Goal: Task Accomplishment & Management: Complete application form

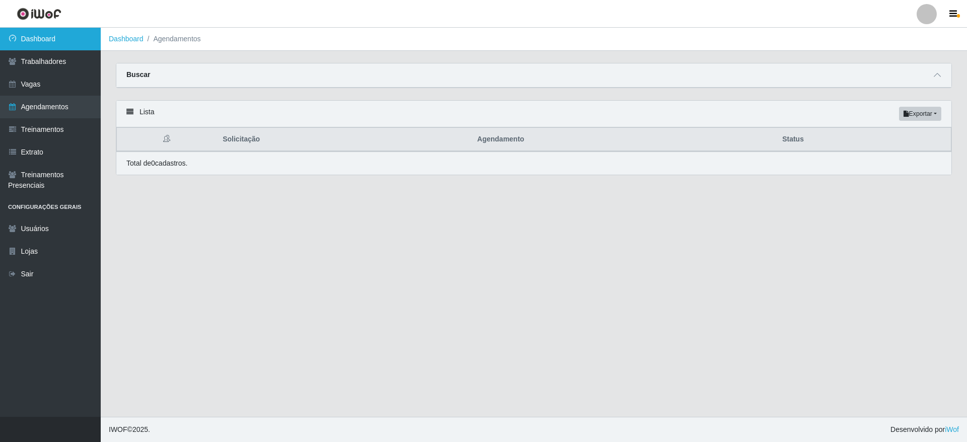
click at [73, 34] on link "Dashboard" at bounding box center [50, 39] width 101 height 23
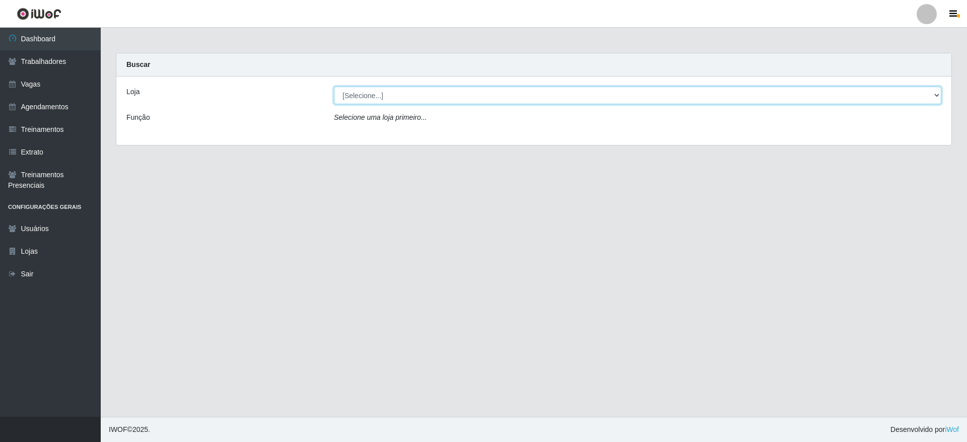
click at [410, 99] on select "[Selecione...] Atacado Vem - [GEOGRAPHIC_DATA] 30 Laranjeiras Velha Atacado Vem…" at bounding box center [637, 96] width 607 height 18
select select "437"
click at [334, 87] on select "[Selecione...] Atacado Vem - [GEOGRAPHIC_DATA] 30 Laranjeiras Velha Atacado Vem…" at bounding box center [637, 96] width 607 height 18
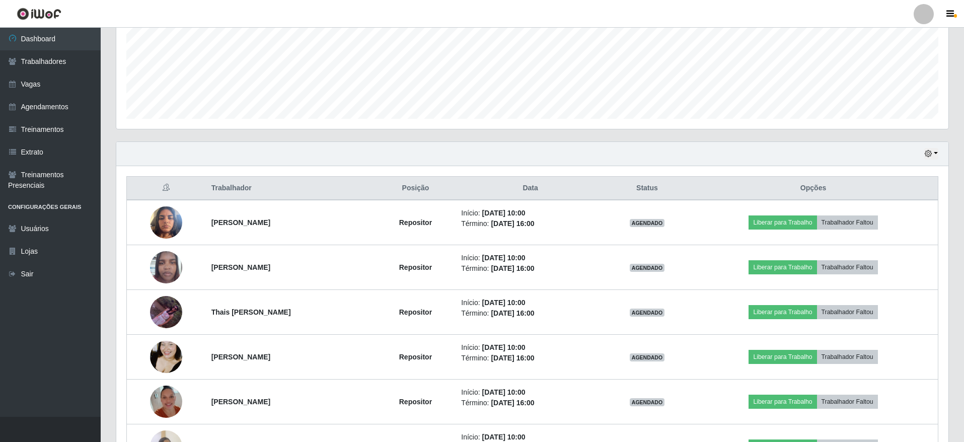
scroll to position [134, 0]
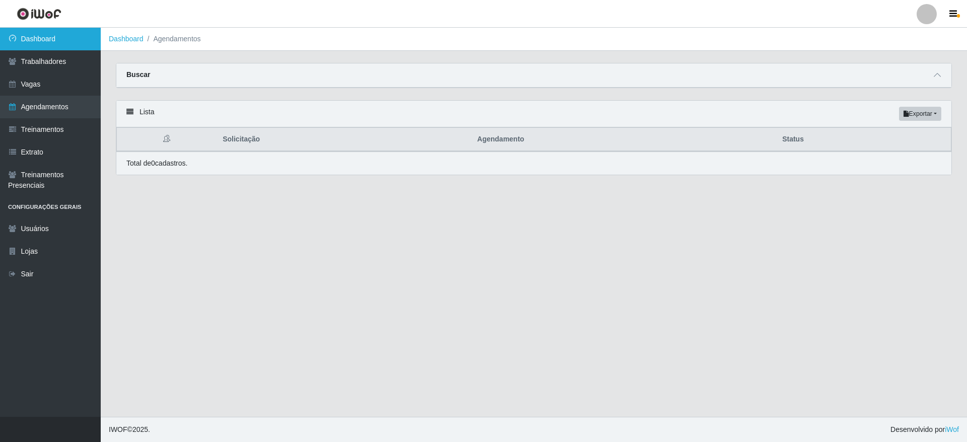
click at [59, 45] on link "Dashboard" at bounding box center [50, 39] width 101 height 23
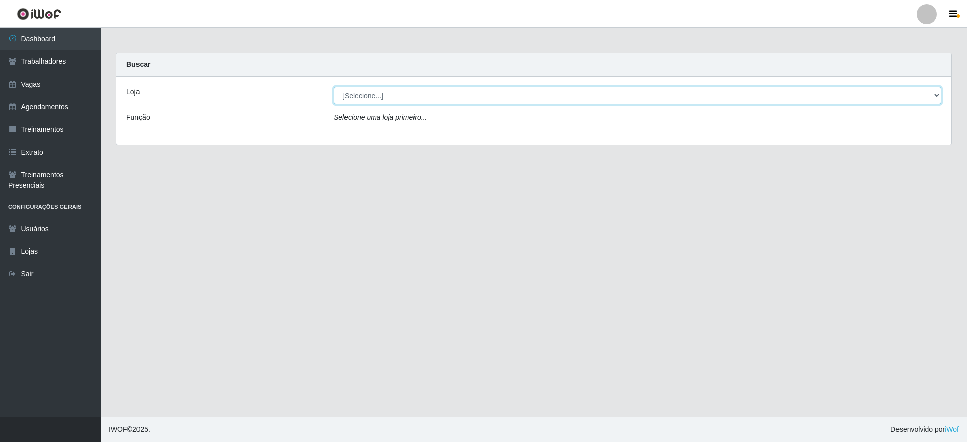
click at [472, 99] on select "[Selecione...] Atacado Vem - [GEOGRAPHIC_DATA] 30 Laranjeiras Velha Atacado Vem…" at bounding box center [637, 96] width 607 height 18
select select "437"
click at [334, 87] on select "[Selecione...] Atacado Vem - [GEOGRAPHIC_DATA] 30 Laranjeiras Velha Atacado Vem…" at bounding box center [637, 96] width 607 height 18
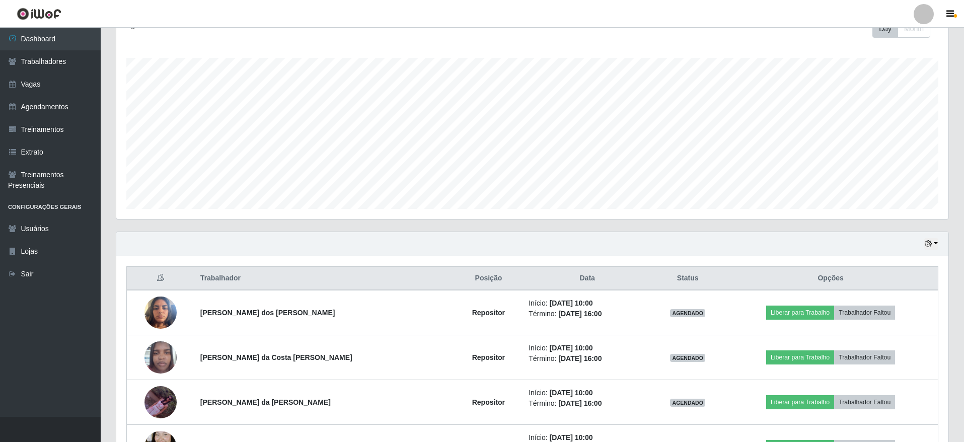
scroll to position [76, 0]
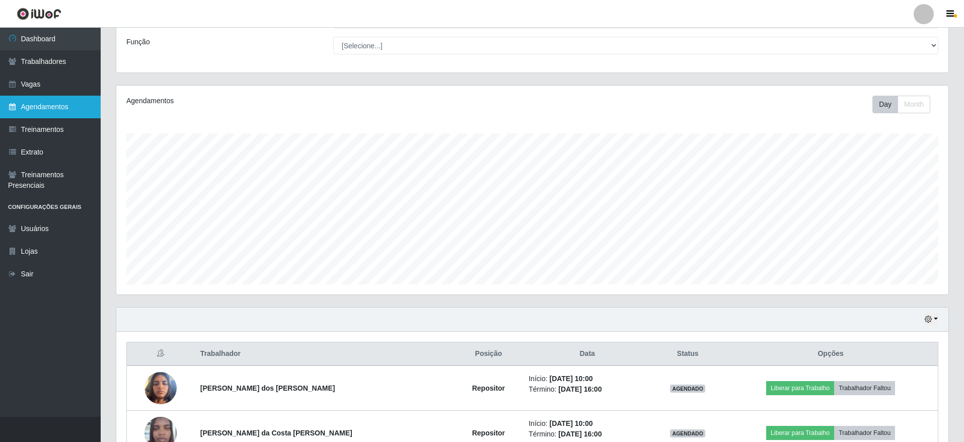
click at [60, 102] on link "Agendamentos" at bounding box center [50, 107] width 101 height 23
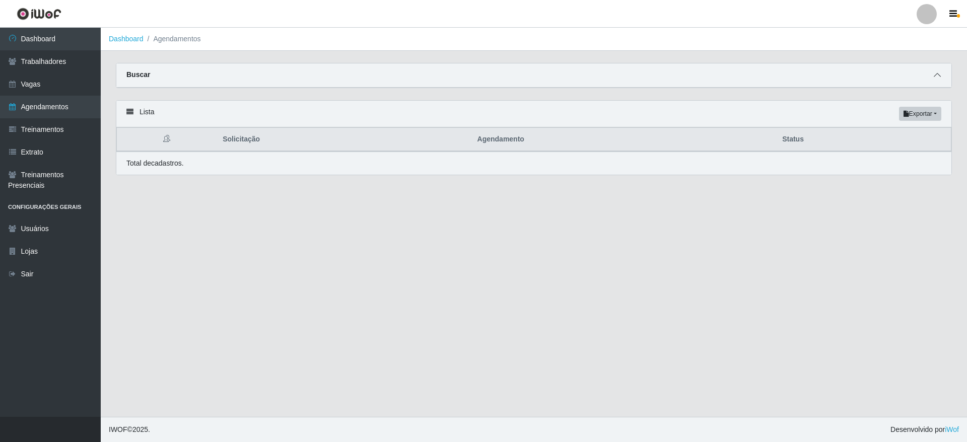
click at [935, 75] on icon at bounding box center [936, 74] width 7 height 7
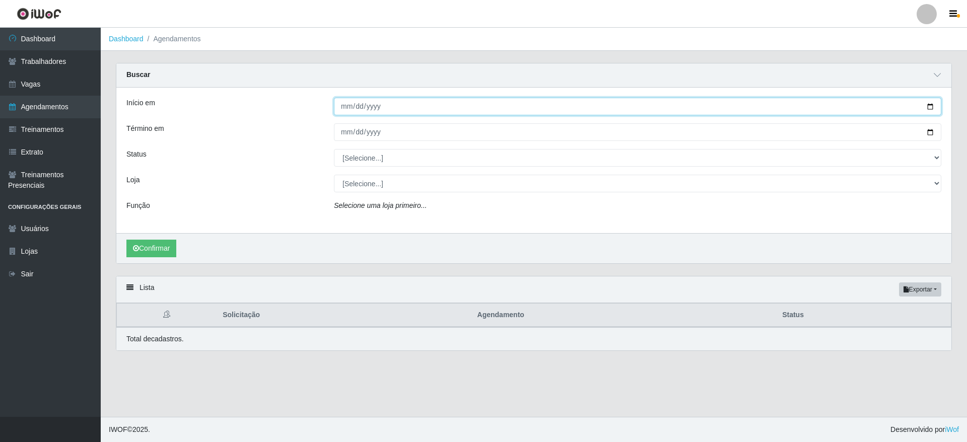
click at [452, 111] on input "Início em" at bounding box center [637, 107] width 607 height 18
click at [933, 105] on input "Início em" at bounding box center [637, 107] width 607 height 18
type input "[DATE]"
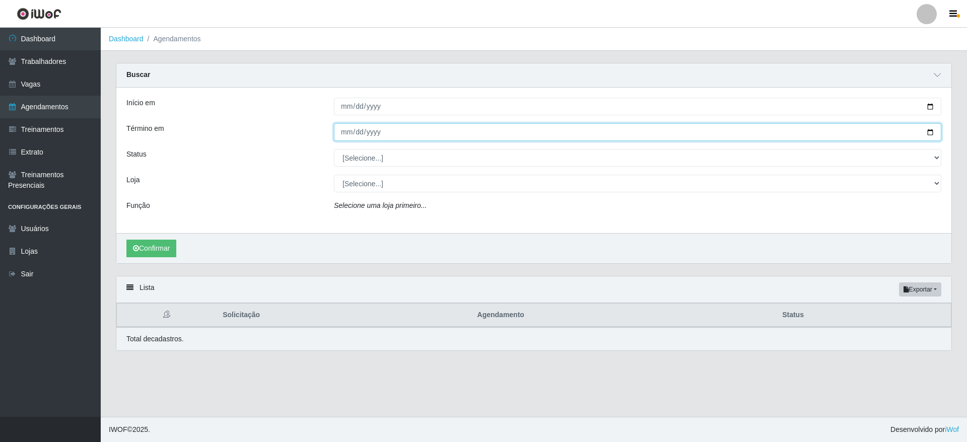
click at [932, 128] on input "Término em" at bounding box center [637, 132] width 607 height 18
type input "[DATE]"
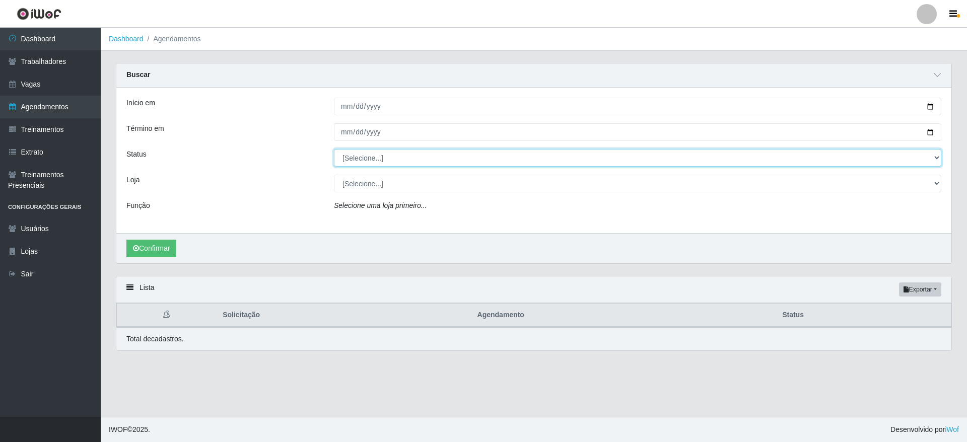
click at [390, 164] on select "[Selecione...] AGENDADO AGUARDANDO LIBERAR EM ANDAMENTO EM REVISÃO FINALIZADO C…" at bounding box center [637, 158] width 607 height 18
select select "AGENDADO"
click at [334, 150] on select "[Selecione...] AGENDADO AGUARDANDO LIBERAR EM ANDAMENTO EM REVISÃO FINALIZADO C…" at bounding box center [637, 158] width 607 height 18
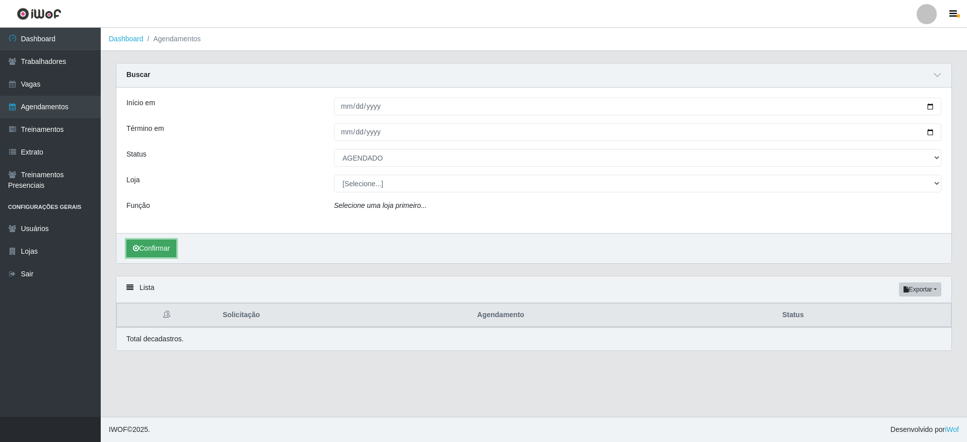
click at [146, 244] on button "Confirmar" at bounding box center [151, 249] width 50 height 18
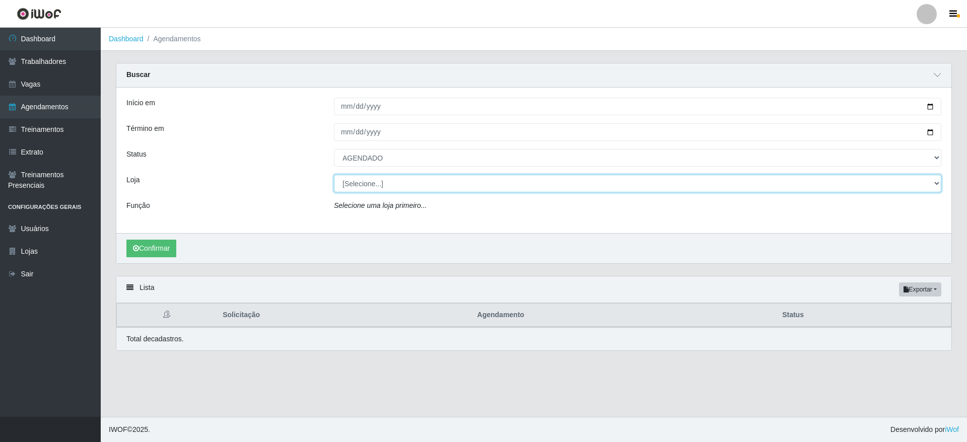
click at [368, 189] on select "[Selecione...] Atacado Vem - [GEOGRAPHIC_DATA] 30 Laranjeiras Velha Atacado Vem…" at bounding box center [637, 184] width 607 height 18
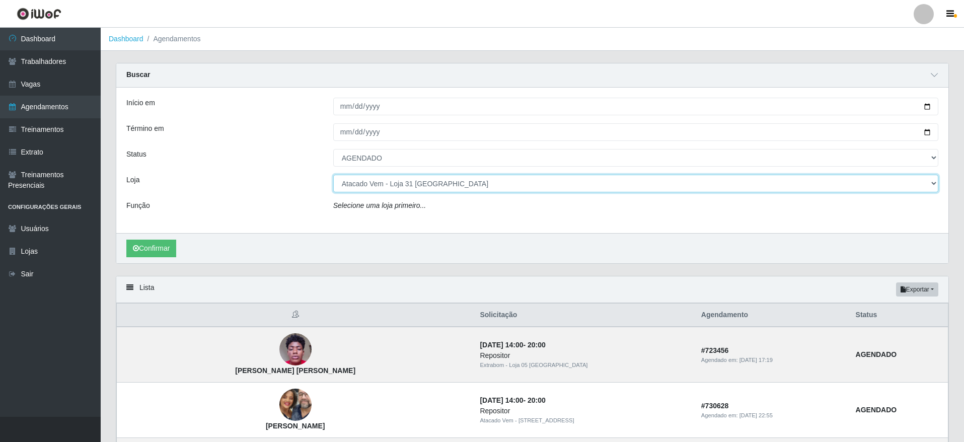
click at [333, 175] on select "[Selecione...] Atacado Vem - [GEOGRAPHIC_DATA] 30 Laranjeiras Velha Atacado Vem…" at bounding box center [635, 184] width 605 height 18
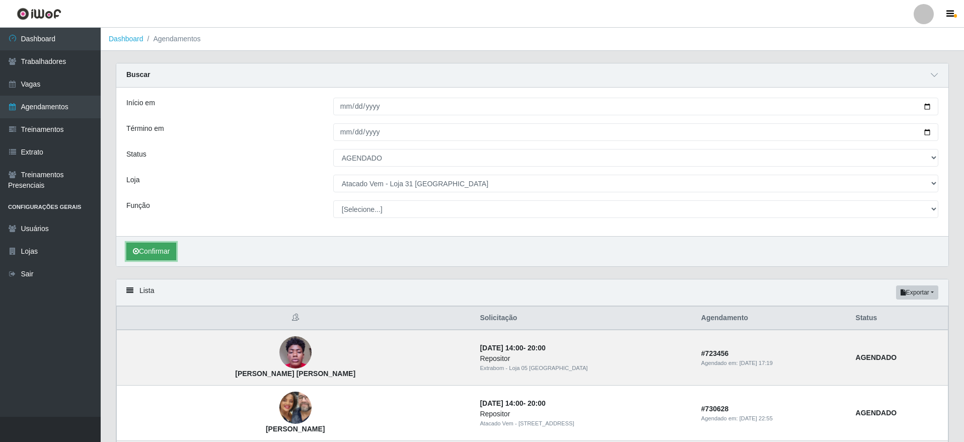
click at [138, 251] on icon "submit" at bounding box center [136, 251] width 6 height 7
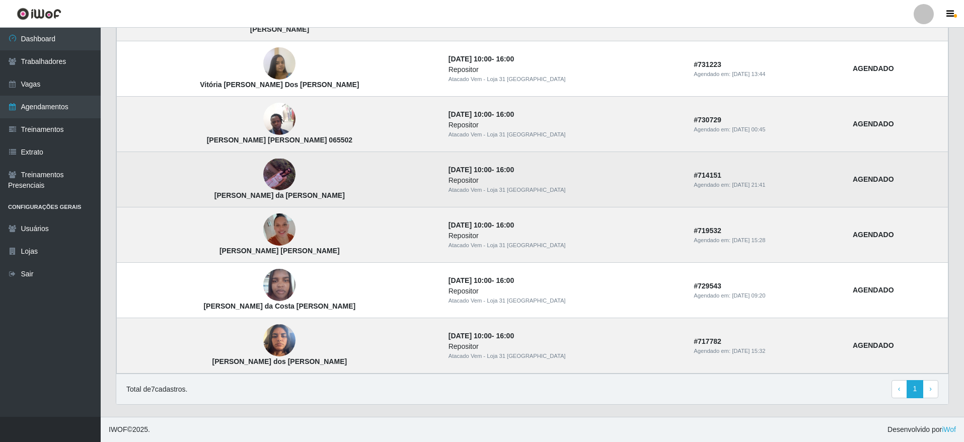
scroll to position [118, 0]
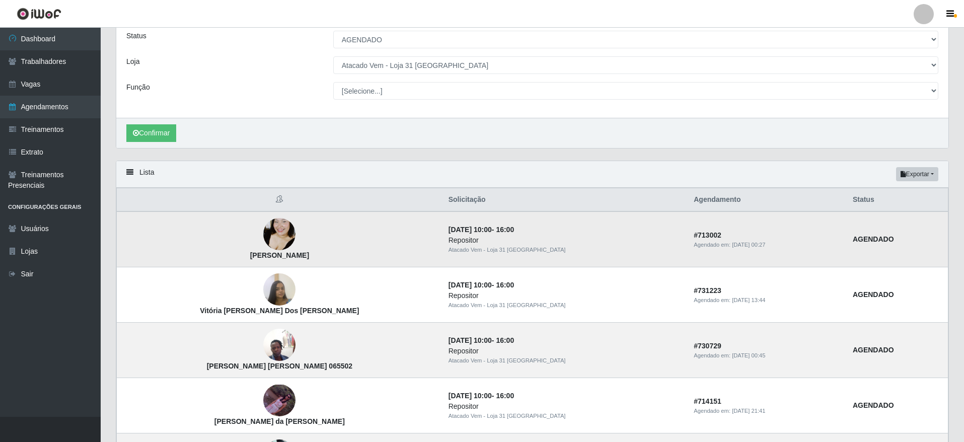
drag, startPoint x: 250, startPoint y: 249, endPoint x: 318, endPoint y: 258, distance: 68.6
click at [318, 258] on td "[PERSON_NAME]" at bounding box center [280, 239] width 326 height 56
drag, startPoint x: 248, startPoint y: 260, endPoint x: 324, endPoint y: 263, distance: 76.6
click at [324, 263] on td "[PERSON_NAME]" at bounding box center [280, 239] width 326 height 56
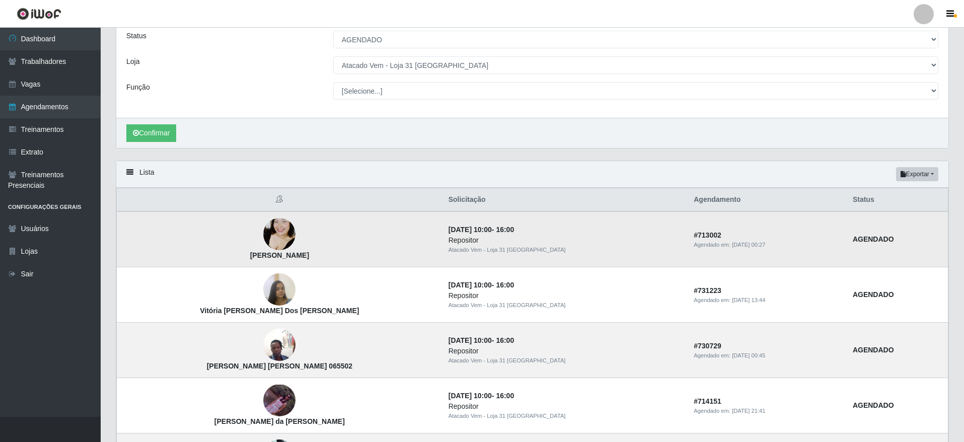
copy strong "[PERSON_NAME]"
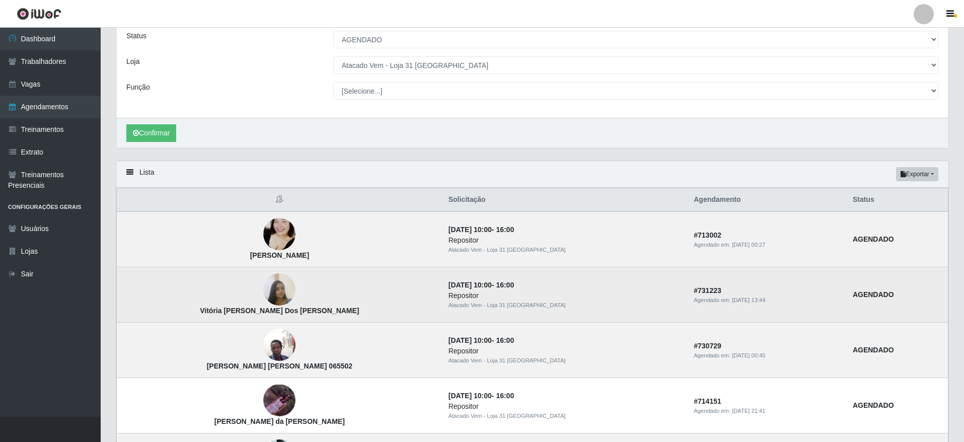
drag, startPoint x: 206, startPoint y: 309, endPoint x: 369, endPoint y: 320, distance: 163.0
click at [369, 320] on td "Vitória [PERSON_NAME] Dos [PERSON_NAME]" at bounding box center [280, 294] width 326 height 55
copy strong "Vitória [PERSON_NAME] Dos [PERSON_NAME]"
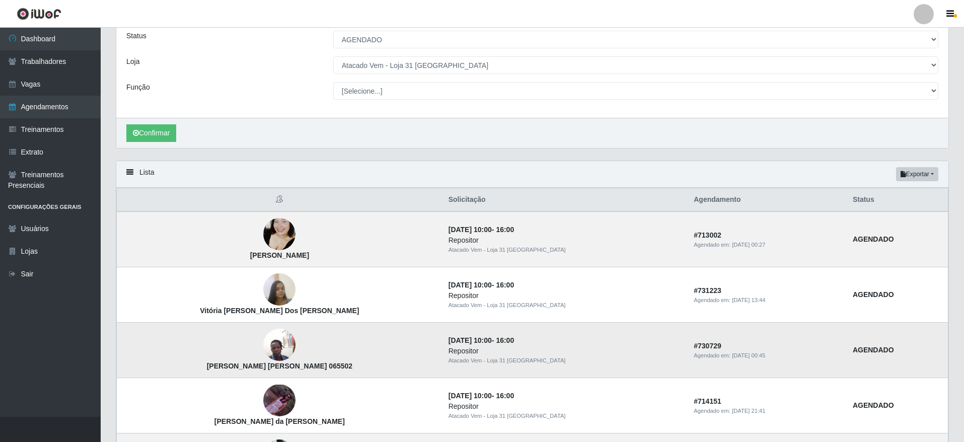
drag, startPoint x: 217, startPoint y: 367, endPoint x: 343, endPoint y: 367, distance: 125.9
click at [343, 367] on td "[PERSON_NAME] [PERSON_NAME] 065502" at bounding box center [280, 350] width 326 height 55
copy strong "[PERSON_NAME] [PERSON_NAME] 065502"
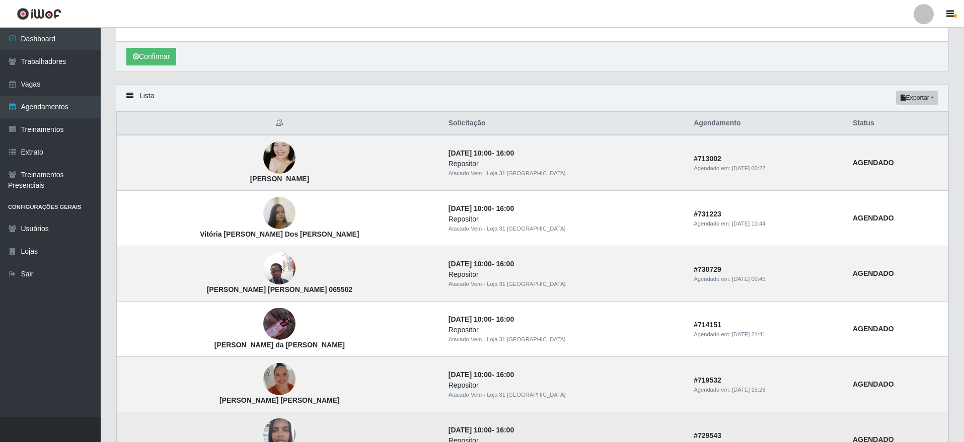
scroll to position [269, 0]
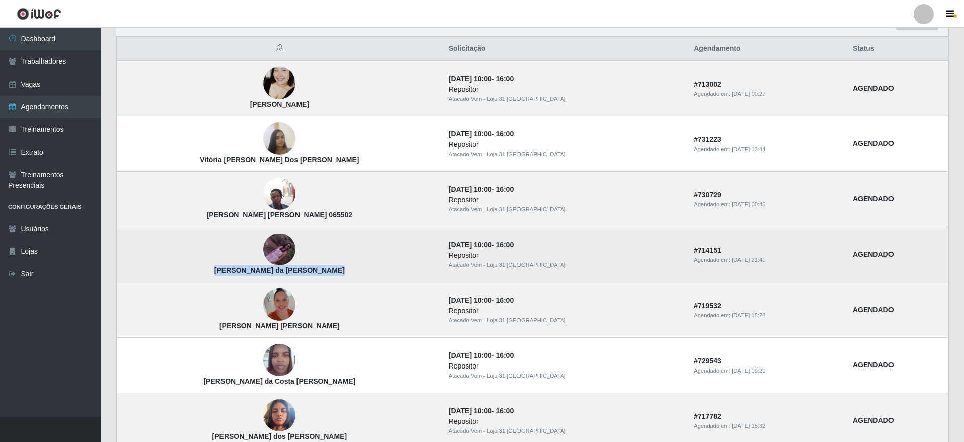
drag, startPoint x: 226, startPoint y: 272, endPoint x: 346, endPoint y: 269, distance: 120.4
click at [346, 269] on td "[PERSON_NAME] da [PERSON_NAME]" at bounding box center [280, 254] width 326 height 55
copy strong "[PERSON_NAME] da [PERSON_NAME]"
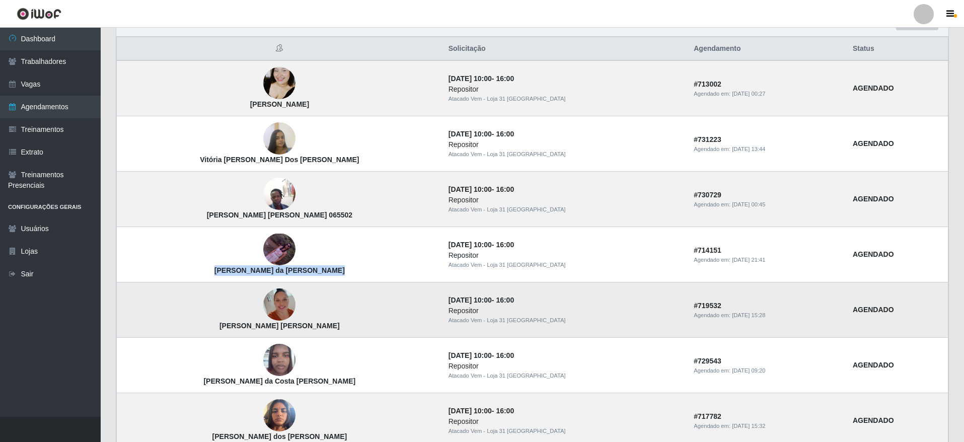
scroll to position [345, 0]
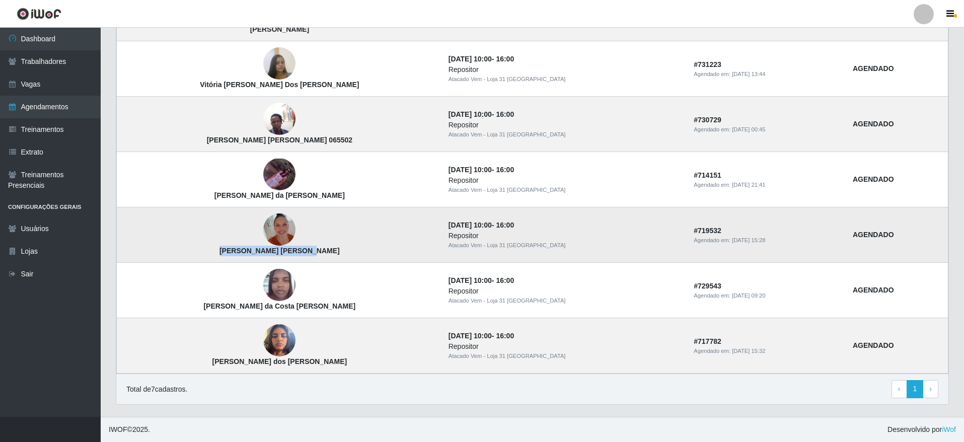
drag, startPoint x: 240, startPoint y: 256, endPoint x: 358, endPoint y: 256, distance: 118.8
click at [358, 256] on td "[PERSON_NAME] [PERSON_NAME]" at bounding box center [280, 234] width 326 height 55
copy strong "[PERSON_NAME] [PERSON_NAME]"
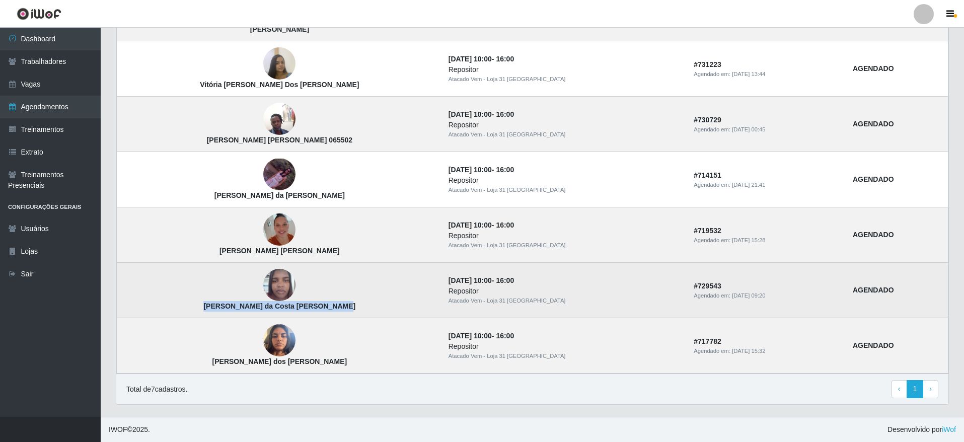
drag, startPoint x: 221, startPoint y: 304, endPoint x: 377, endPoint y: 304, distance: 156.1
click at [377, 304] on td "[PERSON_NAME] da Costa [PERSON_NAME]" at bounding box center [280, 290] width 326 height 55
copy strong "[PERSON_NAME] da Costa [PERSON_NAME]"
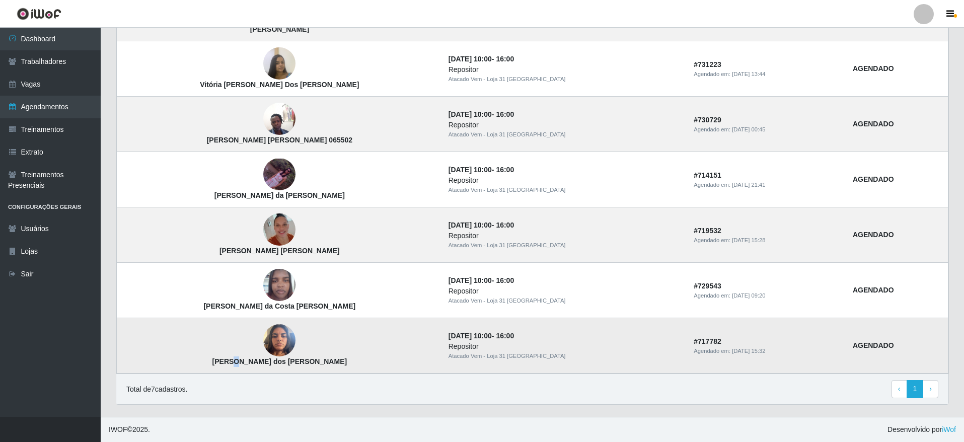
drag, startPoint x: 250, startPoint y: 359, endPoint x: 207, endPoint y: 353, distance: 43.7
click at [243, 359] on strong "[PERSON_NAME] dos [PERSON_NAME]" at bounding box center [279, 361] width 135 height 8
drag, startPoint x: 207, startPoint y: 353, endPoint x: 381, endPoint y: 380, distance: 176.2
click at [381, 380] on div "Lista Exportar PDF Excel Solicitação Agendamento Status [PERSON_NAME] [DATE] 10…" at bounding box center [532, 170] width 833 height 470
click at [325, 362] on strong "[PERSON_NAME] dos [PERSON_NAME]" at bounding box center [279, 361] width 135 height 8
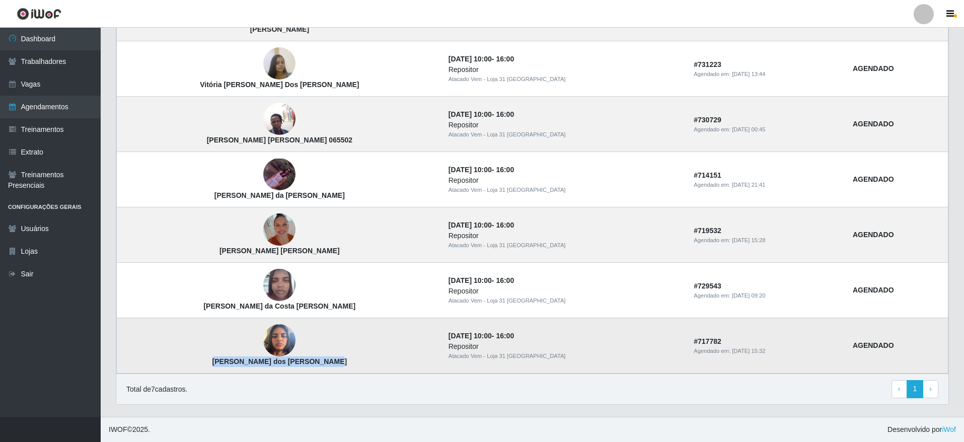
drag, startPoint x: 335, startPoint y: 364, endPoint x: 222, endPoint y: 369, distance: 112.9
click at [222, 369] on td "[PERSON_NAME] dos [PERSON_NAME]" at bounding box center [280, 345] width 326 height 55
copy strong "[PERSON_NAME] dos [PERSON_NAME]"
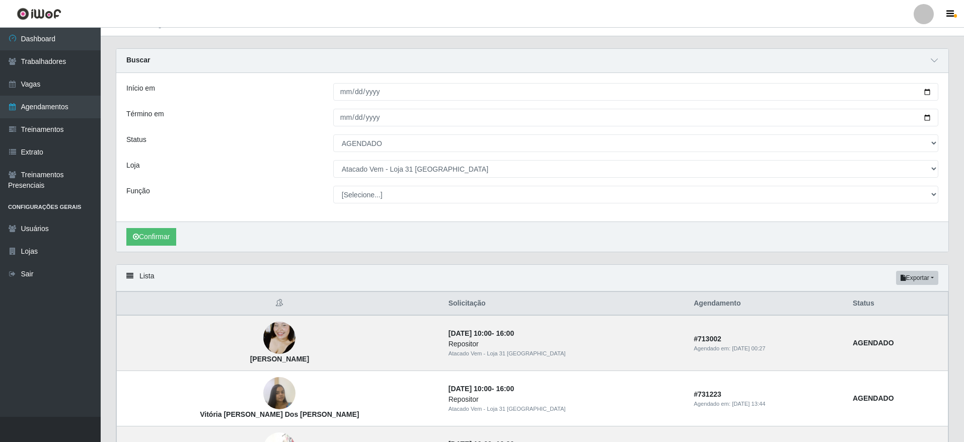
scroll to position [0, 0]
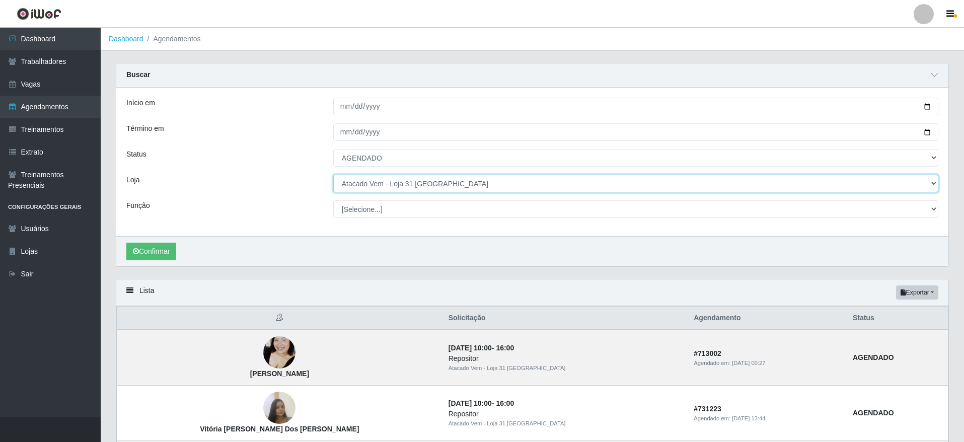
click at [413, 184] on select "[Selecione...] Atacado Vem - [GEOGRAPHIC_DATA] 30 Laranjeiras Velha Atacado Vem…" at bounding box center [635, 184] width 605 height 18
click at [333, 175] on select "[Selecione...] Atacado Vem - [GEOGRAPHIC_DATA] 30 Laranjeiras Velha Atacado Vem…" at bounding box center [635, 184] width 605 height 18
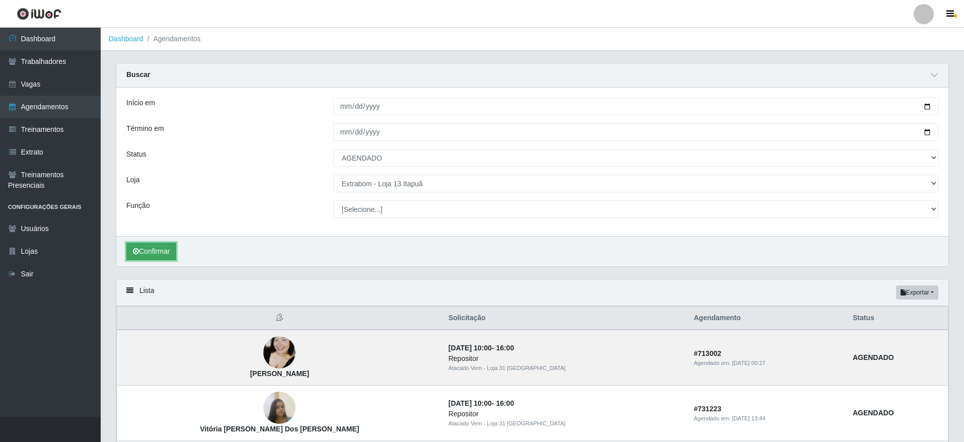
click at [176, 253] on button "Confirmar" at bounding box center [151, 252] width 50 height 18
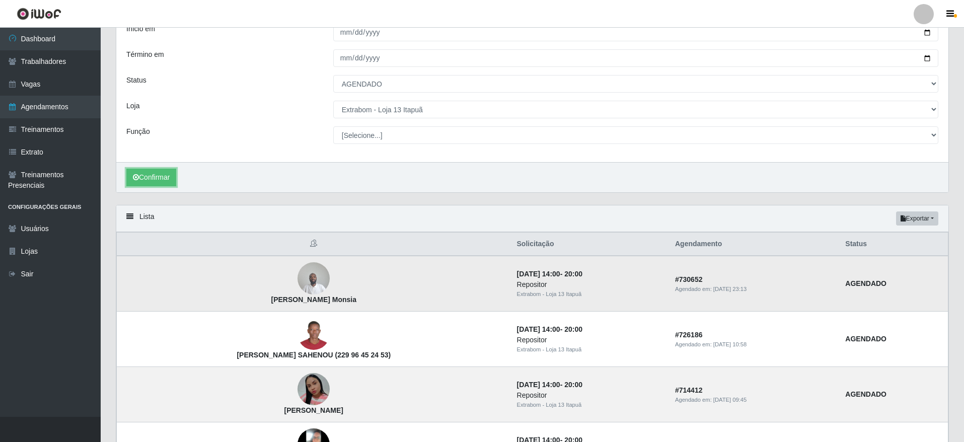
scroll to position [179, 0]
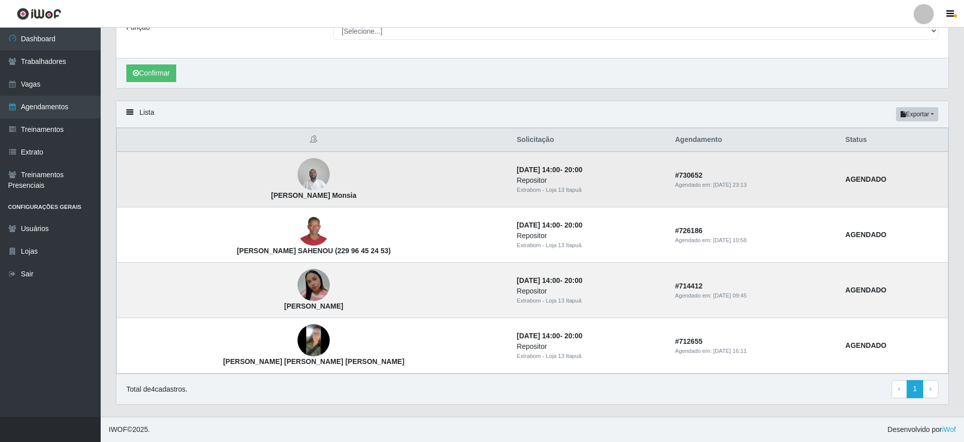
drag, startPoint x: 225, startPoint y: 197, endPoint x: 311, endPoint y: 199, distance: 86.1
click at [311, 199] on td "[PERSON_NAME] Monsia" at bounding box center [314, 180] width 394 height 56
copy strong "[PERSON_NAME] Monsia"
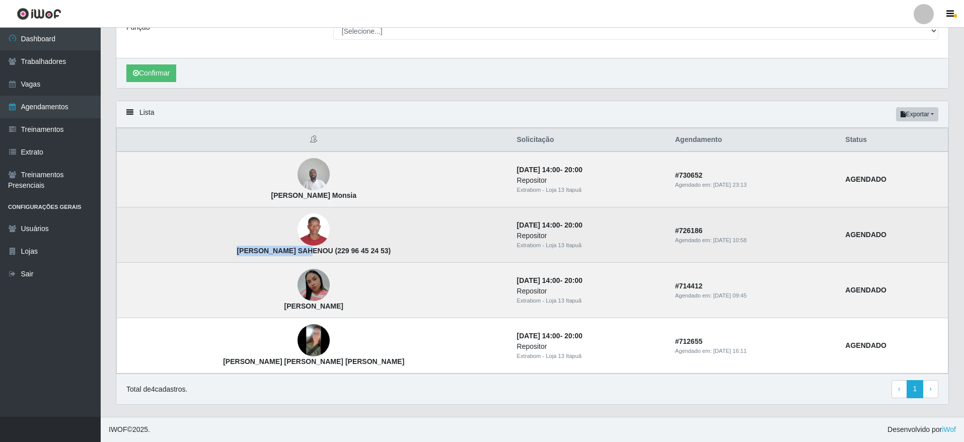
drag, startPoint x: 205, startPoint y: 250, endPoint x: 266, endPoint y: 256, distance: 61.3
click at [266, 256] on td "[PERSON_NAME] SAHENOU (229 96 45 24 53)" at bounding box center [314, 234] width 394 height 55
copy strong "[PERSON_NAME] SAHENOU"
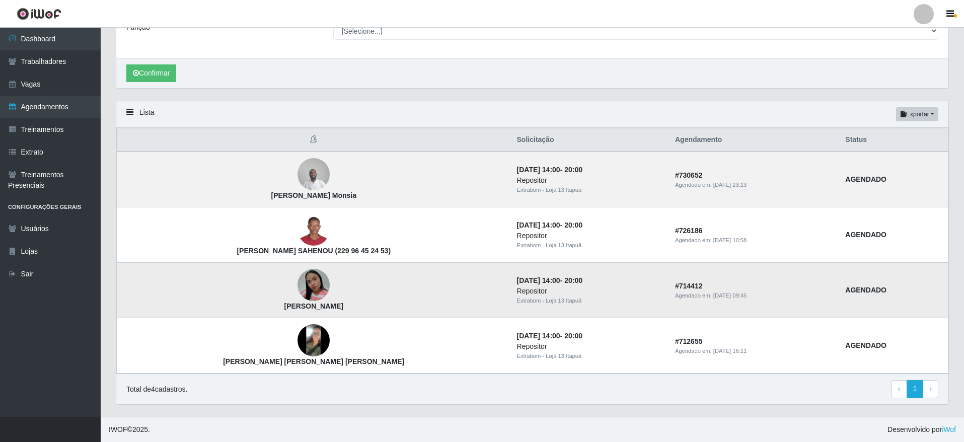
drag, startPoint x: 224, startPoint y: 301, endPoint x: 280, endPoint y: 308, distance: 56.8
click at [290, 308] on td "[PERSON_NAME]" at bounding box center [314, 290] width 394 height 55
drag, startPoint x: 226, startPoint y: 310, endPoint x: 310, endPoint y: 313, distance: 84.6
click at [310, 313] on td "[PERSON_NAME]" at bounding box center [314, 290] width 394 height 55
copy strong "[PERSON_NAME]"
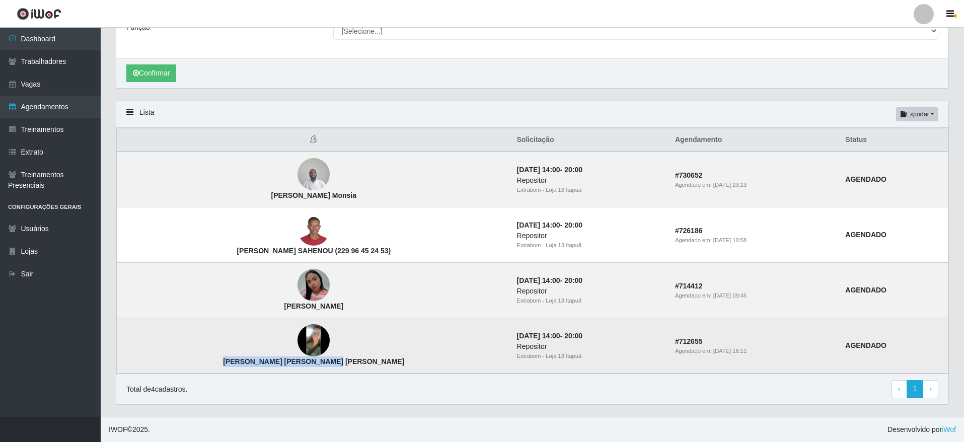
drag, startPoint x: 211, startPoint y: 362, endPoint x: 318, endPoint y: 361, distance: 106.7
click at [318, 361] on td "[PERSON_NAME] [PERSON_NAME] [PERSON_NAME]" at bounding box center [314, 345] width 394 height 55
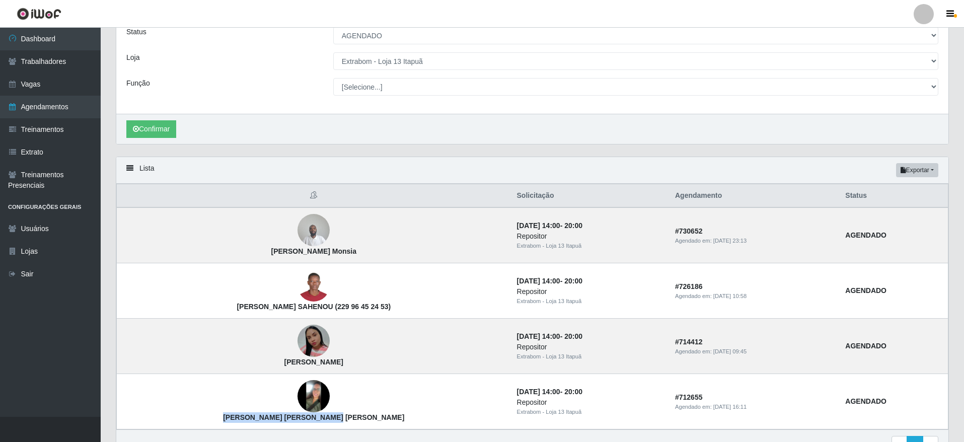
scroll to position [28, 0]
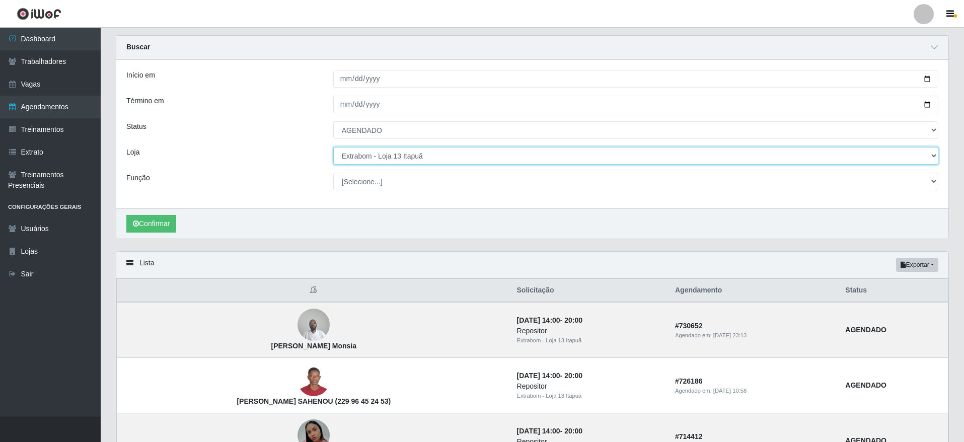
click at [390, 157] on select "[Selecione...] Atacado Vem - [GEOGRAPHIC_DATA] 30 Laranjeiras Velha Atacado Vem…" at bounding box center [635, 156] width 605 height 18
click at [333, 148] on select "[Selecione...] Atacado Vem - [GEOGRAPHIC_DATA] 30 Laranjeiras Velha Atacado Vem…" at bounding box center [635, 156] width 605 height 18
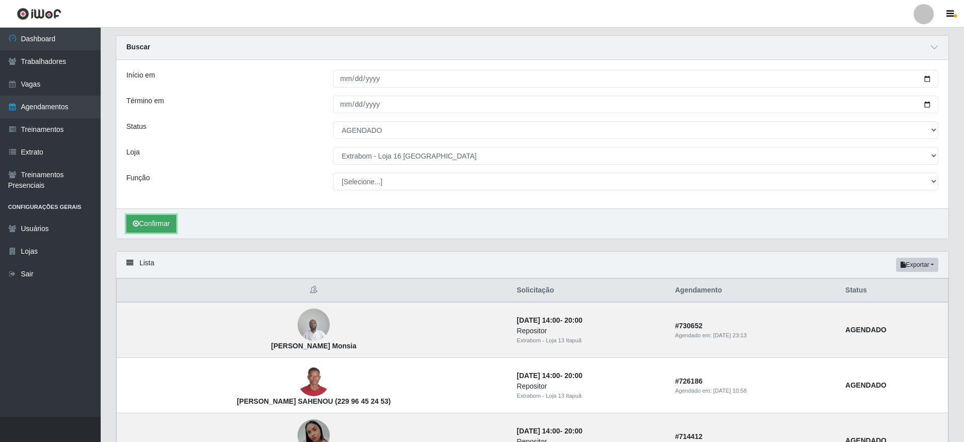
click at [162, 227] on button "Confirmar" at bounding box center [151, 224] width 50 height 18
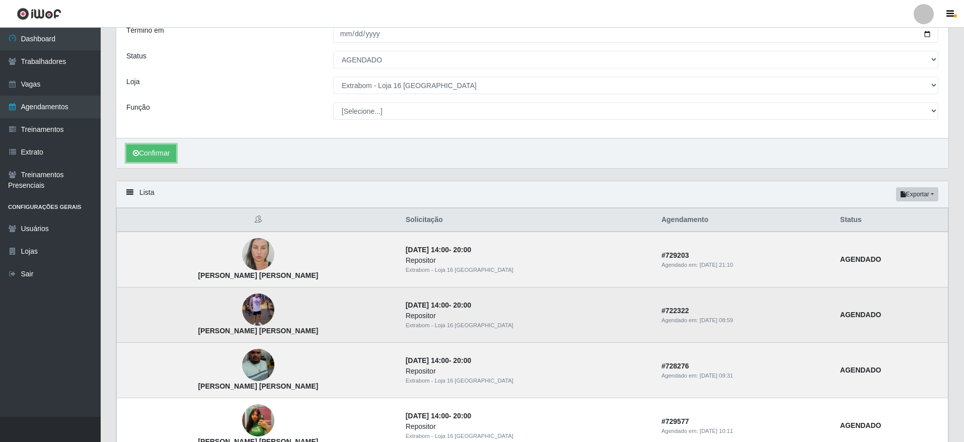
scroll to position [151, 0]
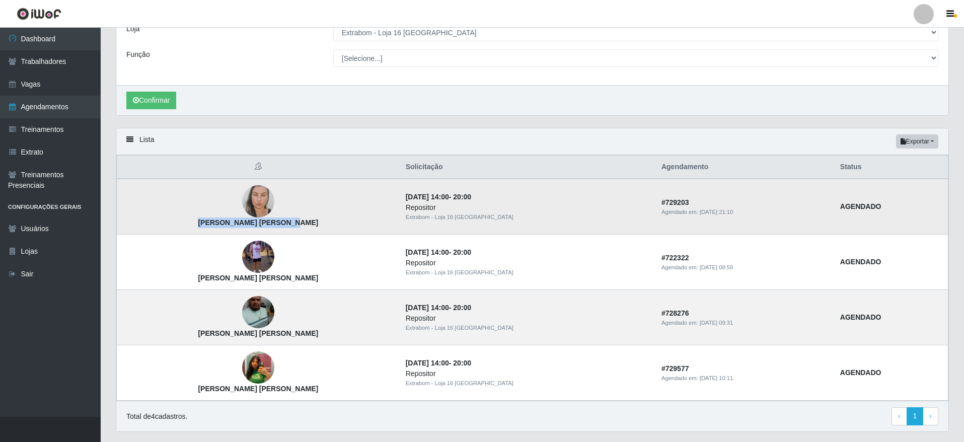
drag, startPoint x: 206, startPoint y: 224, endPoint x: 305, endPoint y: 224, distance: 98.2
click at [305, 224] on td "[PERSON_NAME] [PERSON_NAME]" at bounding box center [258, 207] width 283 height 56
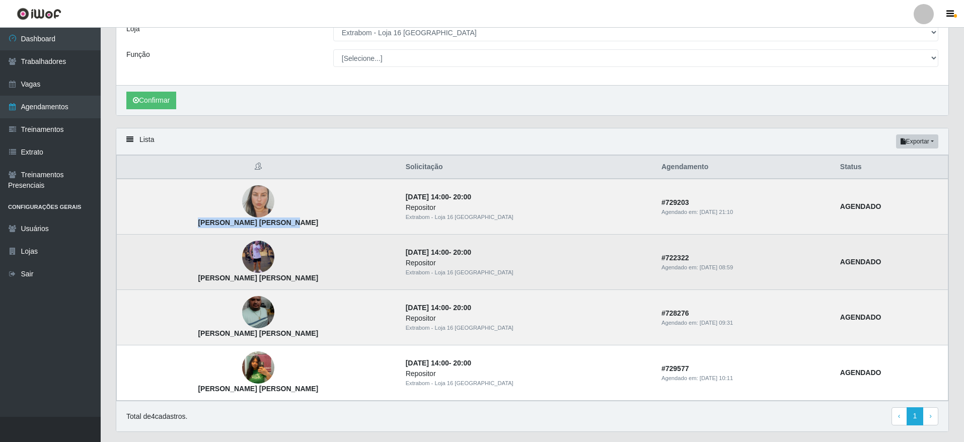
drag, startPoint x: 195, startPoint y: 275, endPoint x: 298, endPoint y: 276, distance: 102.7
click at [298, 276] on td "[PERSON_NAME] [PERSON_NAME]" at bounding box center [258, 262] width 283 height 55
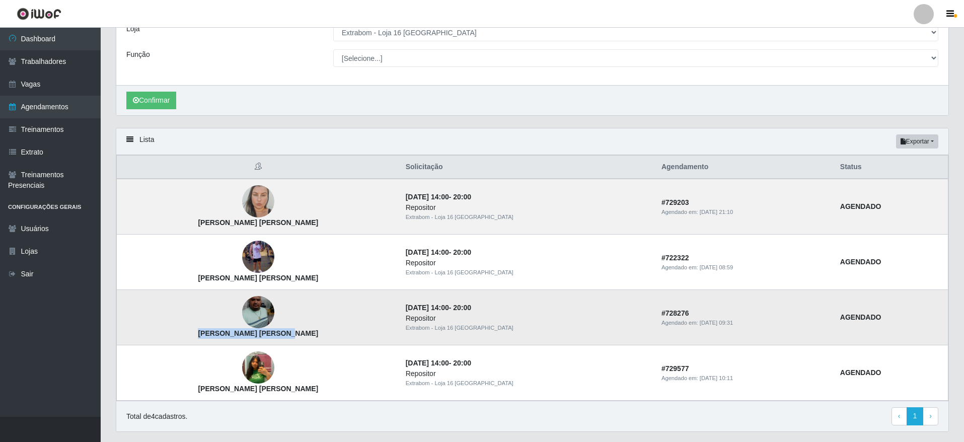
drag, startPoint x: 211, startPoint y: 332, endPoint x: 285, endPoint y: 341, distance: 75.0
click at [285, 341] on td "[PERSON_NAME] [PERSON_NAME]" at bounding box center [258, 317] width 283 height 55
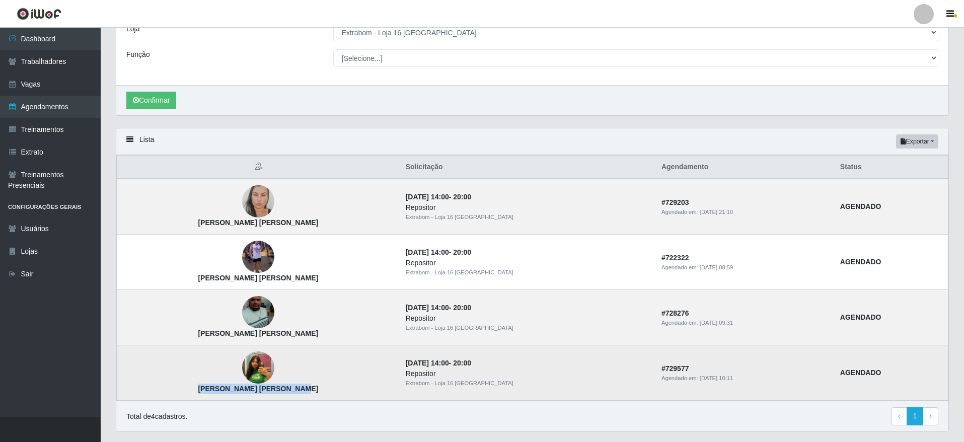
drag, startPoint x: 193, startPoint y: 387, endPoint x: 325, endPoint y: 398, distance: 132.4
click at [326, 398] on td "[PERSON_NAME] [PERSON_NAME]" at bounding box center [258, 372] width 283 height 55
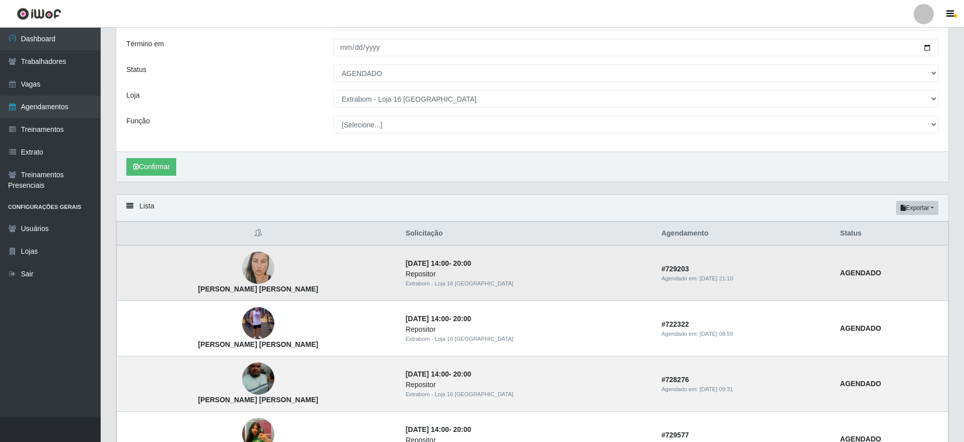
scroll to position [0, 0]
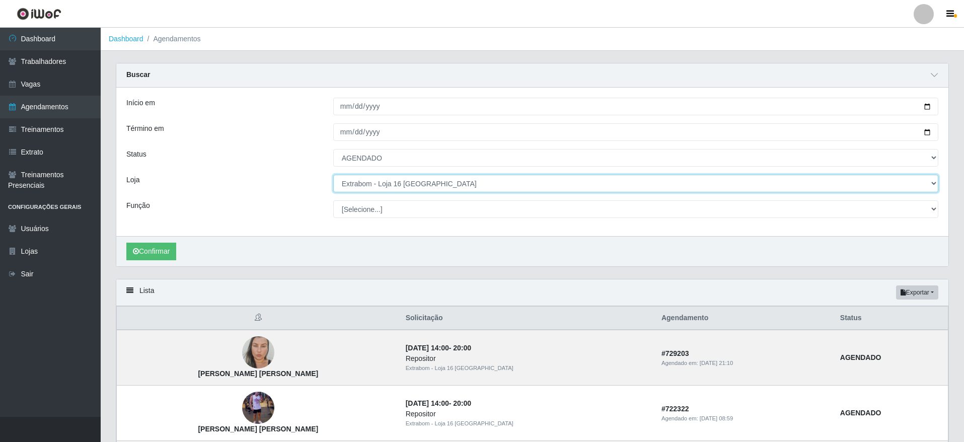
click at [403, 182] on select "[Selecione...] Atacado Vem - [GEOGRAPHIC_DATA] 30 Laranjeiras Velha Atacado Vem…" at bounding box center [635, 184] width 605 height 18
click at [333, 175] on select "[Selecione...] Atacado Vem - [GEOGRAPHIC_DATA] 30 Laranjeiras Velha Atacado Vem…" at bounding box center [635, 184] width 605 height 18
click at [414, 178] on select "[Selecione...] Atacado Vem - [GEOGRAPHIC_DATA] 30 Laranjeiras Velha Atacado Vem…" at bounding box center [635, 184] width 605 height 18
click at [333, 175] on select "[Selecione...] Atacado Vem - [GEOGRAPHIC_DATA] 30 Laranjeiras Velha Atacado Vem…" at bounding box center [635, 184] width 605 height 18
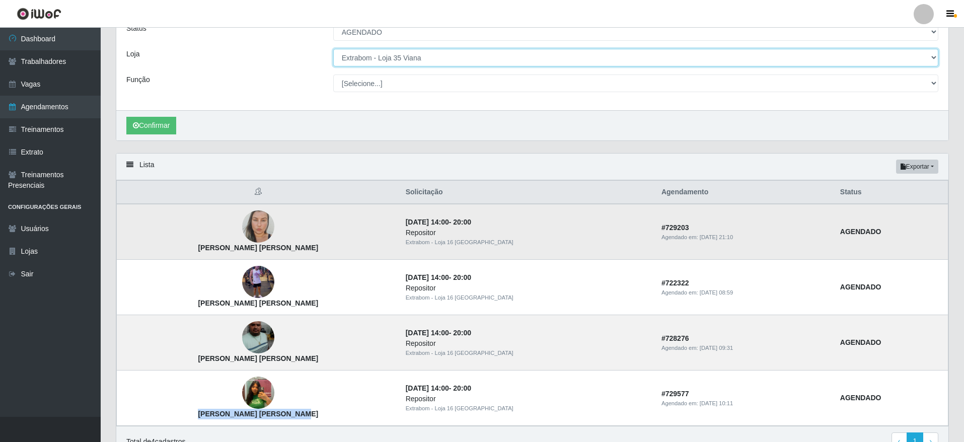
scroll to position [103, 0]
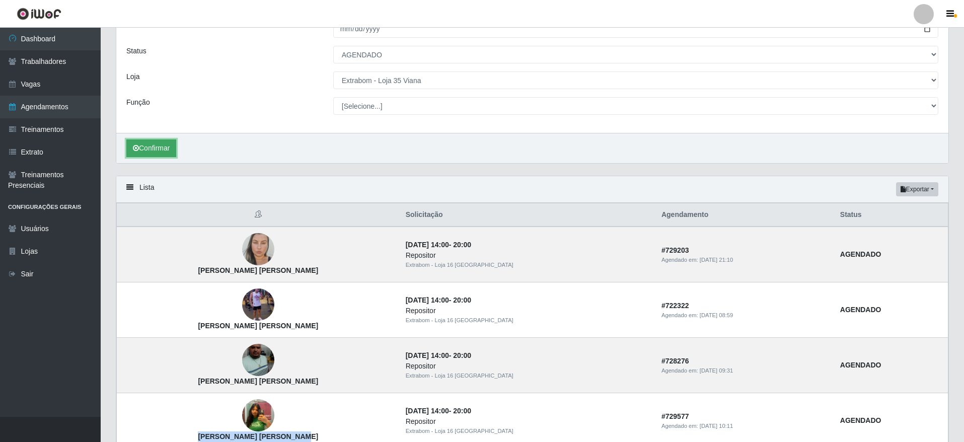
click at [161, 149] on button "Confirmar" at bounding box center [151, 148] width 50 height 18
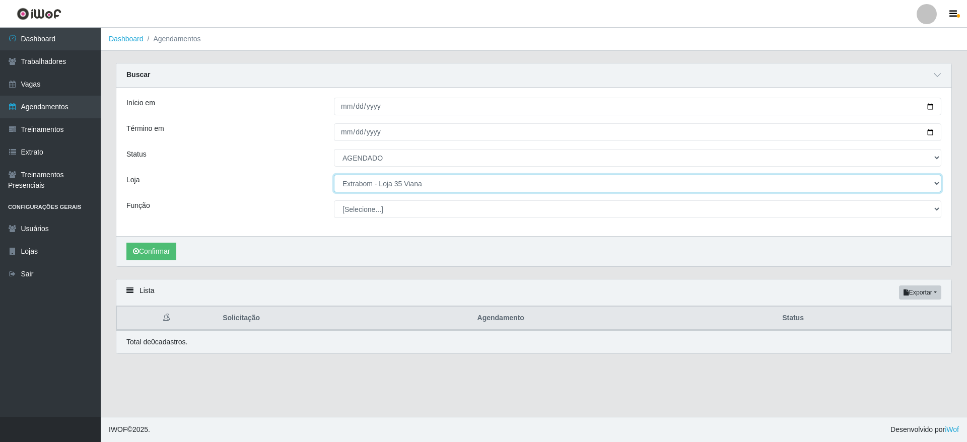
click at [439, 181] on select "[Selecione...] Atacado Vem - [GEOGRAPHIC_DATA] 30 Laranjeiras Velha Atacado Vem…" at bounding box center [637, 184] width 607 height 18
click at [334, 175] on select "[Selecione...] Atacado Vem - [GEOGRAPHIC_DATA] 30 Laranjeiras Velha Atacado Vem…" at bounding box center [637, 184] width 607 height 18
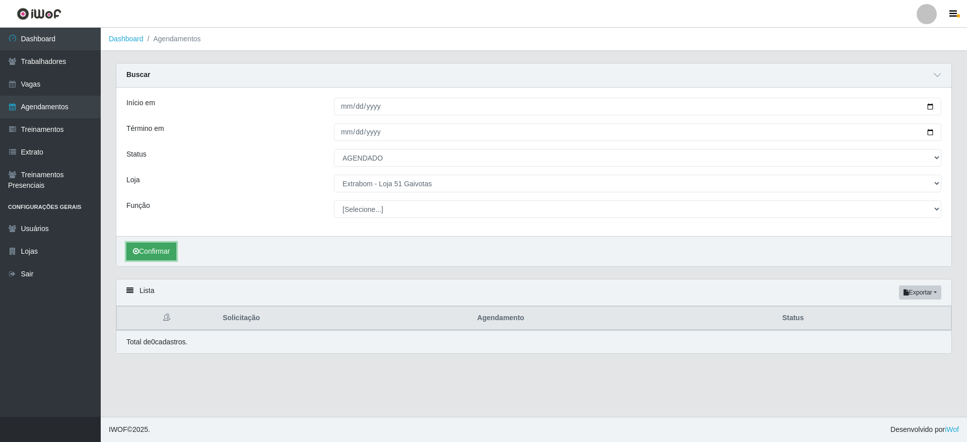
click at [157, 243] on button "Confirmar" at bounding box center [151, 252] width 50 height 18
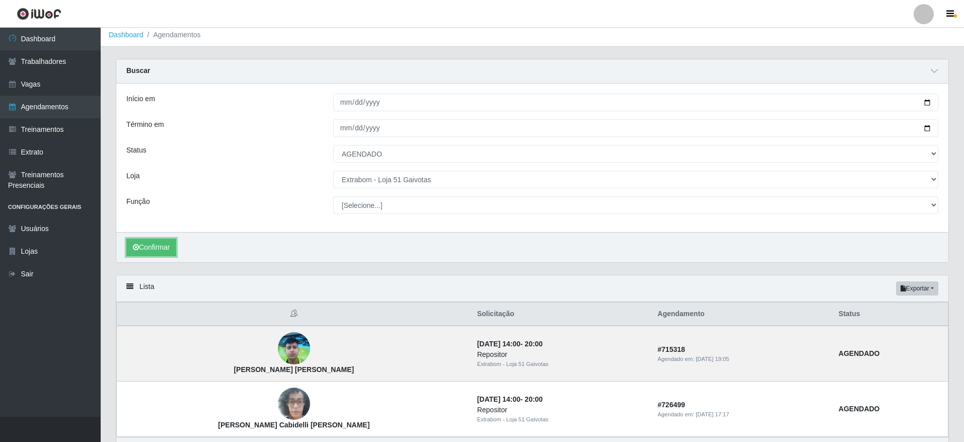
scroll to position [68, 0]
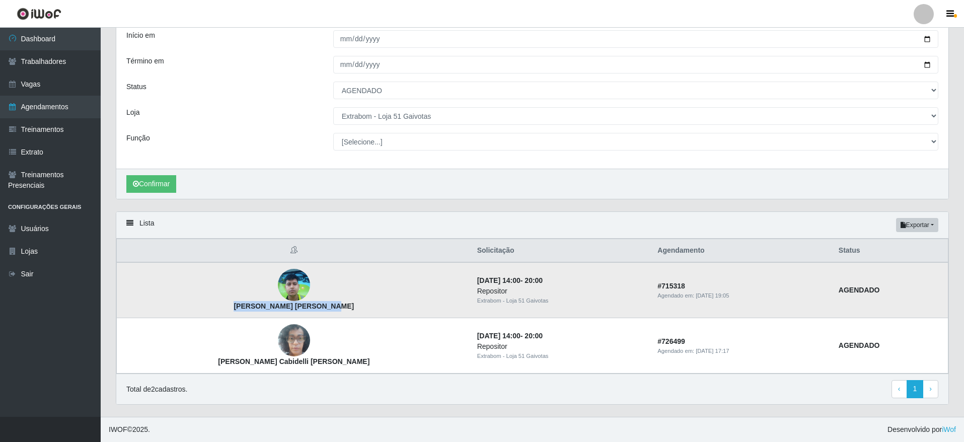
drag, startPoint x: 192, startPoint y: 308, endPoint x: 279, endPoint y: 309, distance: 86.6
click at [279, 309] on td "[PERSON_NAME] [PERSON_NAME]" at bounding box center [294, 290] width 354 height 56
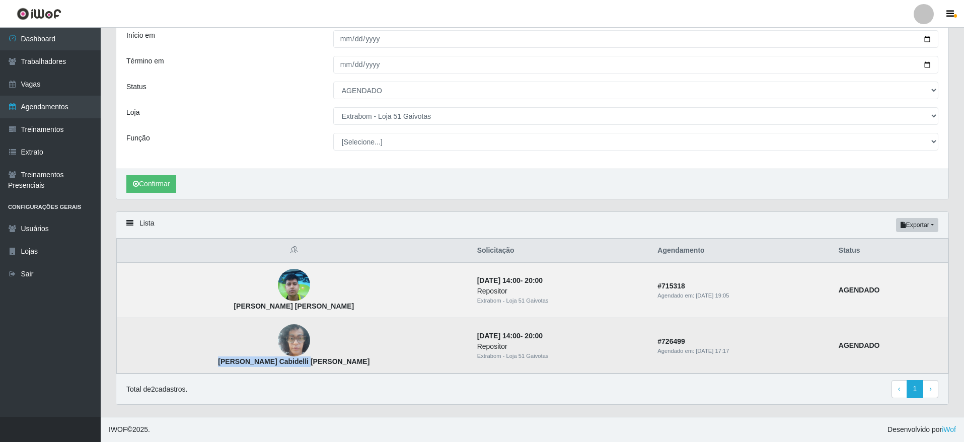
drag, startPoint x: 191, startPoint y: 361, endPoint x: 281, endPoint y: 369, distance: 90.4
click at [281, 369] on td "[PERSON_NAME] Cabidelli [PERSON_NAME]" at bounding box center [294, 345] width 354 height 55
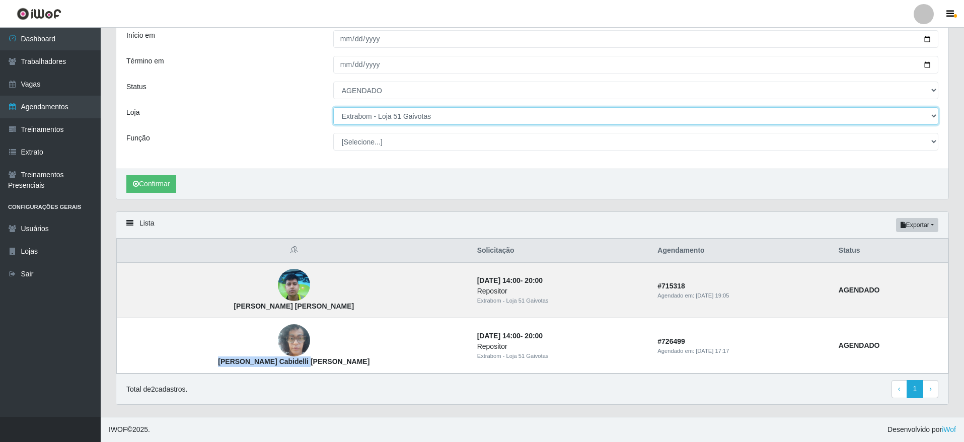
click at [415, 118] on select "[Selecione...] Atacado Vem - [GEOGRAPHIC_DATA] 30 Laranjeiras Velha Atacado Vem…" at bounding box center [635, 116] width 605 height 18
click at [333, 110] on select "[Selecione...] Atacado Vem - [GEOGRAPHIC_DATA] 30 Laranjeiras Velha Atacado Vem…" at bounding box center [635, 116] width 605 height 18
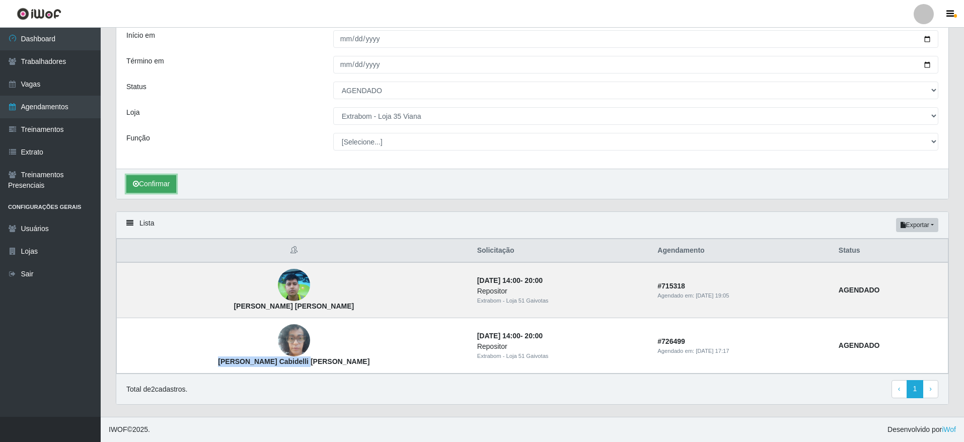
click at [162, 178] on button "Confirmar" at bounding box center [151, 184] width 50 height 18
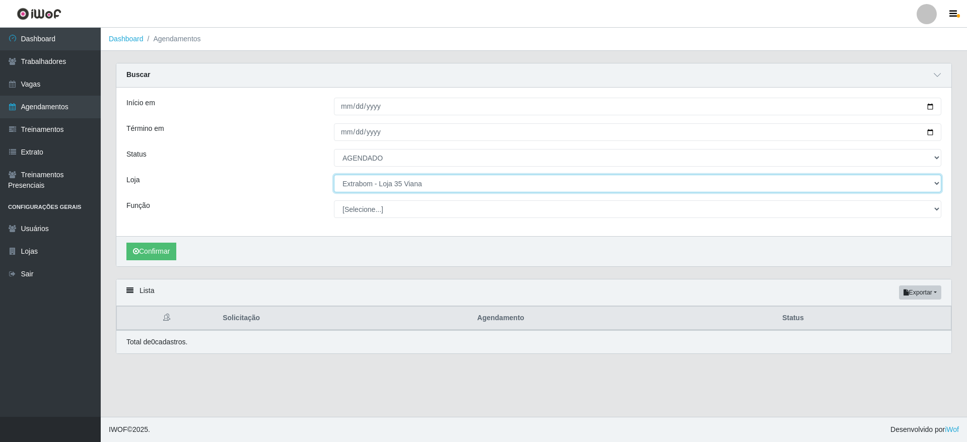
click at [387, 183] on select "[Selecione...] Atacado Vem - [GEOGRAPHIC_DATA] 30 Laranjeiras Velha Atacado Vem…" at bounding box center [637, 184] width 607 height 18
click at [334, 175] on select "[Selecione...] Atacado Vem - [GEOGRAPHIC_DATA] 30 Laranjeiras Velha Atacado Vem…" at bounding box center [637, 184] width 607 height 18
click at [431, 186] on select "[Selecione...] Atacado Vem - [GEOGRAPHIC_DATA] 30 Laranjeiras Velha Atacado Vem…" at bounding box center [637, 184] width 607 height 18
click at [334, 175] on select "[Selecione...] Atacado Vem - [GEOGRAPHIC_DATA] 30 Laranjeiras Velha Atacado Vem…" at bounding box center [637, 184] width 607 height 18
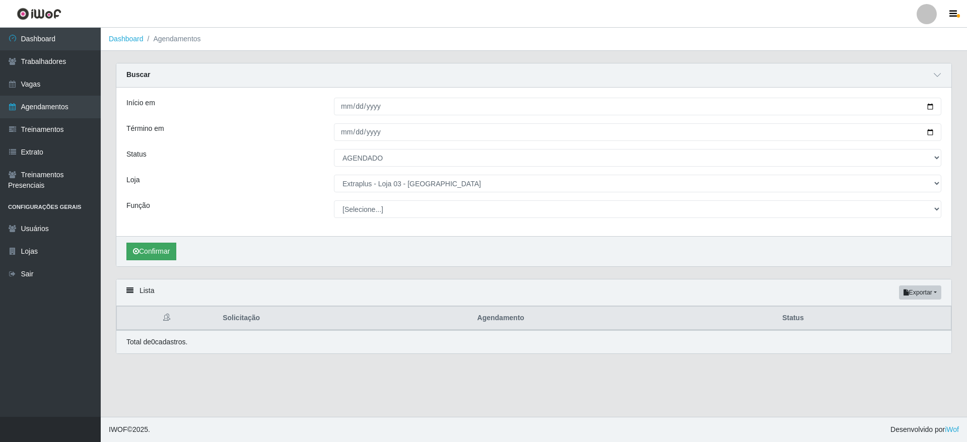
drag, startPoint x: 151, startPoint y: 241, endPoint x: 151, endPoint y: 248, distance: 7.0
click at [151, 248] on div "Confirmar" at bounding box center [533, 251] width 835 height 30
click at [151, 248] on button "Confirmar" at bounding box center [151, 252] width 50 height 18
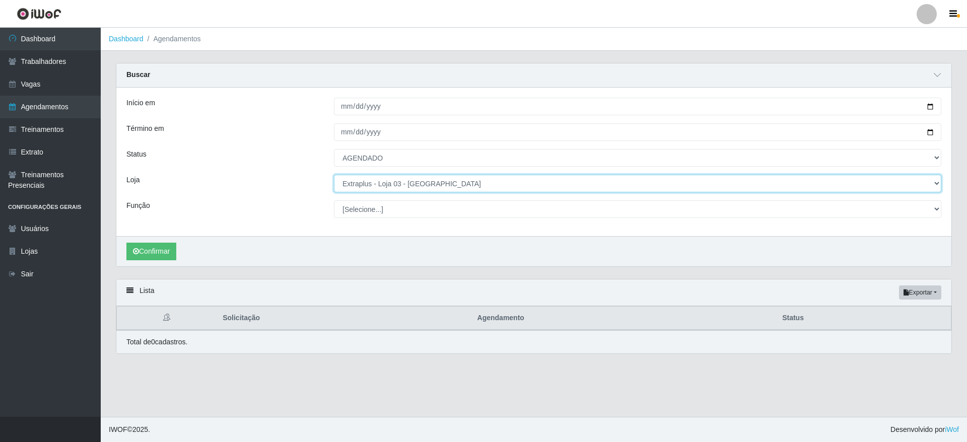
click at [392, 178] on select "[Selecione...] Atacado Vem - [GEOGRAPHIC_DATA] 30 Laranjeiras Velha Atacado Vem…" at bounding box center [637, 184] width 607 height 18
click at [334, 175] on select "[Selecione...] Atacado Vem - [GEOGRAPHIC_DATA] 30 Laranjeiras Velha Atacado Vem…" at bounding box center [637, 184] width 607 height 18
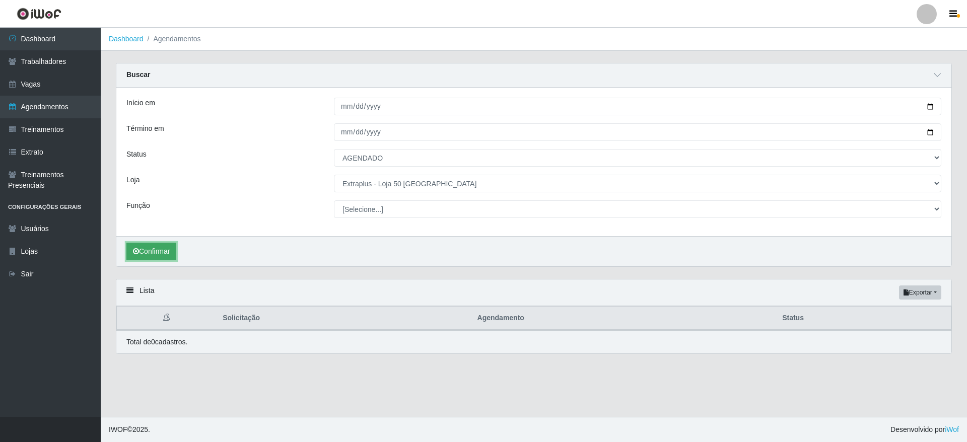
click at [150, 249] on button "Confirmar" at bounding box center [151, 252] width 50 height 18
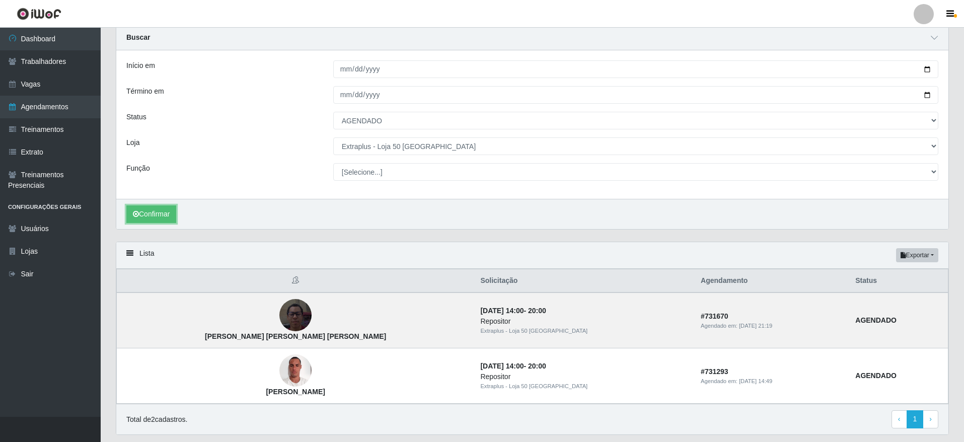
scroll to position [68, 0]
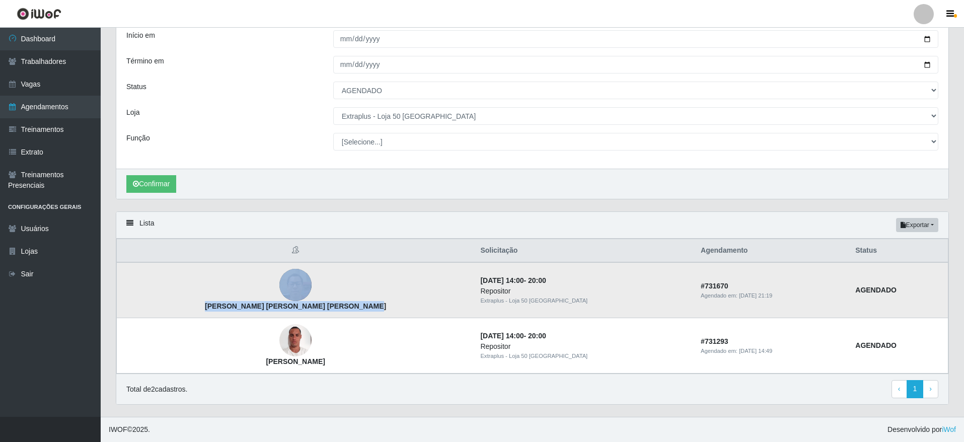
drag, startPoint x: 193, startPoint y: 300, endPoint x: 347, endPoint y: 313, distance: 154.7
click at [347, 313] on td "[PERSON_NAME] [PERSON_NAME] [PERSON_NAME]" at bounding box center [296, 290] width 358 height 56
click at [339, 305] on td "[PERSON_NAME] [PERSON_NAME] [PERSON_NAME]" at bounding box center [296, 290] width 358 height 56
drag, startPoint x: 336, startPoint y: 307, endPoint x: 203, endPoint y: 311, distance: 133.5
click at [203, 311] on td "[PERSON_NAME] [PERSON_NAME] [PERSON_NAME]" at bounding box center [296, 290] width 358 height 56
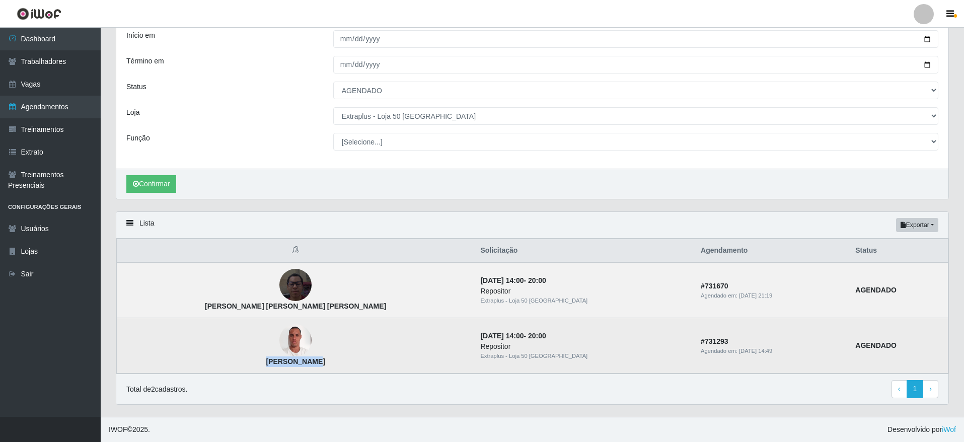
drag, startPoint x: 299, startPoint y: 365, endPoint x: 231, endPoint y: 359, distance: 67.7
click at [231, 359] on td "[PERSON_NAME]" at bounding box center [296, 345] width 358 height 55
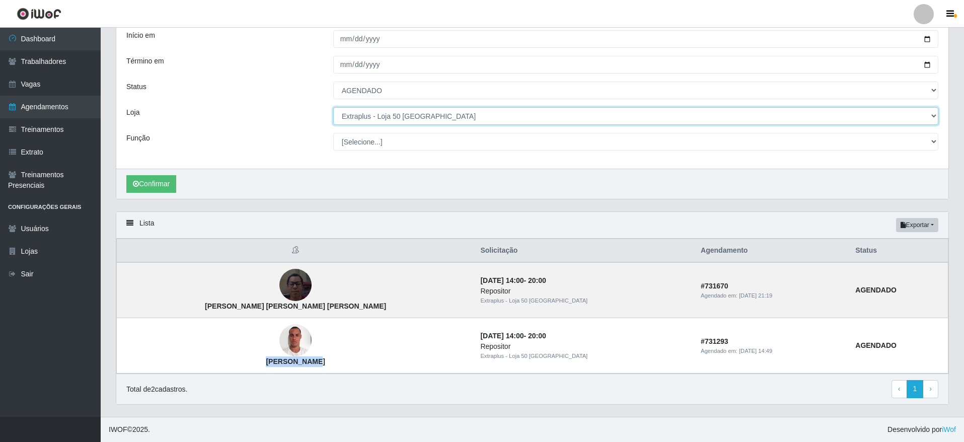
click at [447, 111] on select "[Selecione...] Atacado Vem - [GEOGRAPHIC_DATA] 30 Laranjeiras Velha Atacado Vem…" at bounding box center [635, 116] width 605 height 18
click at [333, 110] on select "[Selecione...] Atacado Vem - [GEOGRAPHIC_DATA] 30 Laranjeiras Velha Atacado Vem…" at bounding box center [635, 116] width 605 height 18
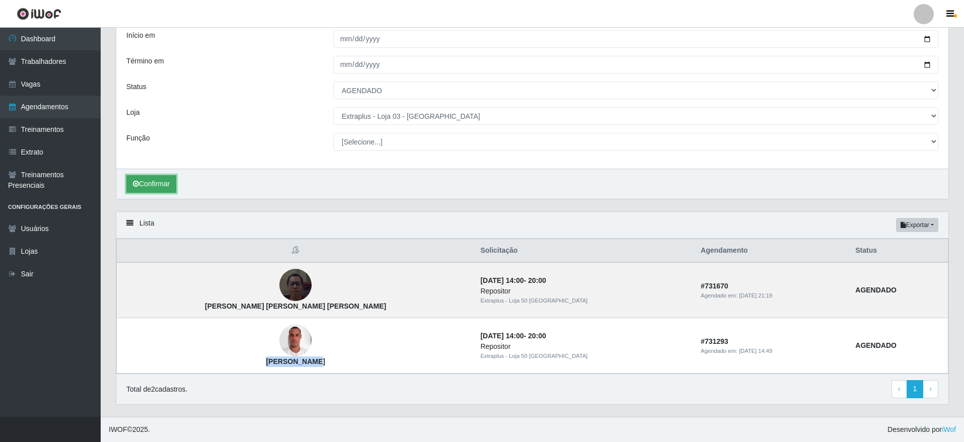
click at [156, 182] on button "Confirmar" at bounding box center [151, 184] width 50 height 18
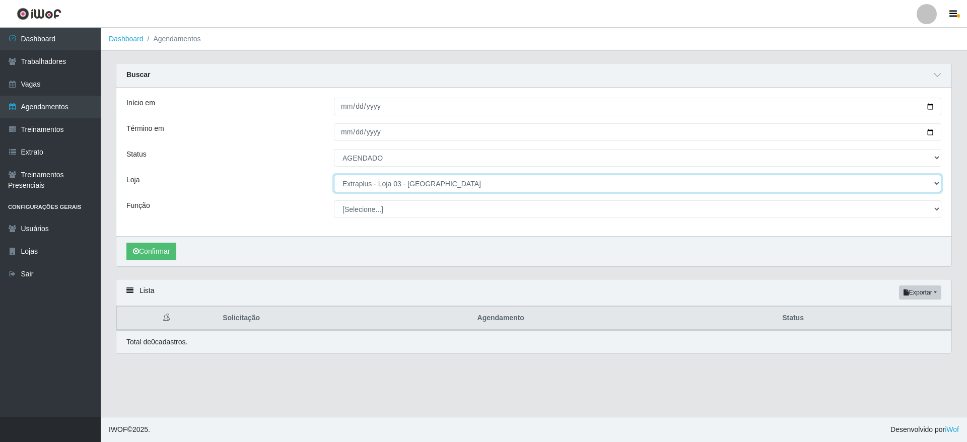
click at [408, 175] on select "[Selecione...] Atacado Vem - [GEOGRAPHIC_DATA] 30 Laranjeiras Velha Atacado Vem…" at bounding box center [637, 184] width 607 height 18
select select "520"
click at [334, 175] on select "[Selecione...] Atacado Vem - [GEOGRAPHIC_DATA] 30 Laranjeiras Velha Atacado Vem…" at bounding box center [637, 184] width 607 height 18
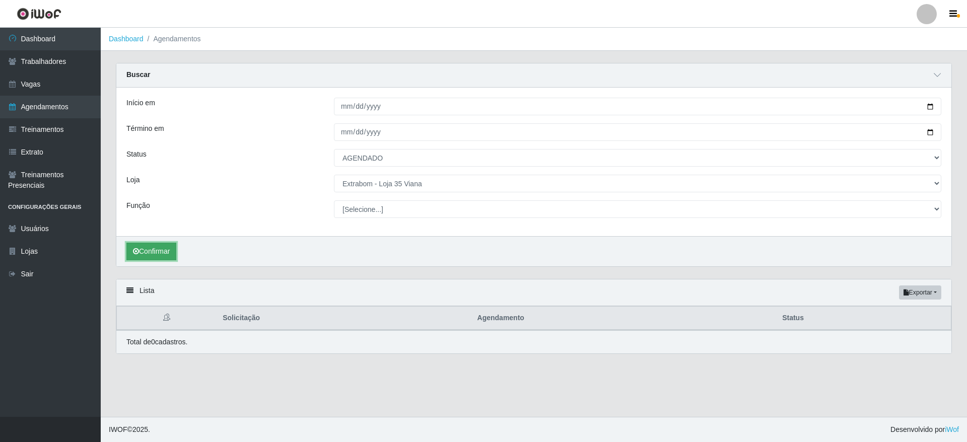
click at [164, 251] on button "Confirmar" at bounding box center [151, 252] width 50 height 18
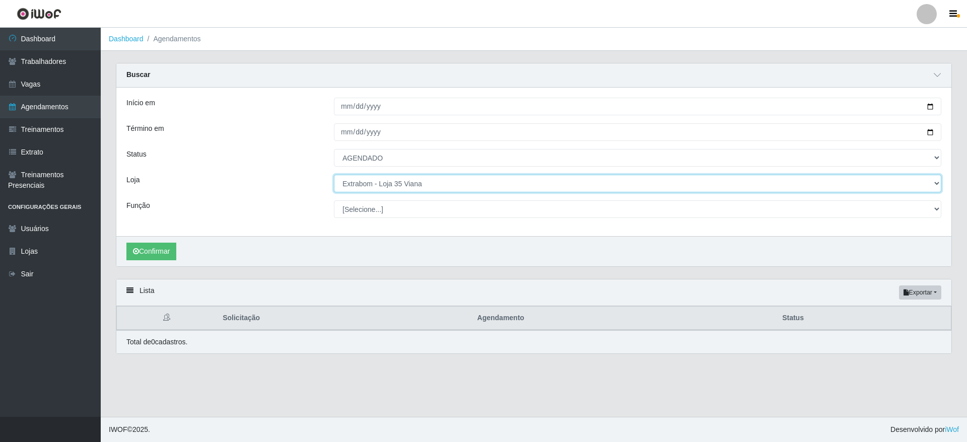
click at [446, 185] on select "[Selecione...] Atacado Vem - [GEOGRAPHIC_DATA] 30 Laranjeiras Velha Atacado Vem…" at bounding box center [637, 184] width 607 height 18
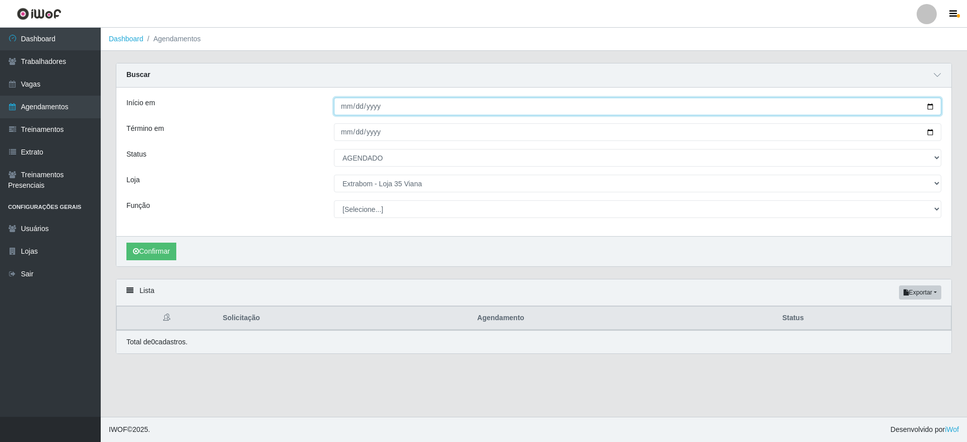
click at [928, 103] on input "[DATE]" at bounding box center [637, 107] width 607 height 18
type input "[DATE]"
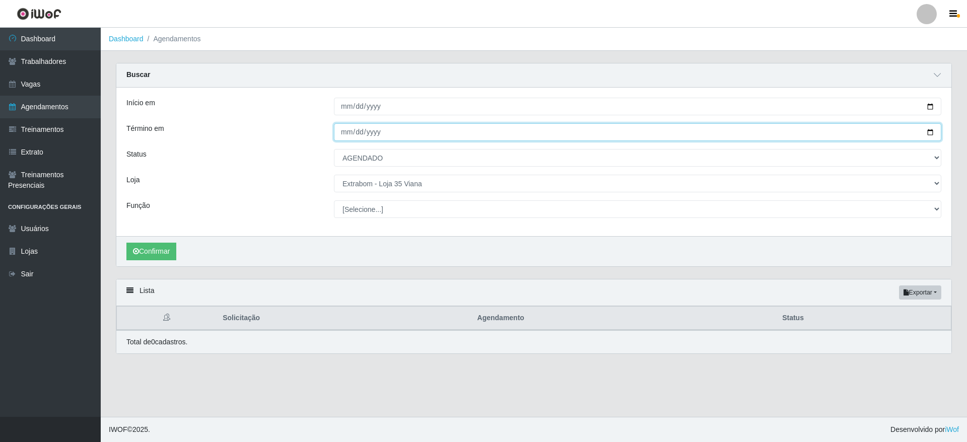
click at [930, 134] on input "[DATE]" at bounding box center [637, 132] width 607 height 18
type input "[DATE]"
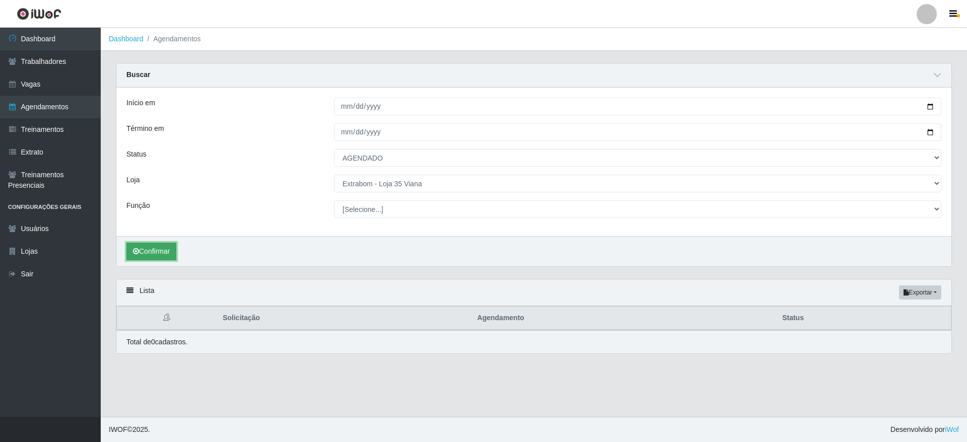
click at [157, 257] on button "Confirmar" at bounding box center [151, 252] width 50 height 18
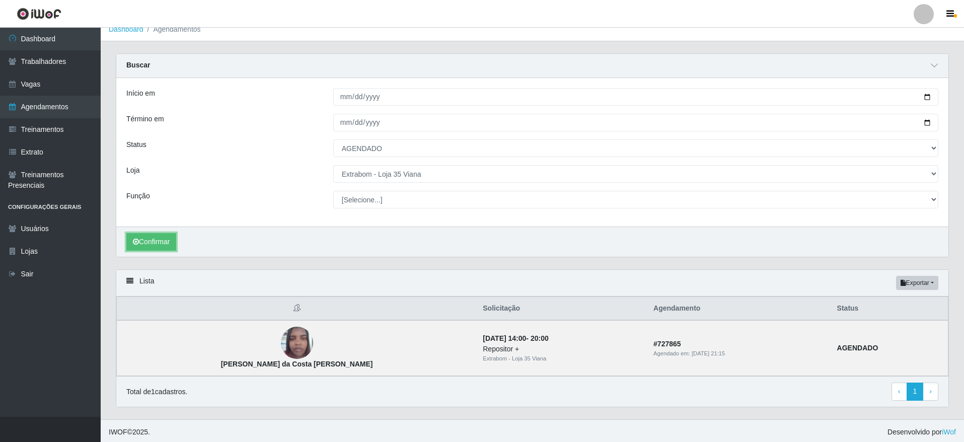
scroll to position [13, 0]
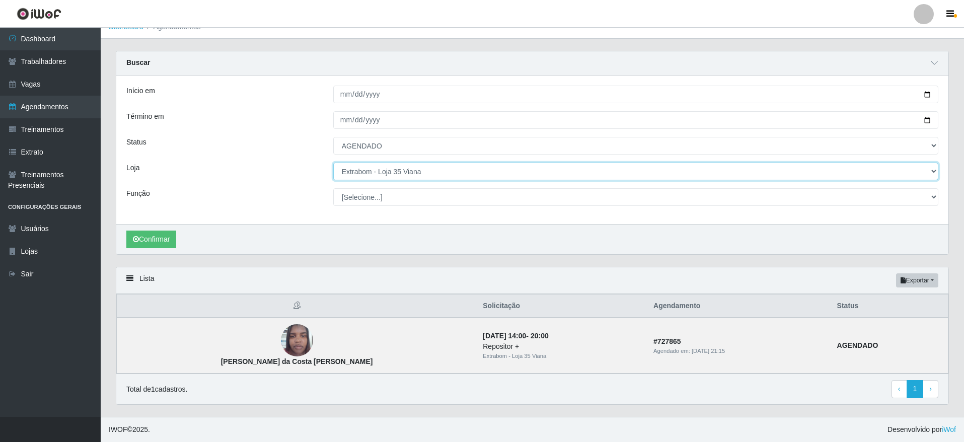
click at [452, 174] on select "[Selecione...] Atacado Vem - [GEOGRAPHIC_DATA] 30 Laranjeiras Velha Atacado Vem…" at bounding box center [635, 172] width 605 height 18
click at [333, 166] on select "[Selecione...] Atacado Vem - [GEOGRAPHIC_DATA] 30 Laranjeiras Velha Atacado Vem…" at bounding box center [635, 172] width 605 height 18
click at [161, 244] on button "Confirmar" at bounding box center [151, 240] width 50 height 18
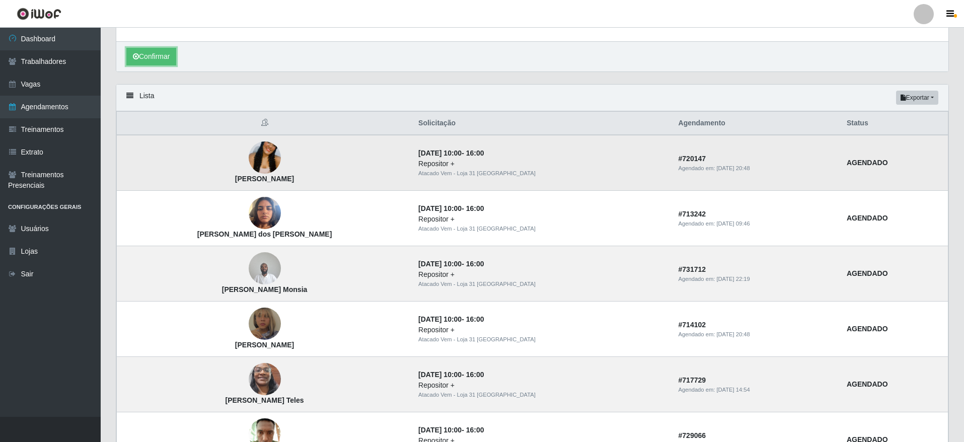
scroll to position [194, 0]
drag, startPoint x: 203, startPoint y: 187, endPoint x: 339, endPoint y: 187, distance: 136.4
click at [339, 187] on td "[PERSON_NAME]" at bounding box center [265, 164] width 296 height 56
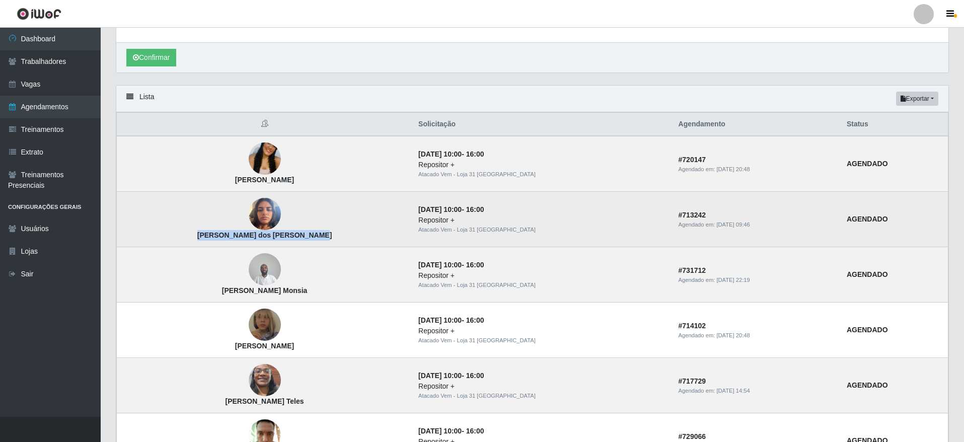
drag, startPoint x: 195, startPoint y: 235, endPoint x: 311, endPoint y: 235, distance: 115.8
click at [311, 235] on td "[PERSON_NAME] dos [PERSON_NAME]" at bounding box center [265, 219] width 296 height 55
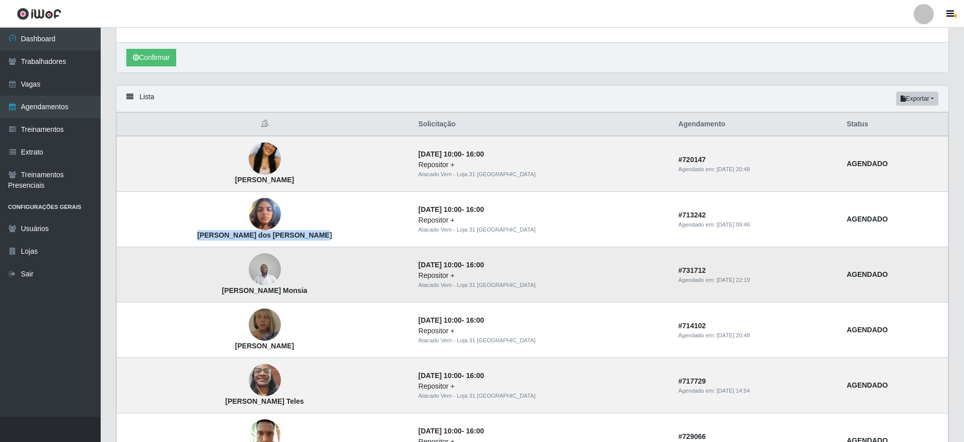
drag, startPoint x: 203, startPoint y: 293, endPoint x: 295, endPoint y: 294, distance: 92.1
click at [295, 294] on td "[PERSON_NAME] Monsia" at bounding box center [265, 274] width 296 height 55
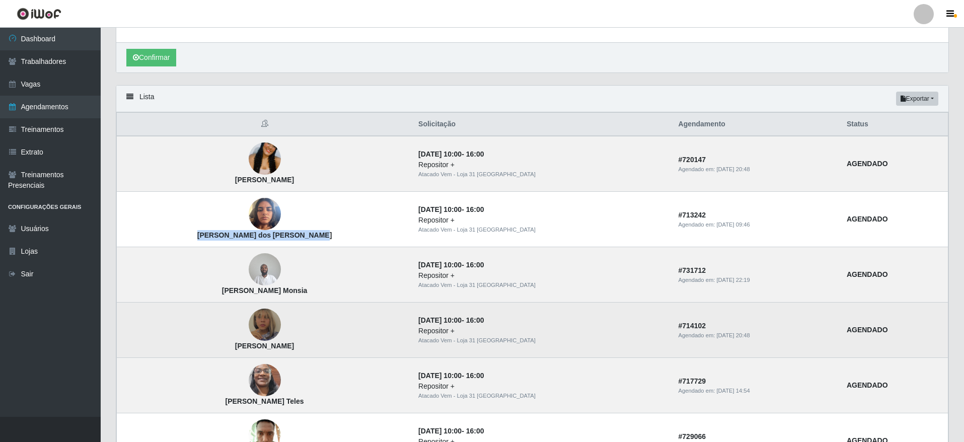
drag, startPoint x: 221, startPoint y: 340, endPoint x: 310, endPoint y: 350, distance: 89.7
click at [312, 349] on td "[PERSON_NAME]" at bounding box center [265, 330] width 296 height 55
click at [296, 352] on td "[PERSON_NAME]" at bounding box center [265, 330] width 296 height 55
drag, startPoint x: 295, startPoint y: 351, endPoint x: 222, endPoint y: 343, distance: 73.4
click at [222, 343] on td "[PERSON_NAME]" at bounding box center [265, 330] width 296 height 55
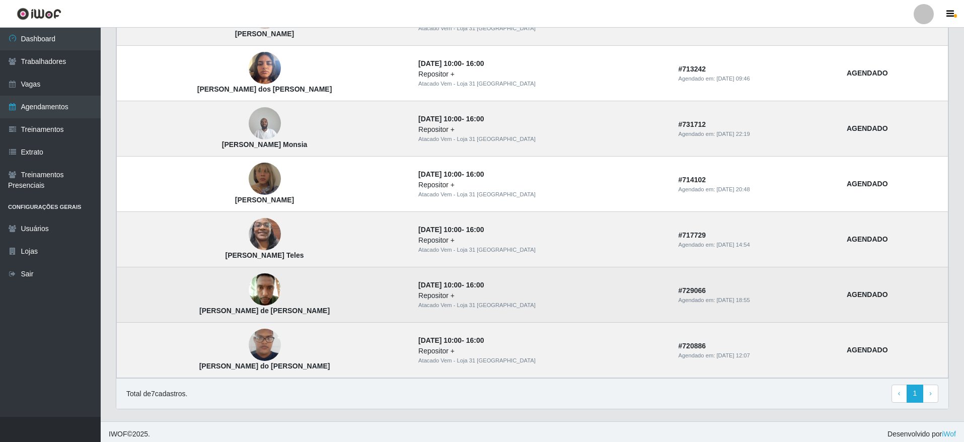
scroll to position [345, 0]
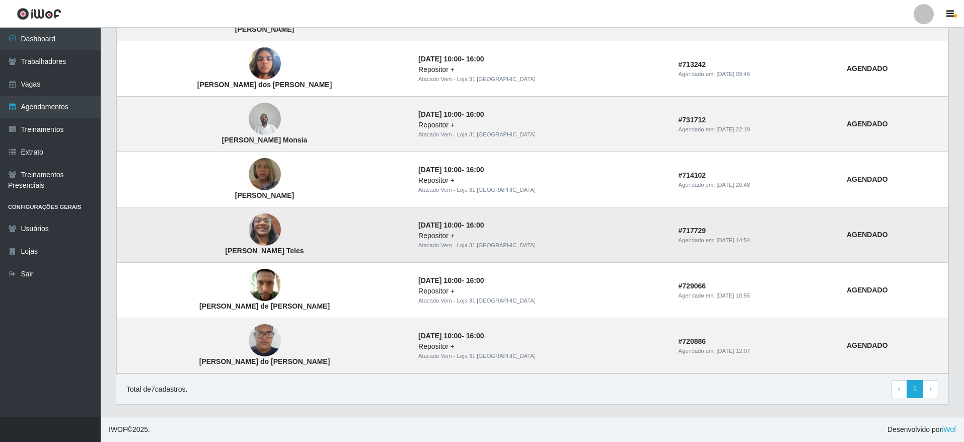
drag, startPoint x: 216, startPoint y: 248, endPoint x: 293, endPoint y: 254, distance: 77.3
click at [293, 254] on td "[PERSON_NAME] Teles" at bounding box center [265, 234] width 296 height 55
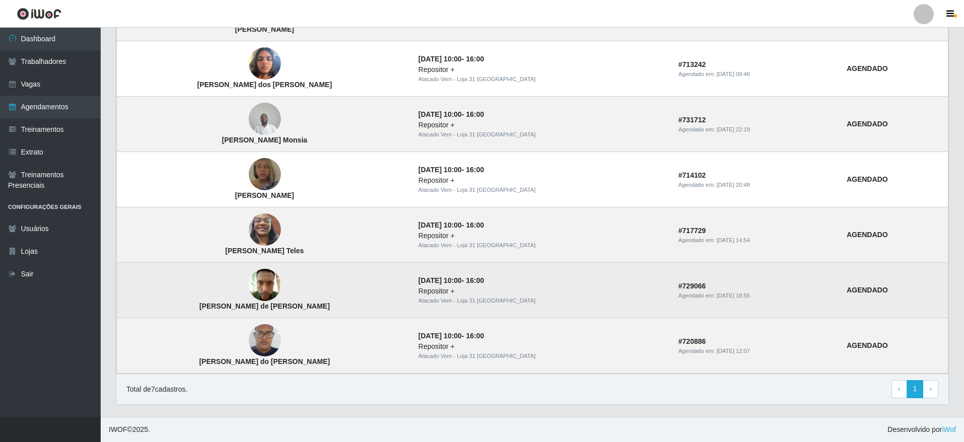
drag, startPoint x: 199, startPoint y: 307, endPoint x: 322, endPoint y: 307, distance: 122.8
click at [322, 307] on td "[PERSON_NAME] de [PERSON_NAME]" at bounding box center [265, 290] width 296 height 55
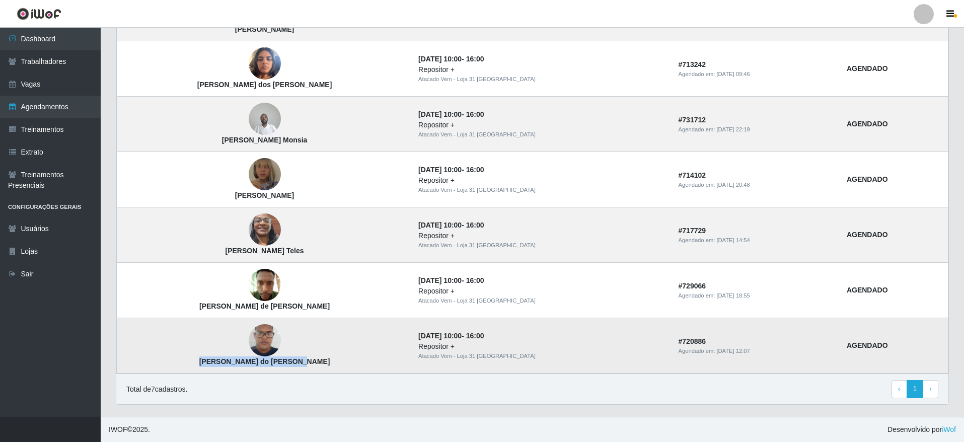
drag, startPoint x: 207, startPoint y: 361, endPoint x: 314, endPoint y: 360, distance: 106.2
click at [314, 360] on td "[PERSON_NAME] do [PERSON_NAME]" at bounding box center [265, 345] width 296 height 55
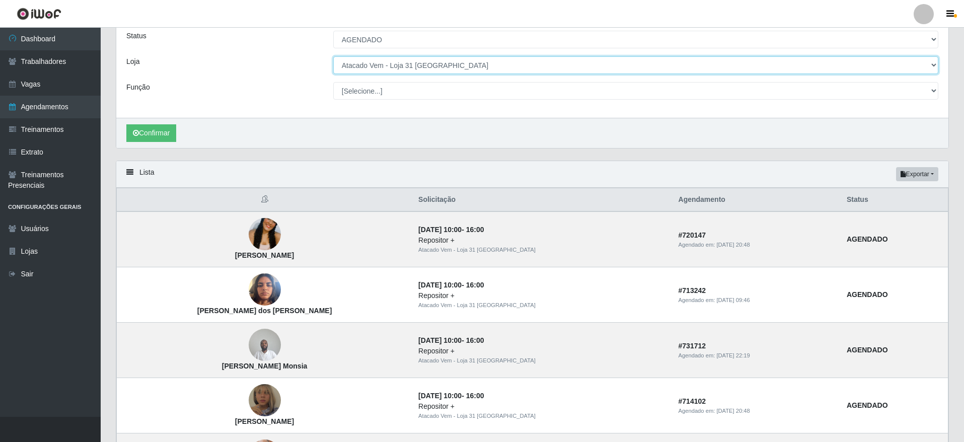
click at [454, 66] on select "[Selecione...] Atacado Vem - [GEOGRAPHIC_DATA] 30 Laranjeiras Velha Atacado Vem…" at bounding box center [635, 65] width 605 height 18
click at [333, 57] on select "[Selecione...] Atacado Vem - [GEOGRAPHIC_DATA] 30 Laranjeiras Velha Atacado Vem…" at bounding box center [635, 65] width 605 height 18
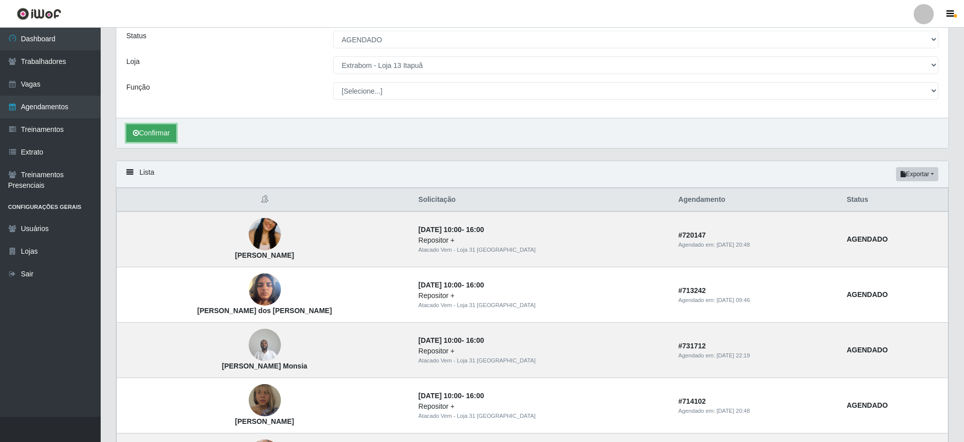
click at [137, 139] on button "Confirmar" at bounding box center [151, 133] width 50 height 18
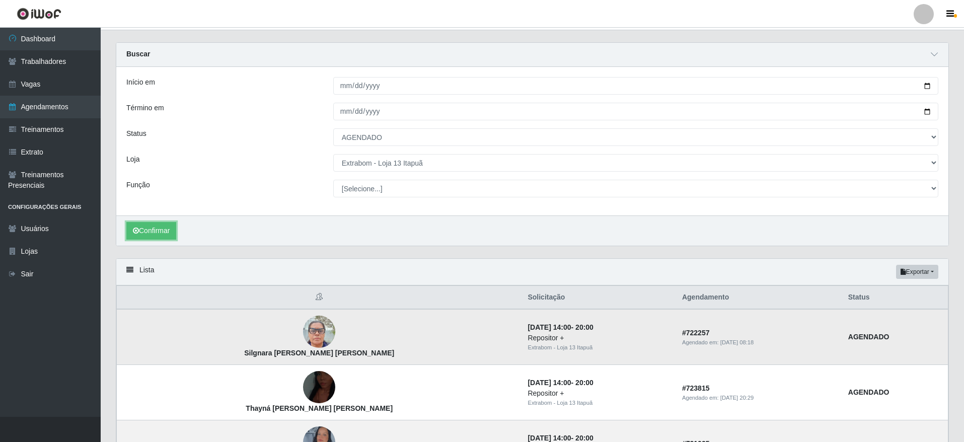
scroll to position [227, 0]
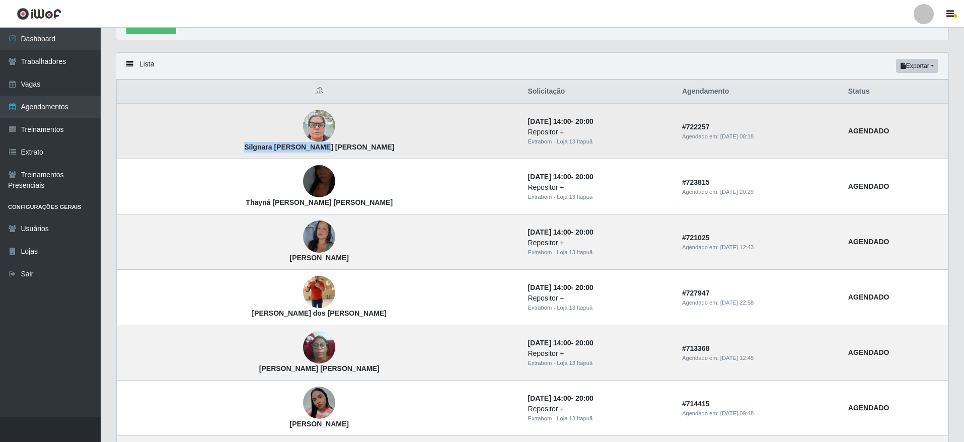
drag, startPoint x: 212, startPoint y: 146, endPoint x: 305, endPoint y: 150, distance: 92.7
click at [305, 150] on td "Silgnara [PERSON_NAME] [PERSON_NAME]" at bounding box center [319, 131] width 405 height 56
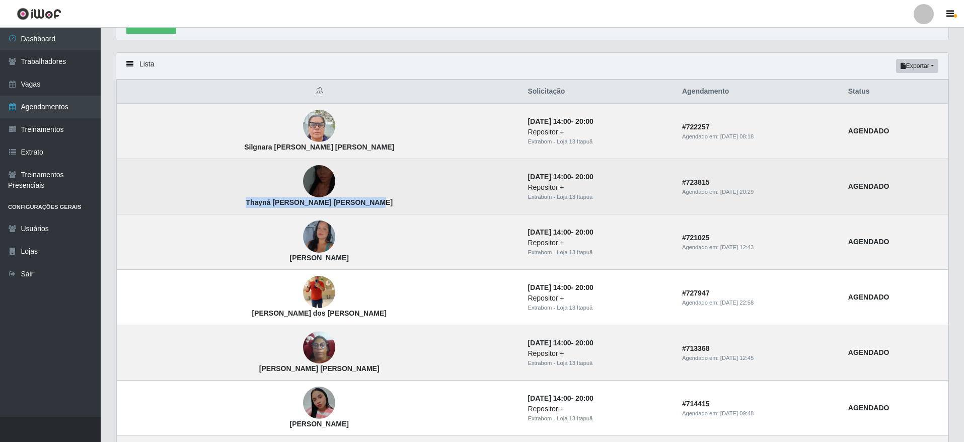
drag, startPoint x: 262, startPoint y: 208, endPoint x: 330, endPoint y: 206, distance: 68.0
click at [330, 206] on td "Thayná [PERSON_NAME] [PERSON_NAME]" at bounding box center [319, 186] width 405 height 55
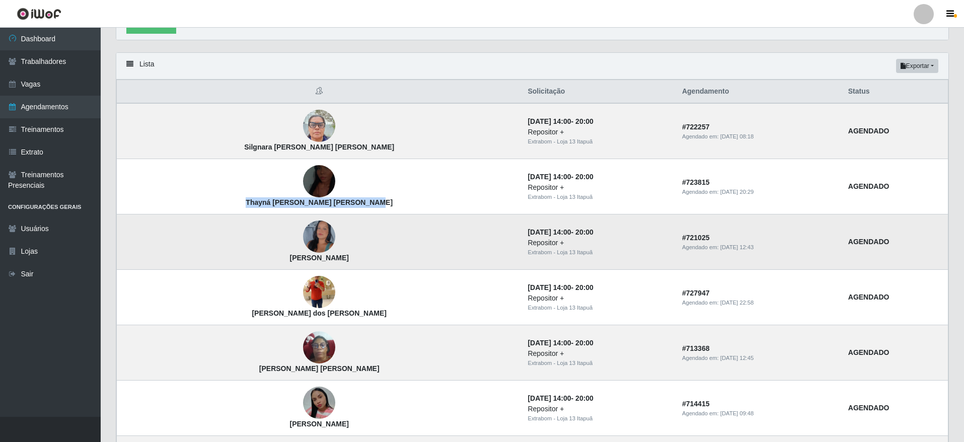
drag, startPoint x: 203, startPoint y: 264, endPoint x: 359, endPoint y: 264, distance: 156.1
click at [359, 264] on td "[PERSON_NAME]" at bounding box center [319, 241] width 405 height 55
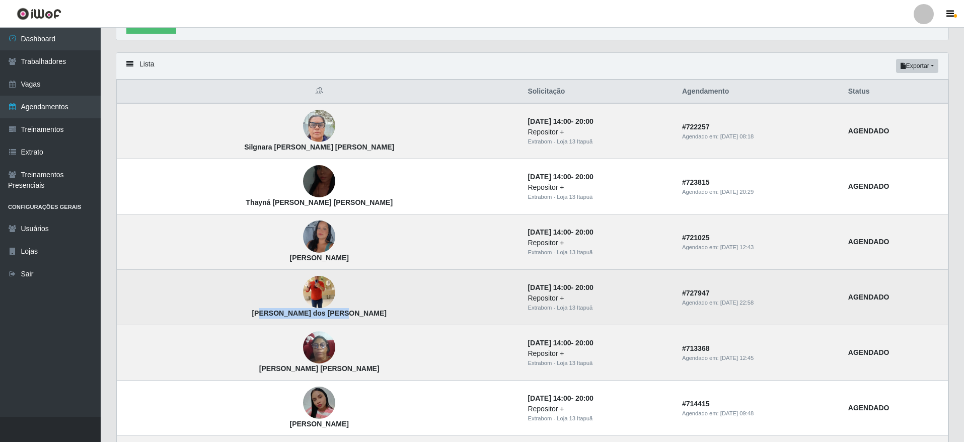
drag, startPoint x: 225, startPoint y: 316, endPoint x: 297, endPoint y: 316, distance: 71.5
click at [297, 316] on strong "[PERSON_NAME] dos [PERSON_NAME]" at bounding box center [319, 313] width 135 height 8
drag, startPoint x: 220, startPoint y: 316, endPoint x: 293, endPoint y: 311, distance: 73.6
click at [293, 311] on strong "[PERSON_NAME] dos [PERSON_NAME]" at bounding box center [319, 313] width 135 height 8
drag, startPoint x: 242, startPoint y: 318, endPoint x: 306, endPoint y: 317, distance: 64.4
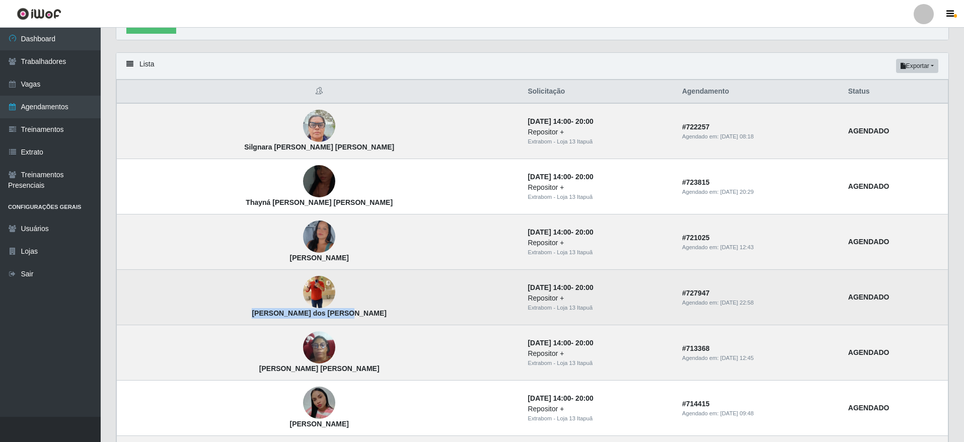
click at [306, 317] on td "[PERSON_NAME] dos [PERSON_NAME]" at bounding box center [319, 297] width 405 height 55
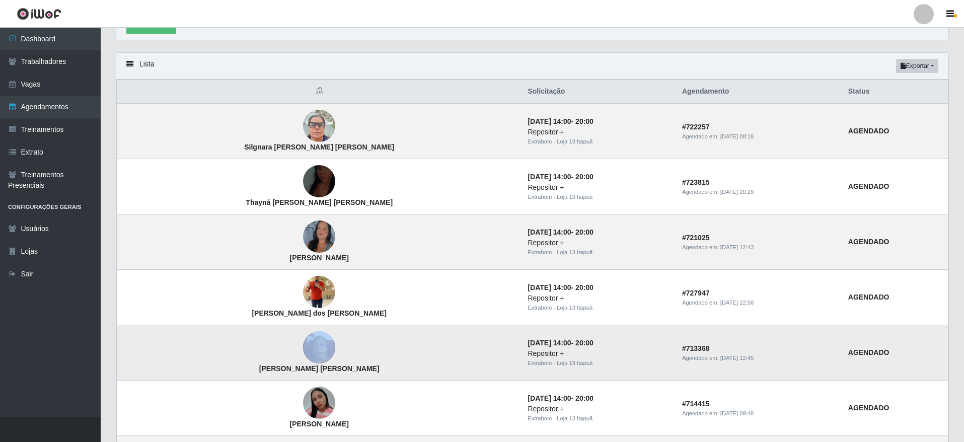
drag, startPoint x: 210, startPoint y: 369, endPoint x: 311, endPoint y: 364, distance: 100.8
click at [311, 364] on td "[PERSON_NAME] [PERSON_NAME]" at bounding box center [319, 352] width 405 height 55
click at [259, 370] on strong "[PERSON_NAME] [PERSON_NAME]" at bounding box center [319, 369] width 120 height 8
drag, startPoint x: 215, startPoint y: 370, endPoint x: 310, endPoint y: 372, distance: 94.2
click at [310, 372] on td "[PERSON_NAME] [PERSON_NAME]" at bounding box center [319, 352] width 405 height 55
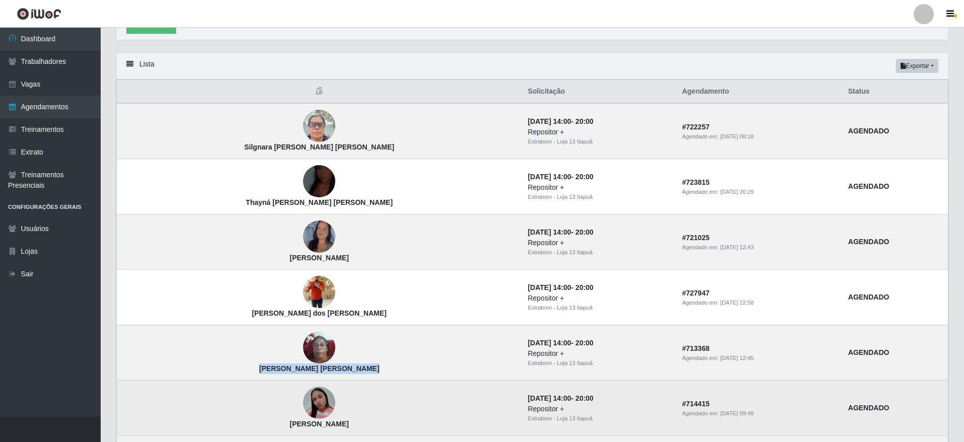
scroll to position [378, 0]
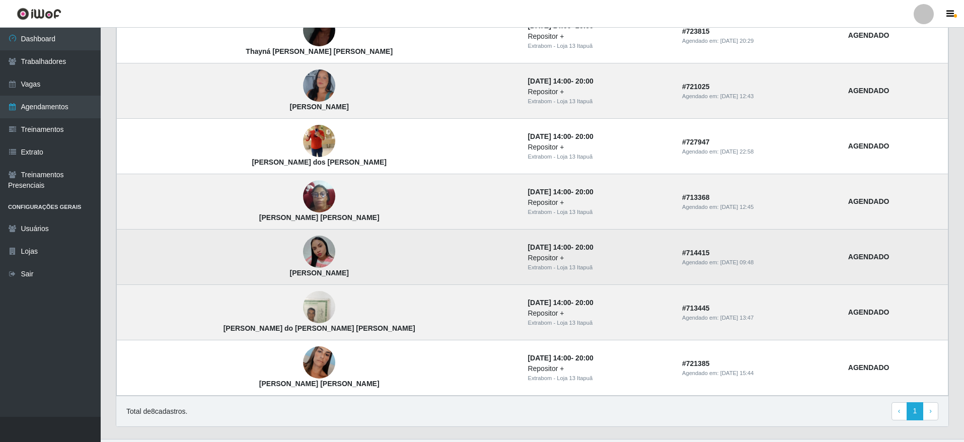
drag, startPoint x: 217, startPoint y: 269, endPoint x: 285, endPoint y: 282, distance: 68.6
click at [300, 279] on td "[PERSON_NAME]" at bounding box center [319, 257] width 405 height 55
drag, startPoint x: 220, startPoint y: 278, endPoint x: 302, endPoint y: 275, distance: 82.6
click at [302, 275] on td "[PERSON_NAME]" at bounding box center [319, 257] width 405 height 55
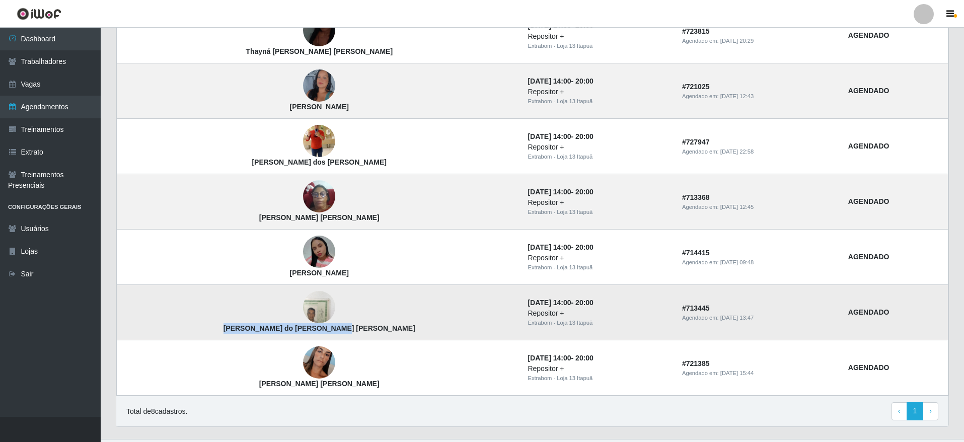
drag, startPoint x: 208, startPoint y: 330, endPoint x: 310, endPoint y: 327, distance: 102.3
click at [310, 327] on td "[PERSON_NAME] do [PERSON_NAME] [PERSON_NAME]" at bounding box center [319, 312] width 405 height 55
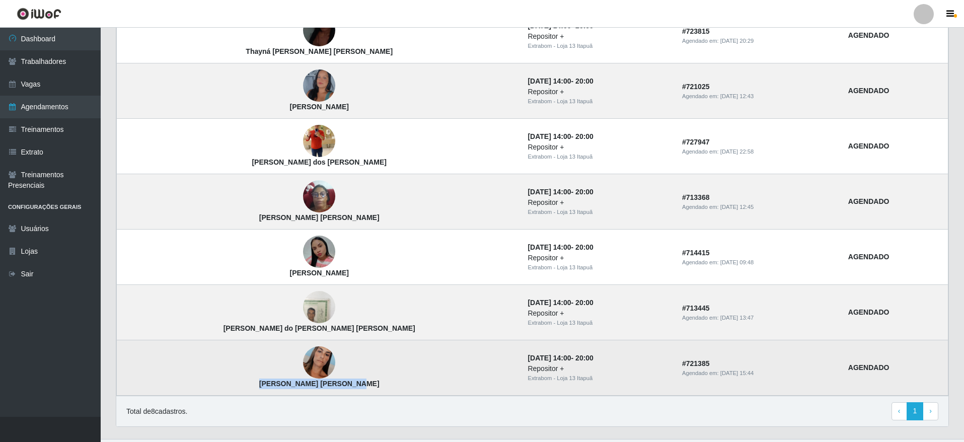
drag, startPoint x: 213, startPoint y: 381, endPoint x: 311, endPoint y: 384, distance: 97.2
click at [311, 384] on td "[PERSON_NAME] [PERSON_NAME]" at bounding box center [319, 367] width 405 height 55
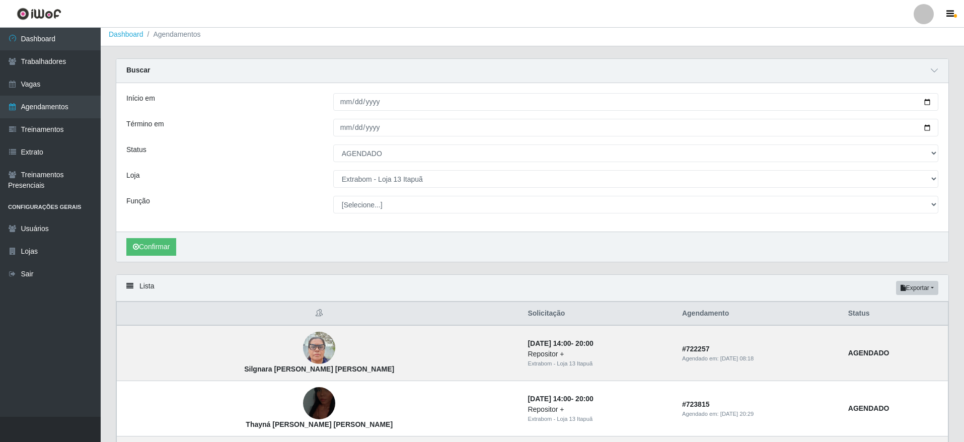
scroll to position [0, 0]
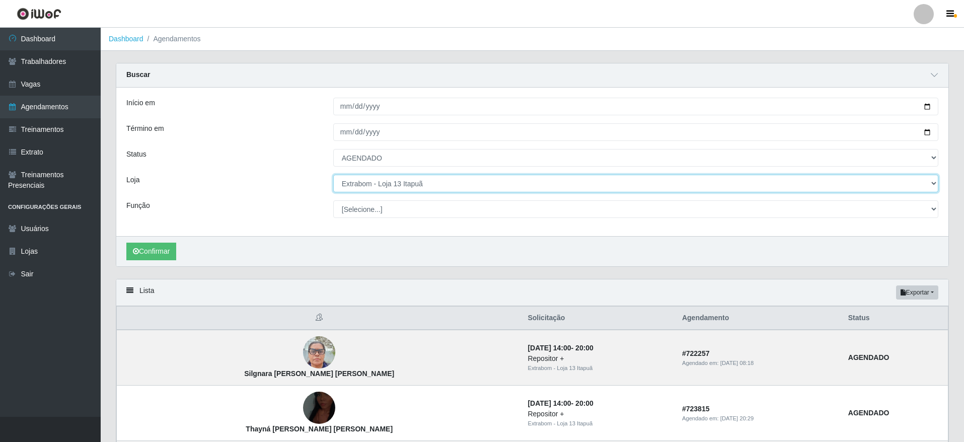
click at [387, 178] on select "[Selecione...] Atacado Vem - [GEOGRAPHIC_DATA] 30 Laranjeiras Velha Atacado Vem…" at bounding box center [635, 184] width 605 height 18
click at [333, 175] on select "[Selecione...] Atacado Vem - [GEOGRAPHIC_DATA] 30 Laranjeiras Velha Atacado Vem…" at bounding box center [635, 184] width 605 height 18
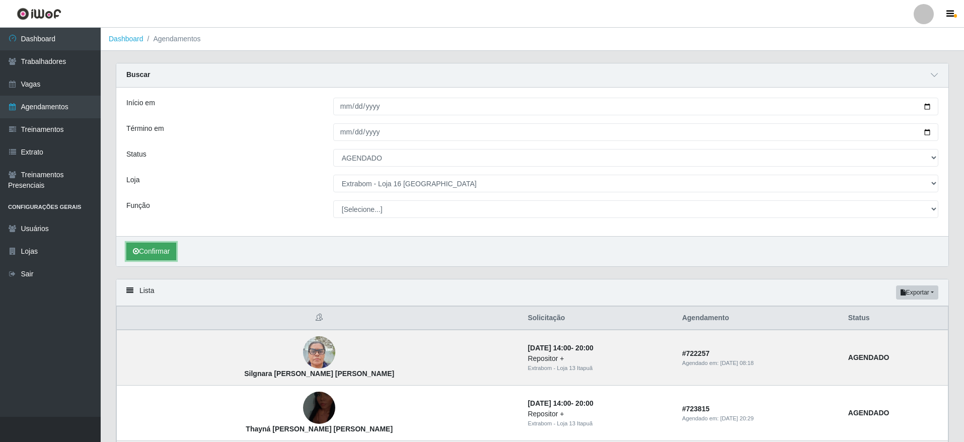
click at [171, 251] on button "Confirmar" at bounding box center [151, 252] width 50 height 18
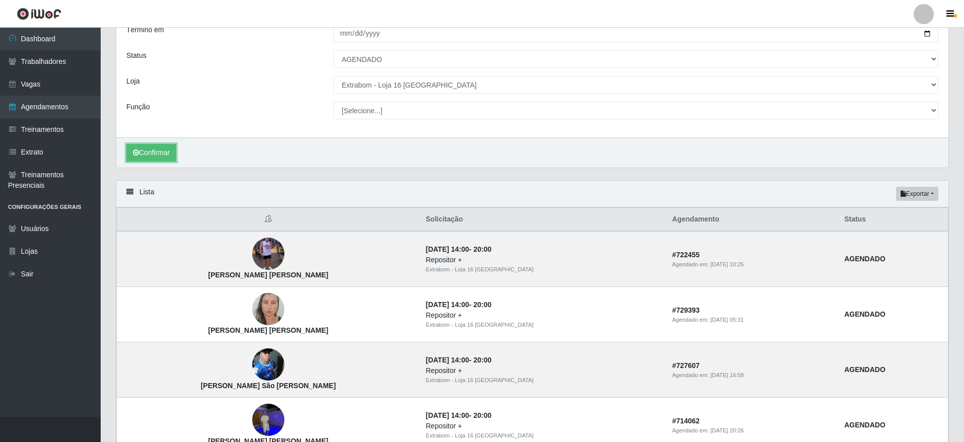
scroll to position [98, 0]
drag, startPoint x: 254, startPoint y: 277, endPoint x: 348, endPoint y: 283, distance: 93.8
click at [348, 283] on td "[PERSON_NAME] [PERSON_NAME]" at bounding box center [268, 260] width 303 height 56
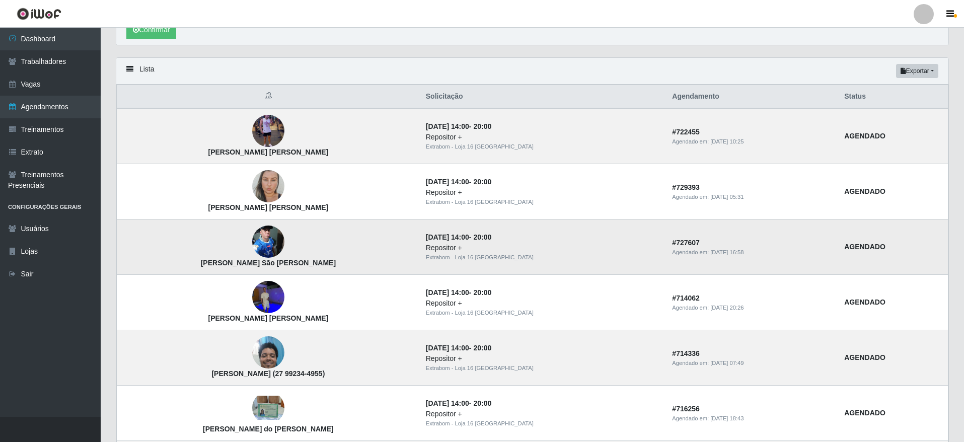
scroll to position [249, 0]
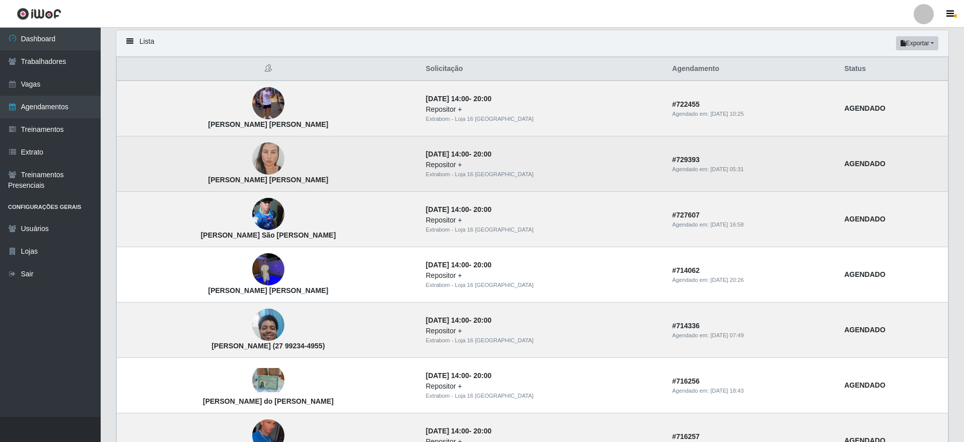
click at [246, 182] on strong "[PERSON_NAME] [PERSON_NAME]" at bounding box center [268, 180] width 120 height 8
drag, startPoint x: 238, startPoint y: 183, endPoint x: 317, endPoint y: 183, distance: 79.5
click at [317, 183] on td "[PERSON_NAME] [PERSON_NAME]" at bounding box center [268, 163] width 303 height 55
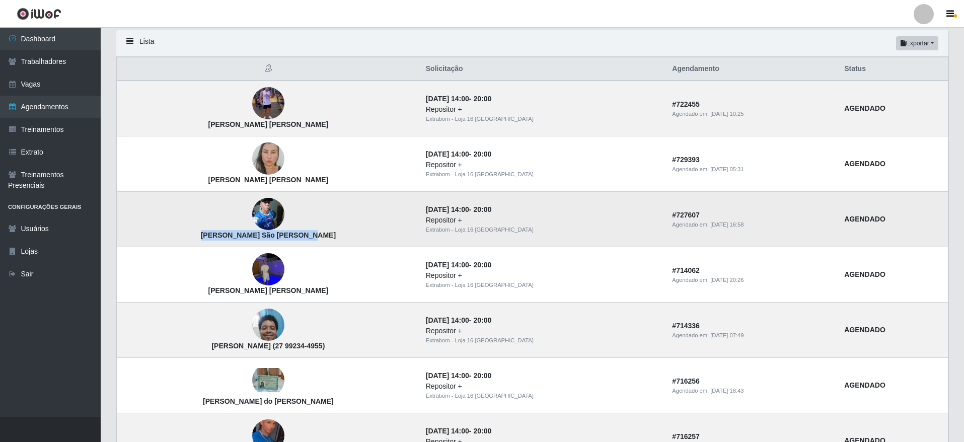
drag, startPoint x: 229, startPoint y: 235, endPoint x: 332, endPoint y: 232, distance: 103.3
click at [332, 232] on td "[PERSON_NAME] São [PERSON_NAME]" at bounding box center [268, 219] width 303 height 55
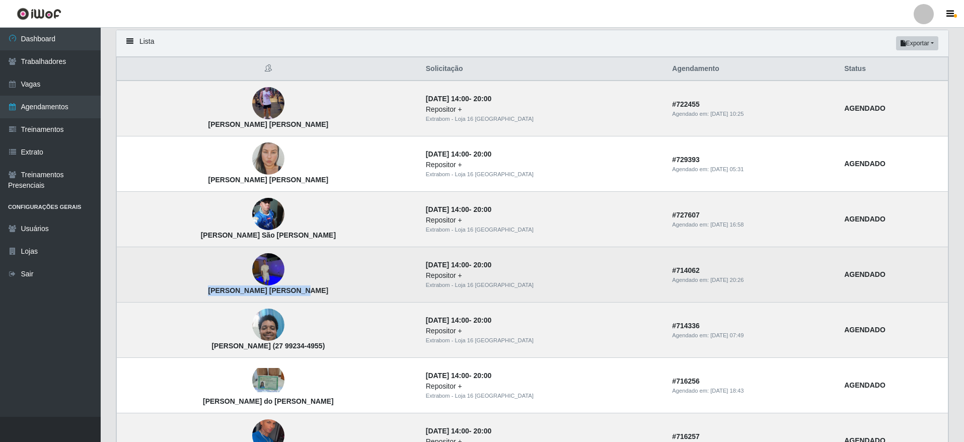
drag, startPoint x: 261, startPoint y: 287, endPoint x: 321, endPoint y: 293, distance: 59.7
click at [321, 293] on td "[PERSON_NAME] [PERSON_NAME]" at bounding box center [268, 274] width 303 height 55
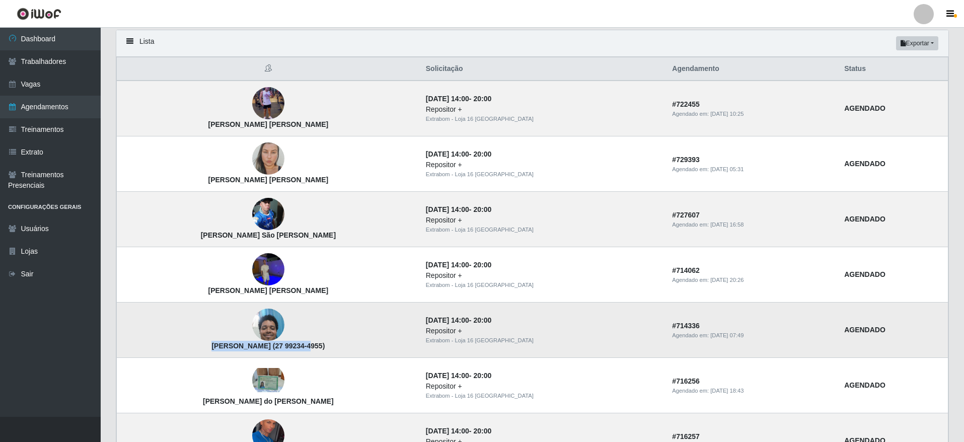
drag, startPoint x: 203, startPoint y: 345, endPoint x: 292, endPoint y: 351, distance: 89.3
click at [292, 351] on td "[PERSON_NAME] (27 99234-4955)" at bounding box center [268, 330] width 303 height 55
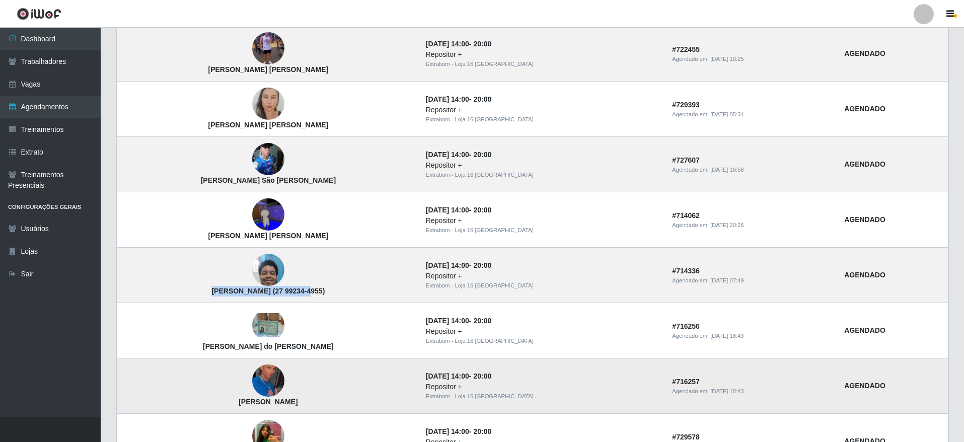
scroll to position [400, 0]
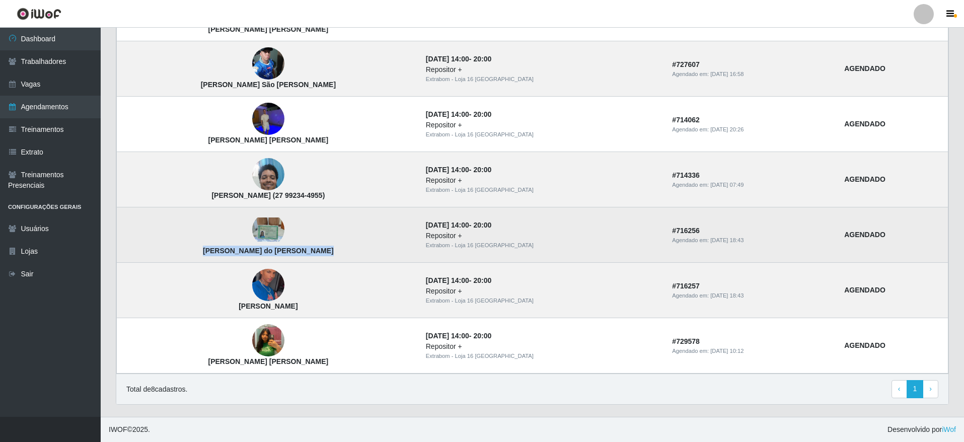
drag, startPoint x: 223, startPoint y: 253, endPoint x: 338, endPoint y: 254, distance: 115.8
click at [338, 254] on td "[PERSON_NAME] do [PERSON_NAME]" at bounding box center [268, 234] width 303 height 55
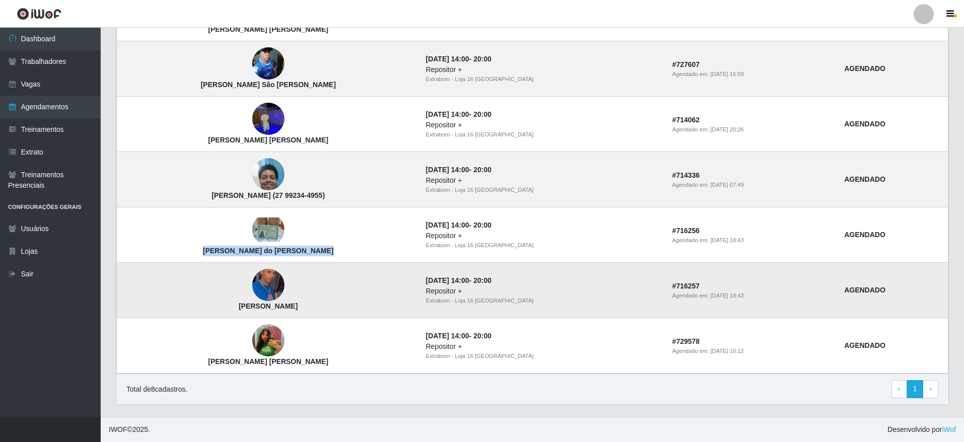
drag, startPoint x: 237, startPoint y: 308, endPoint x: 318, endPoint y: 303, distance: 80.7
click at [318, 303] on td "[PERSON_NAME]" at bounding box center [268, 290] width 303 height 55
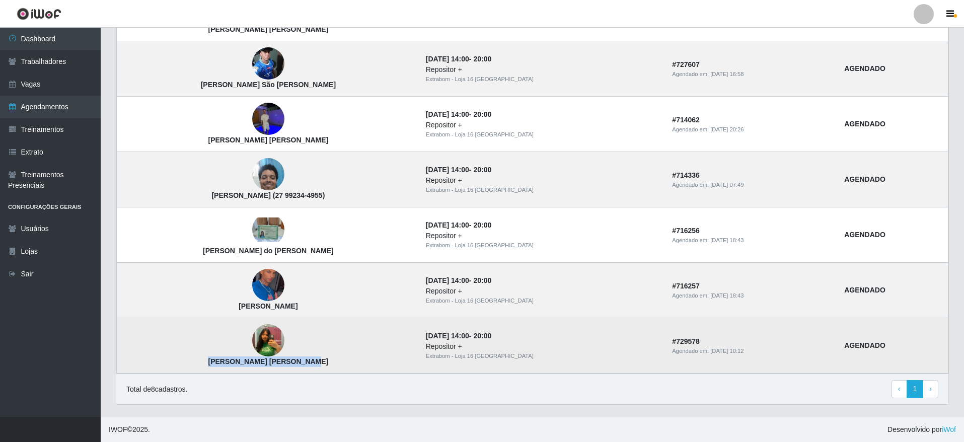
drag, startPoint x: 233, startPoint y: 362, endPoint x: 353, endPoint y: 359, distance: 120.4
click at [353, 359] on td "[PERSON_NAME] [PERSON_NAME]" at bounding box center [268, 345] width 303 height 55
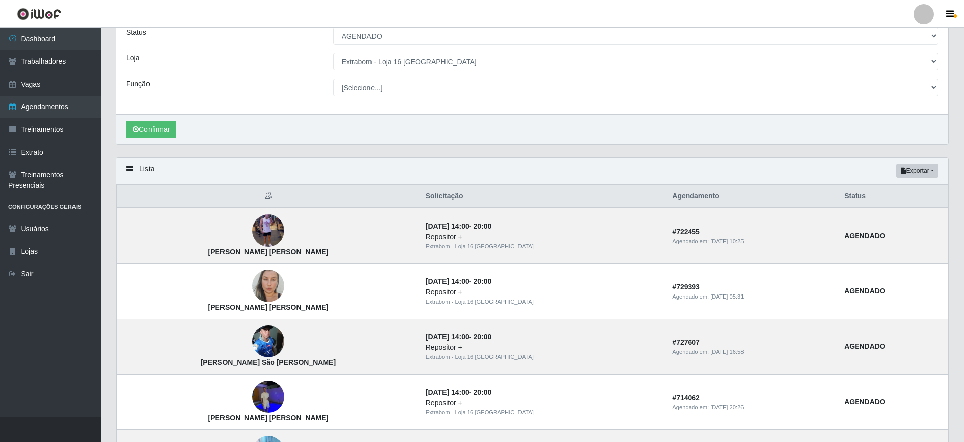
scroll to position [98, 0]
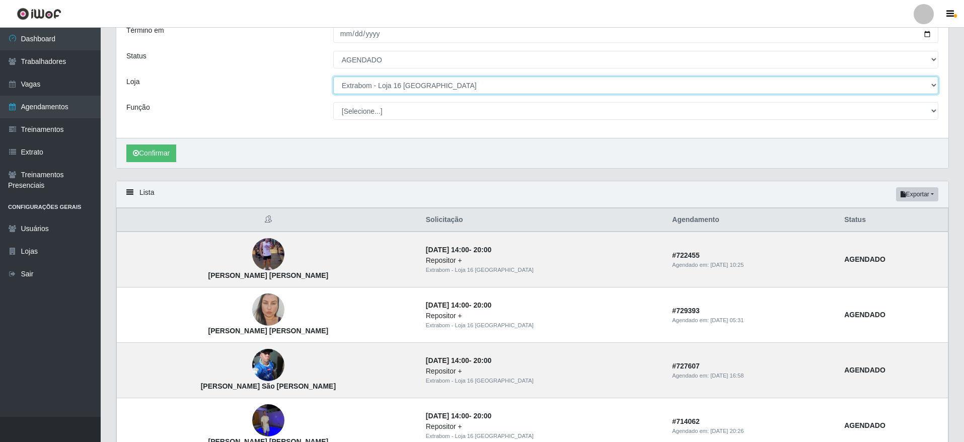
click at [402, 85] on select "[Selecione...] Atacado Vem - [GEOGRAPHIC_DATA] 30 Laranjeiras Velha Atacado Vem…" at bounding box center [635, 86] width 605 height 18
click at [333, 77] on select "[Selecione...] Atacado Vem - [GEOGRAPHIC_DATA] 30 Laranjeiras Velha Atacado Vem…" at bounding box center [635, 86] width 605 height 18
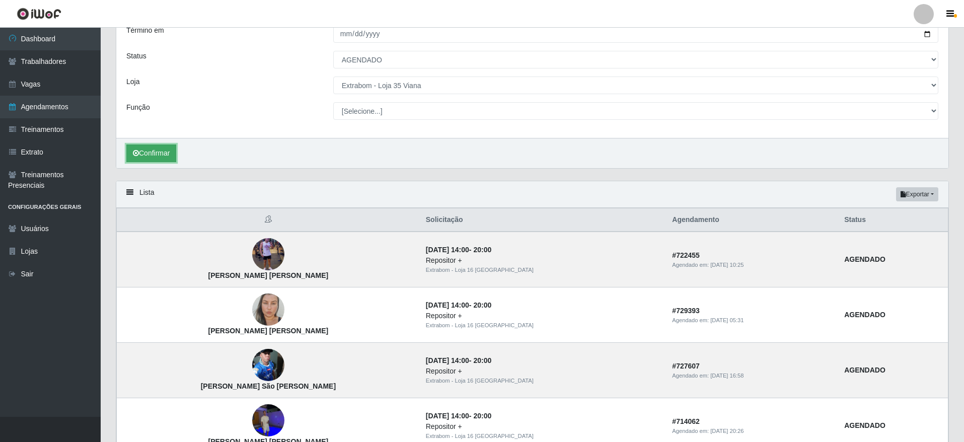
click at [160, 158] on button "Confirmar" at bounding box center [151, 153] width 50 height 18
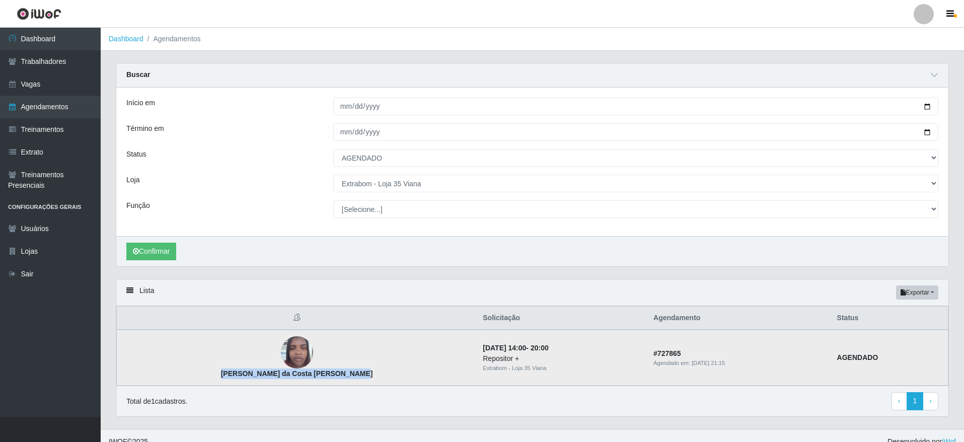
drag, startPoint x: 201, startPoint y: 370, endPoint x: 345, endPoint y: 376, distance: 144.6
click at [345, 376] on td "[PERSON_NAME] da Costa [PERSON_NAME]" at bounding box center [297, 358] width 360 height 56
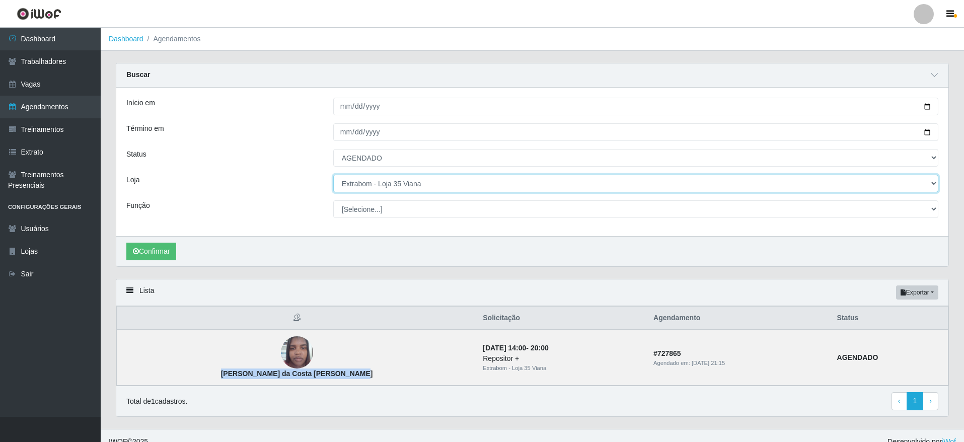
click at [429, 189] on select "[Selecione...] Atacado Vem - [GEOGRAPHIC_DATA] 30 Laranjeiras Velha Atacado Vem…" at bounding box center [635, 184] width 605 height 18
click at [333, 175] on select "[Selecione...] Atacado Vem - [GEOGRAPHIC_DATA] 30 Laranjeiras Velha Atacado Vem…" at bounding box center [635, 184] width 605 height 18
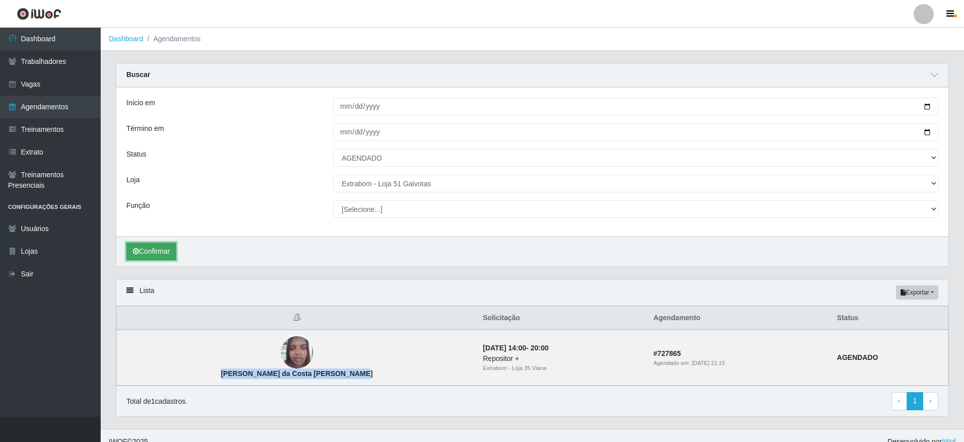
click at [156, 252] on button "Confirmar" at bounding box center [151, 252] width 50 height 18
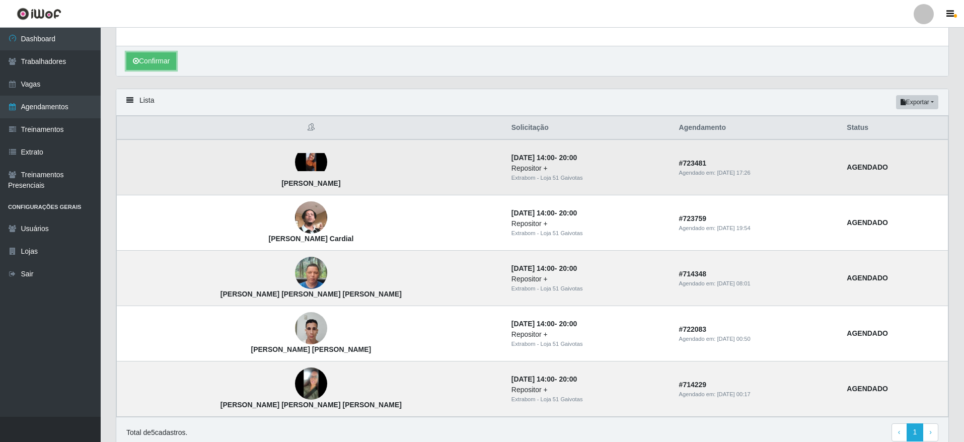
scroll to position [159, 0]
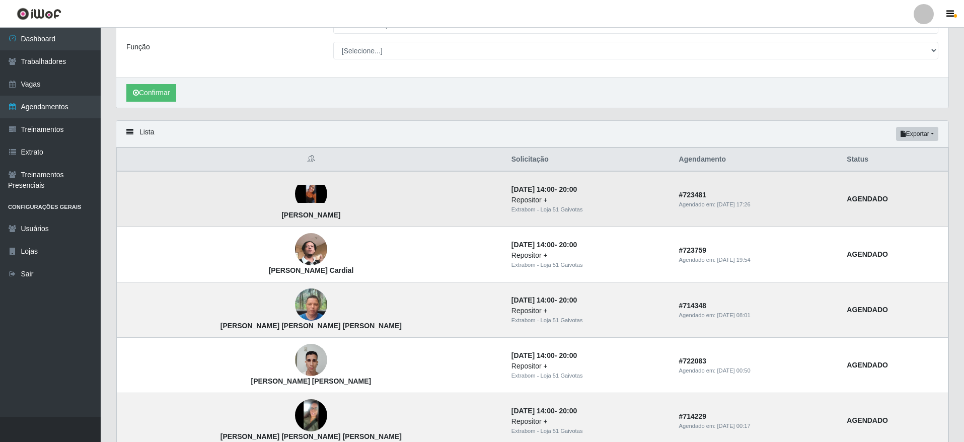
drag, startPoint x: 208, startPoint y: 220, endPoint x: 282, endPoint y: 226, distance: 74.3
click at [282, 226] on td "[PERSON_NAME]" at bounding box center [311, 199] width 389 height 56
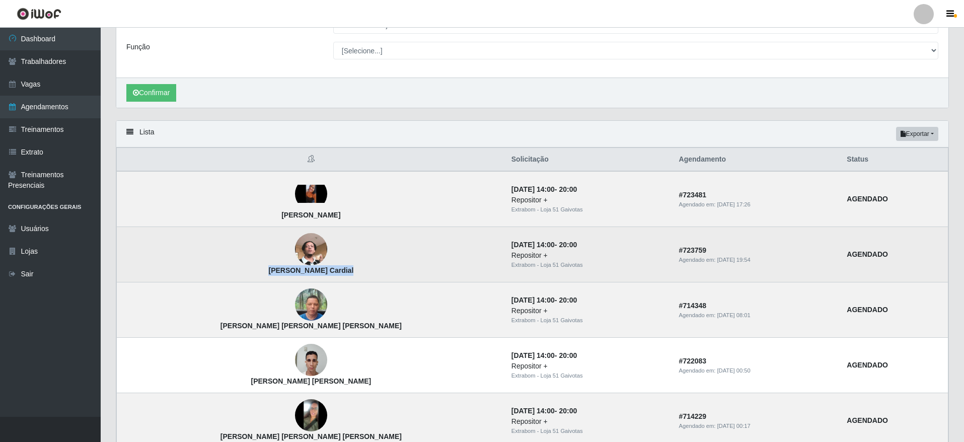
drag, startPoint x: 232, startPoint y: 271, endPoint x: 314, endPoint y: 271, distance: 82.6
click at [314, 271] on td "[PERSON_NAME] Cardial" at bounding box center [311, 254] width 389 height 55
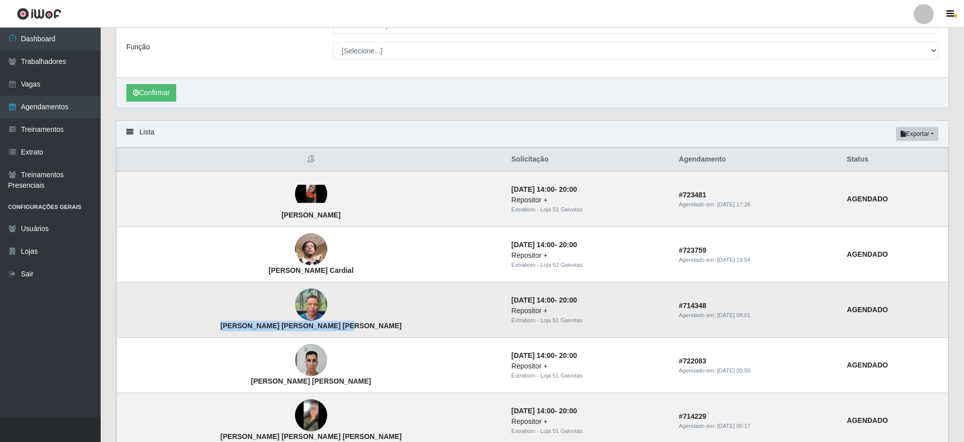
drag, startPoint x: 197, startPoint y: 325, endPoint x: 306, endPoint y: 330, distance: 108.9
click at [306, 330] on td "[PERSON_NAME] [PERSON_NAME] [PERSON_NAME]" at bounding box center [311, 309] width 389 height 55
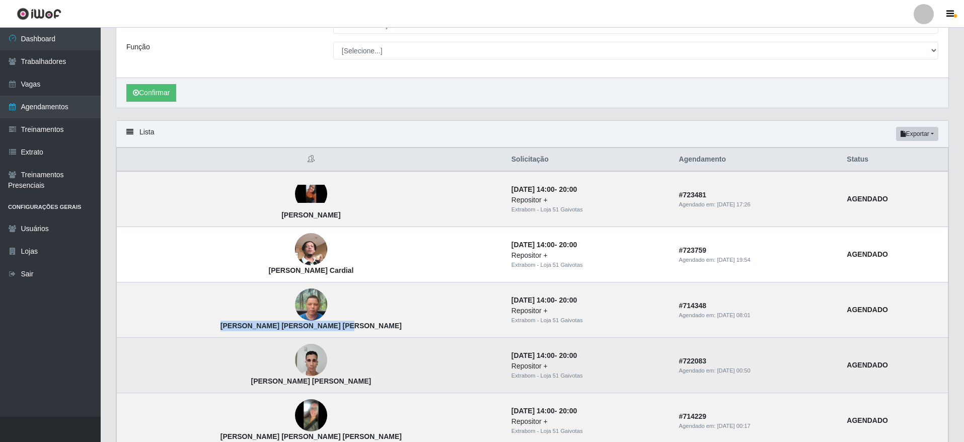
drag, startPoint x: 193, startPoint y: 380, endPoint x: 312, endPoint y: 388, distance: 119.6
click at [312, 388] on td "[PERSON_NAME] [PERSON_NAME]" at bounding box center [311, 365] width 389 height 55
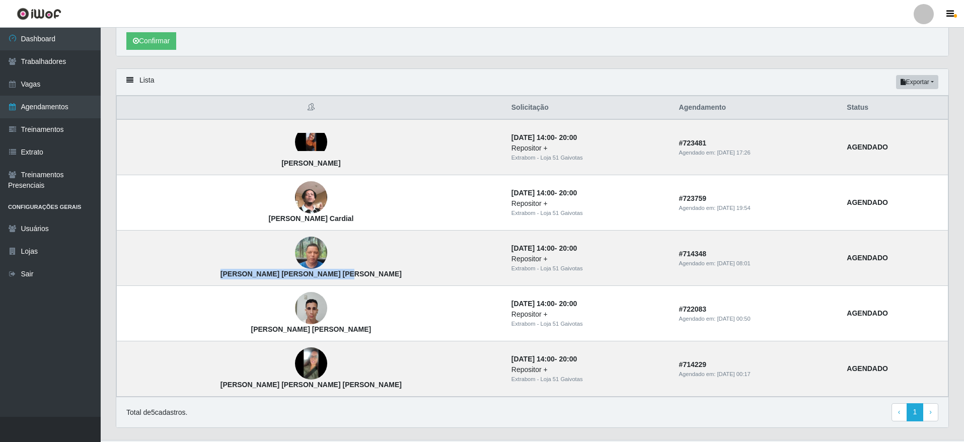
scroll to position [234, 0]
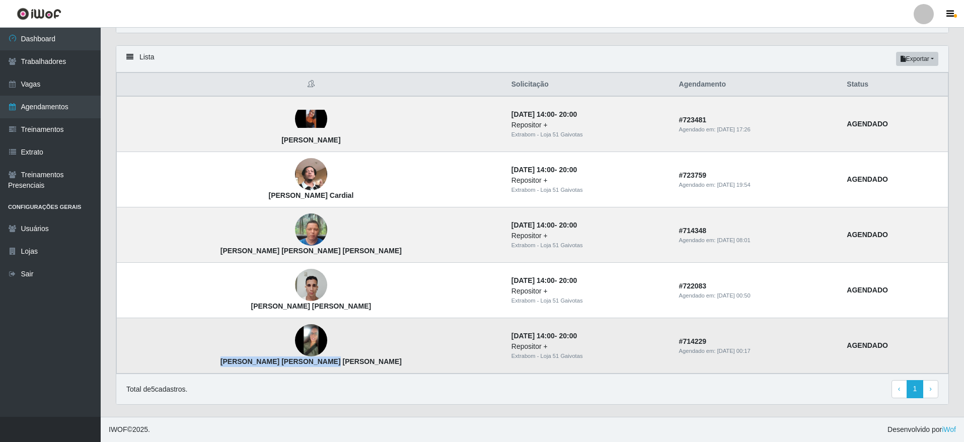
drag, startPoint x: 214, startPoint y: 358, endPoint x: 314, endPoint y: 364, distance: 100.3
click at [314, 364] on td "[PERSON_NAME] [PERSON_NAME] [PERSON_NAME]" at bounding box center [311, 345] width 389 height 55
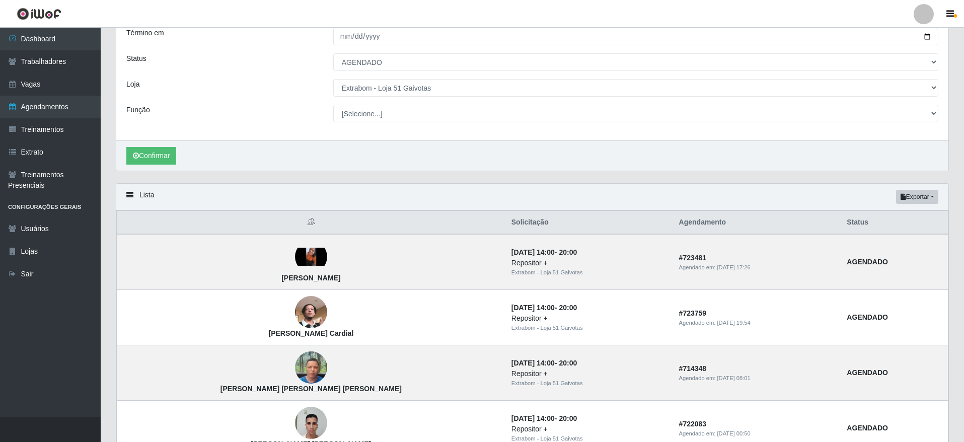
scroll to position [83, 0]
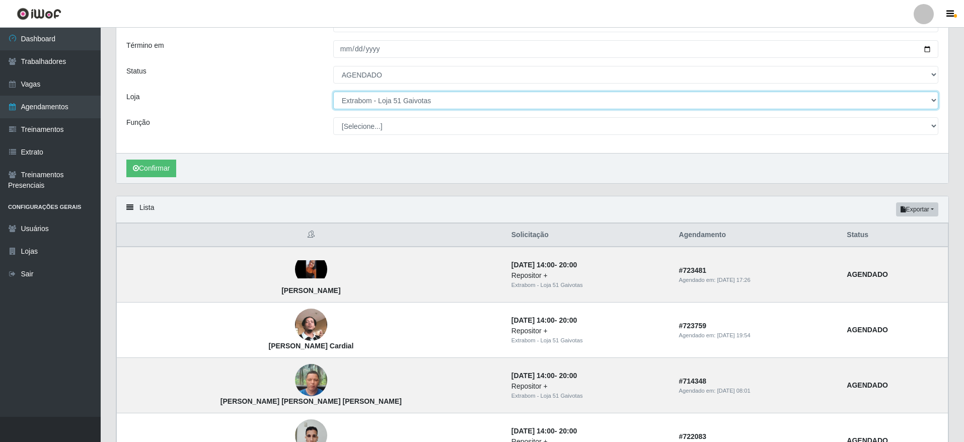
click at [403, 104] on select "[Selecione...] Atacado Vem - [GEOGRAPHIC_DATA] 30 Laranjeiras Velha Atacado Vem…" at bounding box center [635, 101] width 605 height 18
click at [333, 92] on select "[Selecione...] Atacado Vem - [GEOGRAPHIC_DATA] 30 Laranjeiras Velha Atacado Vem…" at bounding box center [635, 101] width 605 height 18
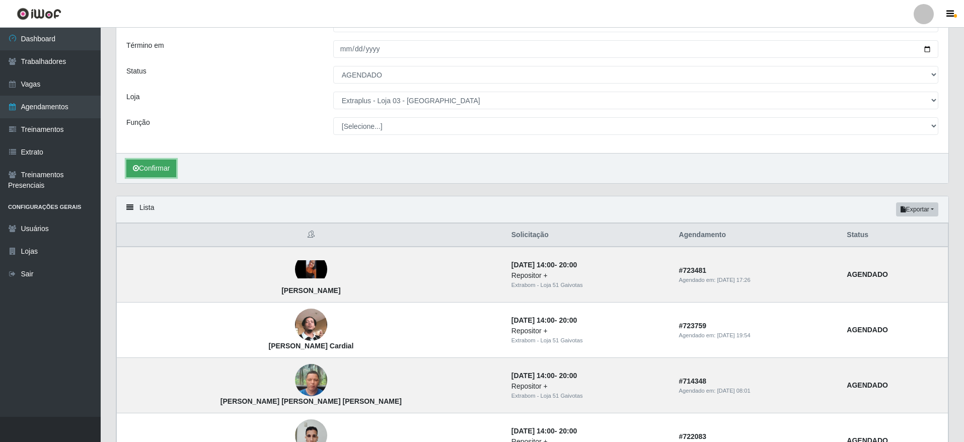
click at [166, 177] on button "Confirmar" at bounding box center [151, 169] width 50 height 18
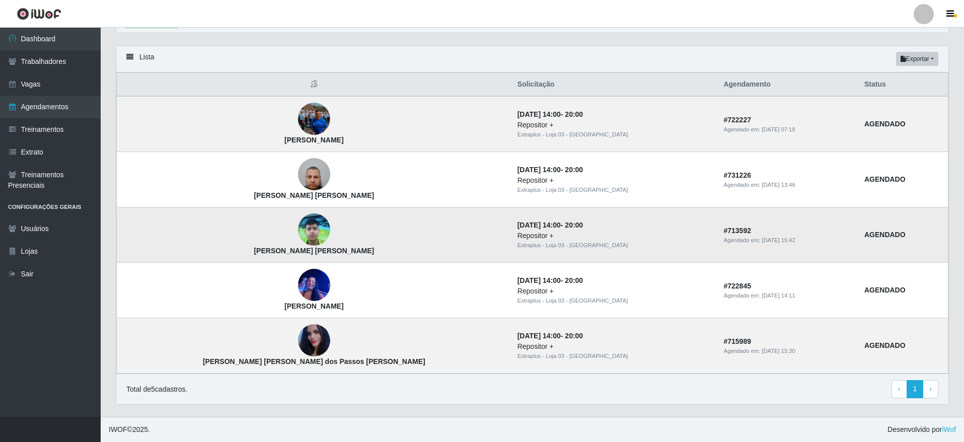
scroll to position [234, 0]
drag, startPoint x: 211, startPoint y: 143, endPoint x: 299, endPoint y: 145, distance: 87.1
click at [299, 145] on td "[PERSON_NAME]" at bounding box center [314, 124] width 395 height 56
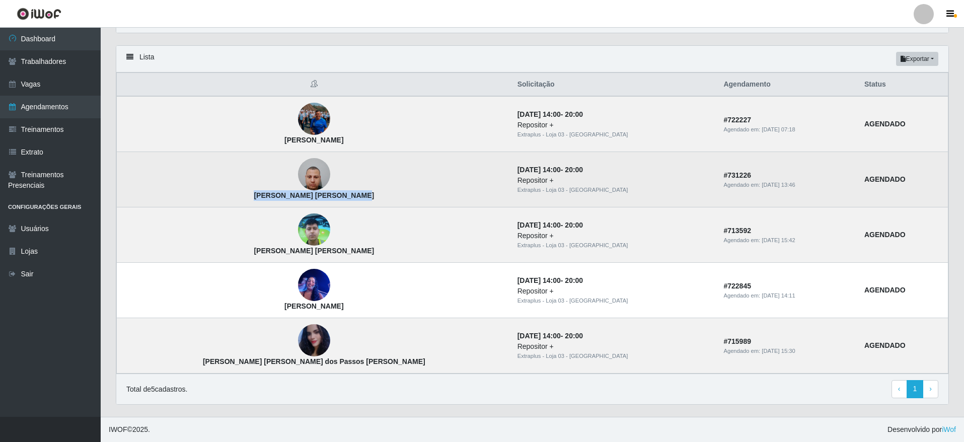
drag, startPoint x: 204, startPoint y: 193, endPoint x: 310, endPoint y: 196, distance: 105.8
click at [310, 196] on td "[PERSON_NAME] [PERSON_NAME]" at bounding box center [314, 179] width 395 height 55
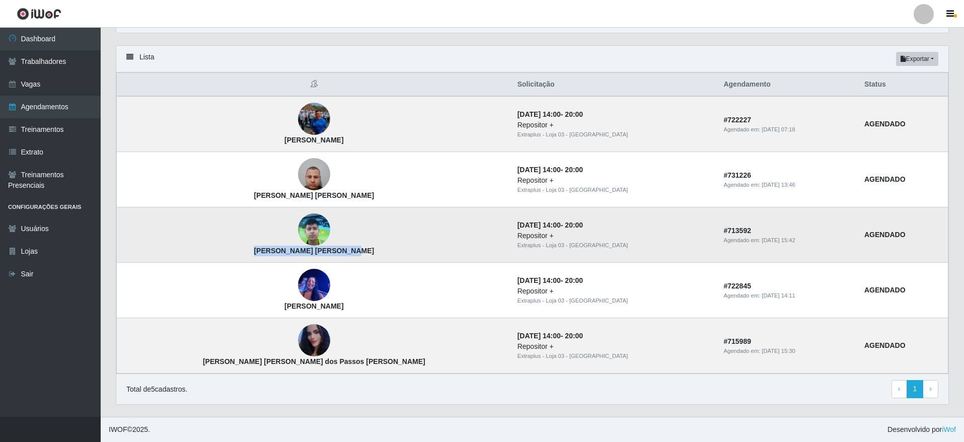
drag, startPoint x: 215, startPoint y: 247, endPoint x: 317, endPoint y: 256, distance: 101.6
click at [317, 256] on td "[PERSON_NAME] [PERSON_NAME]" at bounding box center [314, 234] width 395 height 55
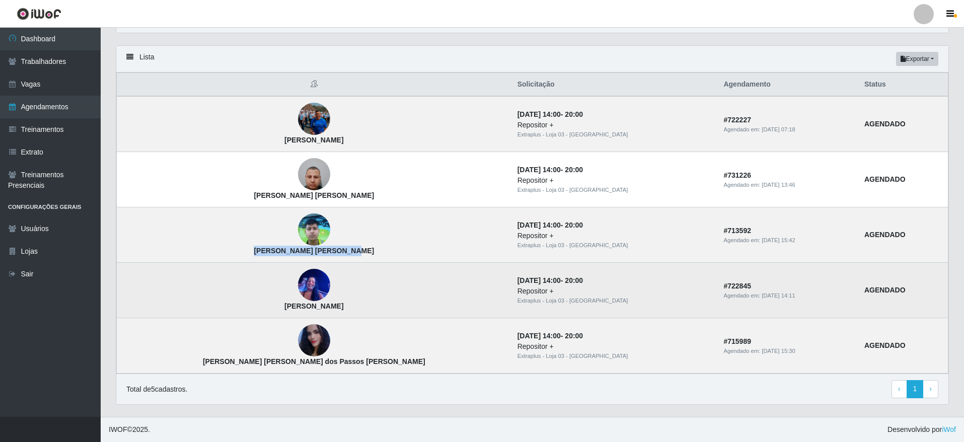
drag, startPoint x: 214, startPoint y: 305, endPoint x: 323, endPoint y: 304, distance: 108.3
click at [323, 304] on td "[PERSON_NAME]" at bounding box center [314, 290] width 395 height 55
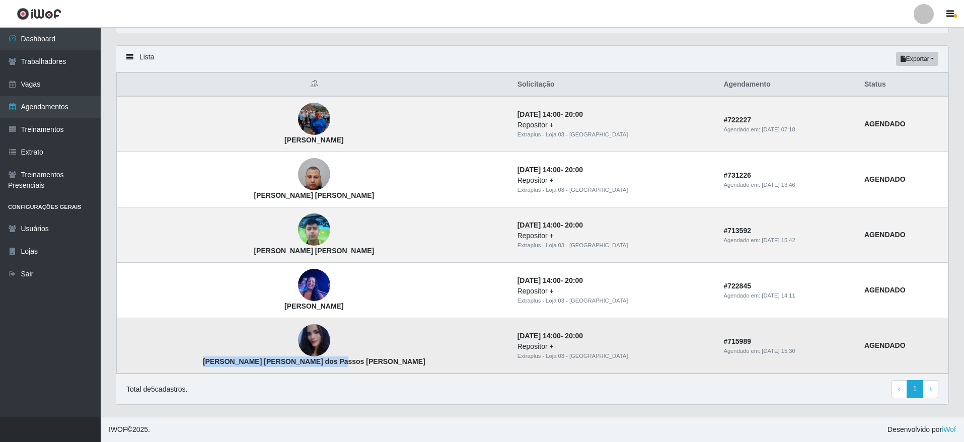
drag, startPoint x: 195, startPoint y: 357, endPoint x: 336, endPoint y: 359, distance: 141.0
click at [336, 359] on td "[PERSON_NAME] [PERSON_NAME] dos Passos [PERSON_NAME]" at bounding box center [314, 345] width 395 height 55
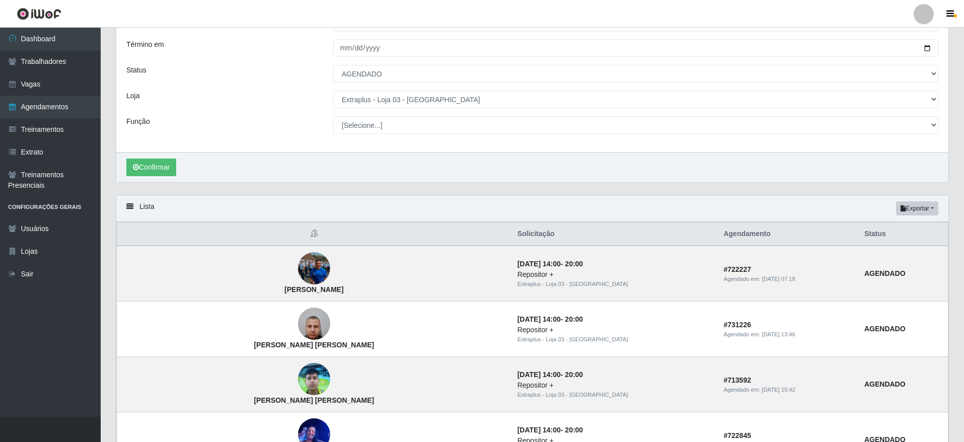
scroll to position [83, 0]
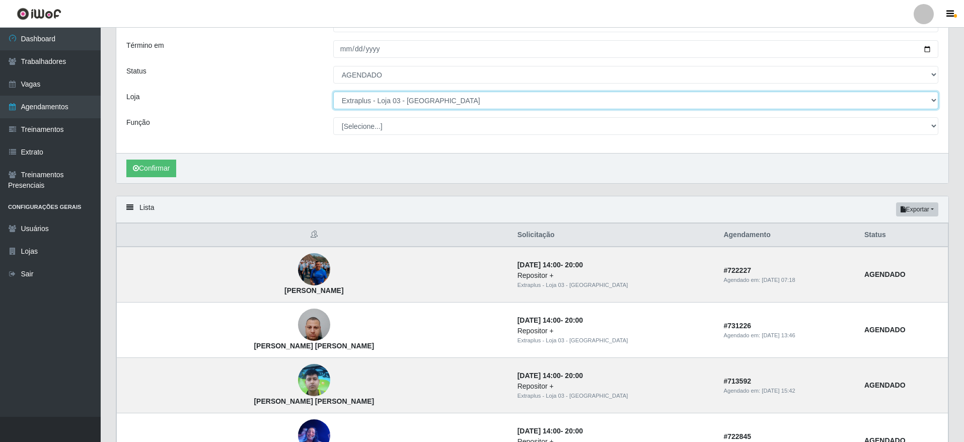
click at [418, 94] on select "[Selecione...] Atacado Vem - [GEOGRAPHIC_DATA] 30 Laranjeiras Velha Atacado Vem…" at bounding box center [635, 101] width 605 height 18
select select "451"
click at [333, 92] on select "[Selecione...] Atacado Vem - [GEOGRAPHIC_DATA] 30 Laranjeiras Velha Atacado Vem…" at bounding box center [635, 101] width 605 height 18
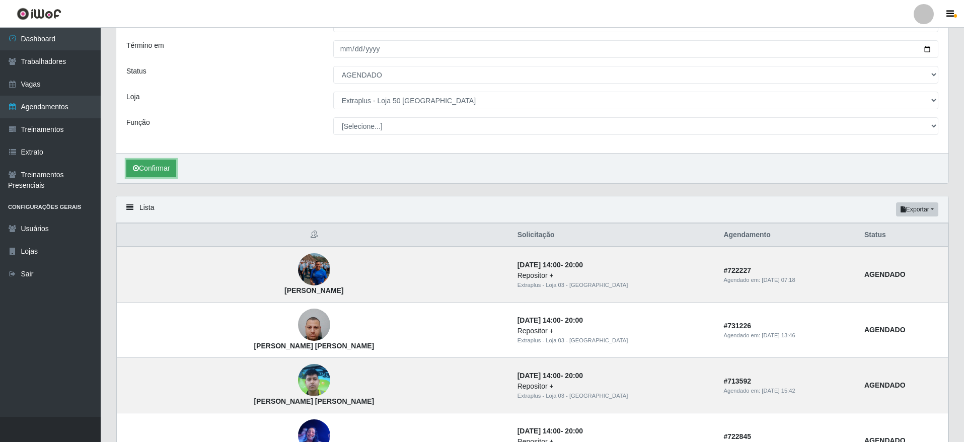
click at [169, 176] on button "Confirmar" at bounding box center [151, 169] width 50 height 18
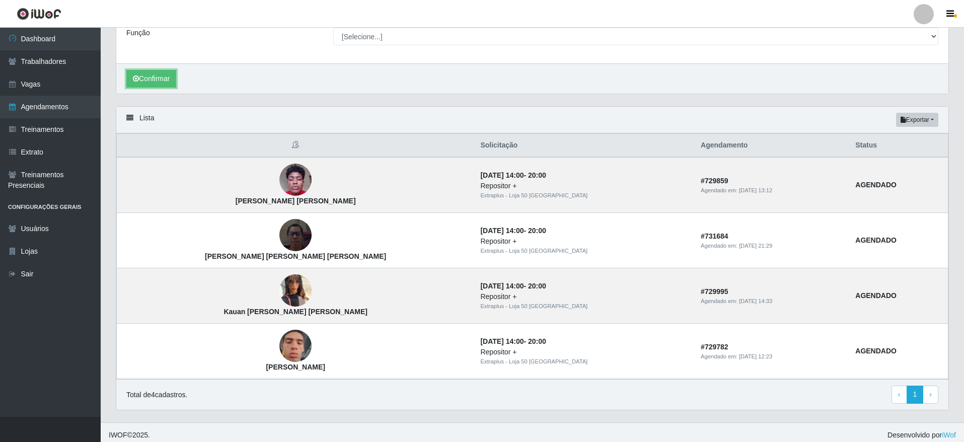
scroll to position [179, 0]
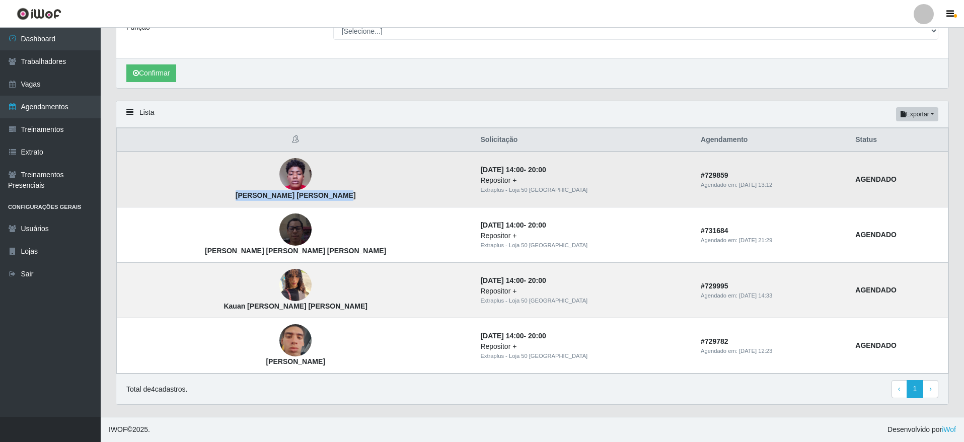
drag, startPoint x: 228, startPoint y: 195, endPoint x: 314, endPoint y: 195, distance: 85.6
click at [314, 195] on td "[PERSON_NAME] [PERSON_NAME]" at bounding box center [296, 180] width 358 height 56
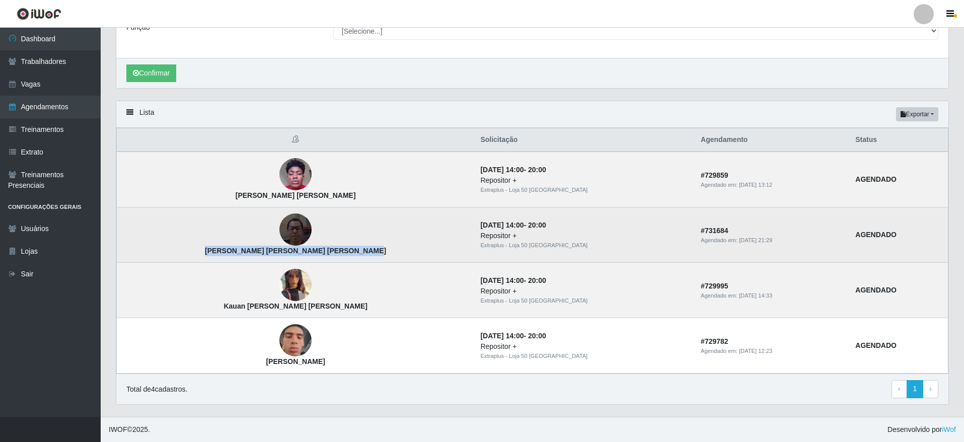
drag, startPoint x: 204, startPoint y: 254, endPoint x: 351, endPoint y: 257, distance: 147.0
click at [351, 257] on td "[PERSON_NAME] [PERSON_NAME] [PERSON_NAME]" at bounding box center [296, 234] width 358 height 55
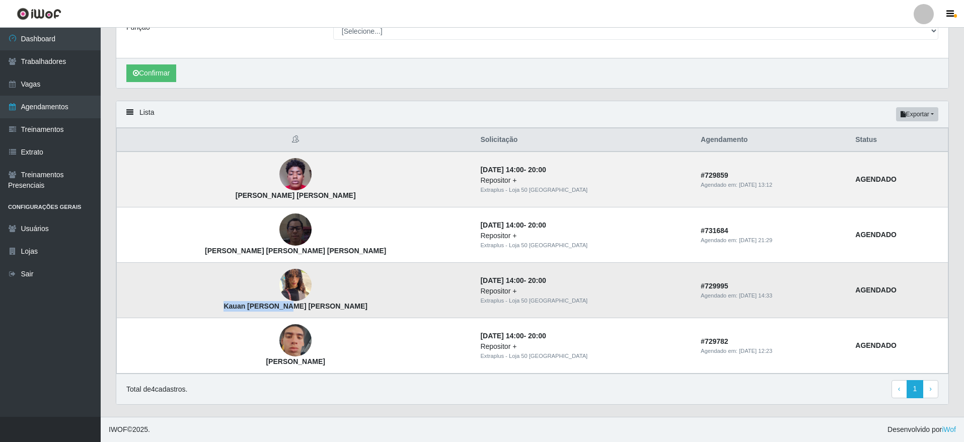
drag, startPoint x: 237, startPoint y: 308, endPoint x: 316, endPoint y: 312, distance: 78.6
click at [316, 312] on td "Kauan [PERSON_NAME] [PERSON_NAME]" at bounding box center [296, 290] width 358 height 55
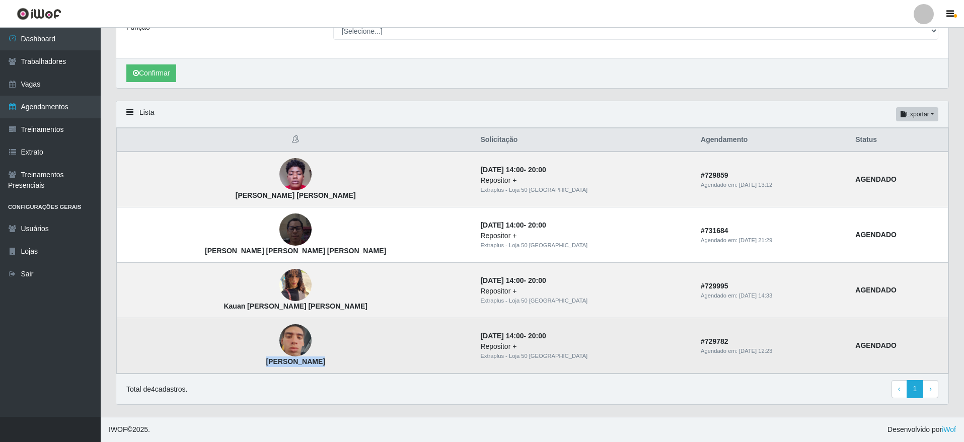
drag, startPoint x: 243, startPoint y: 357, endPoint x: 308, endPoint y: 367, distance: 65.1
click at [308, 367] on td "[PERSON_NAME]" at bounding box center [296, 345] width 358 height 55
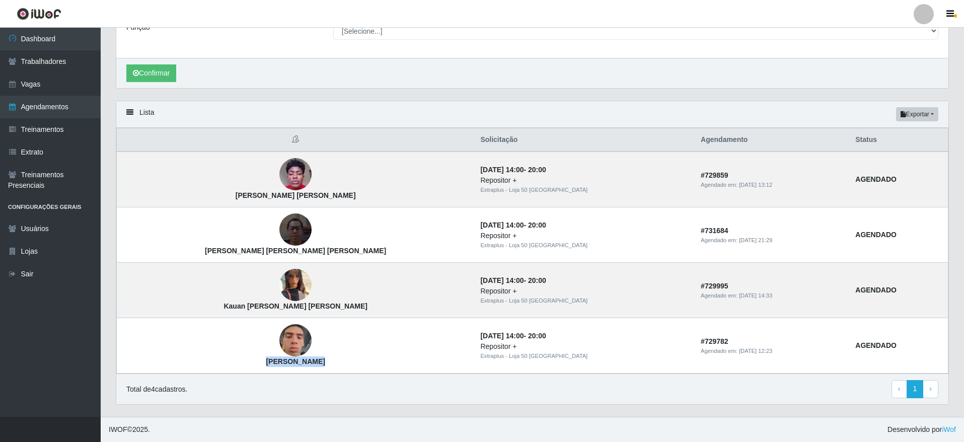
scroll to position [103, 0]
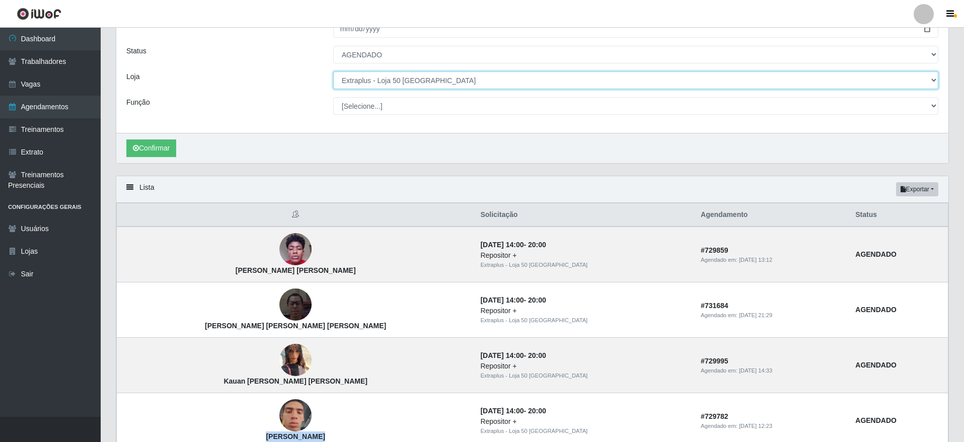
click at [399, 76] on select "[Selecione...] Atacado Vem - [GEOGRAPHIC_DATA] 30 Laranjeiras Velha Atacado Vem…" at bounding box center [635, 80] width 605 height 18
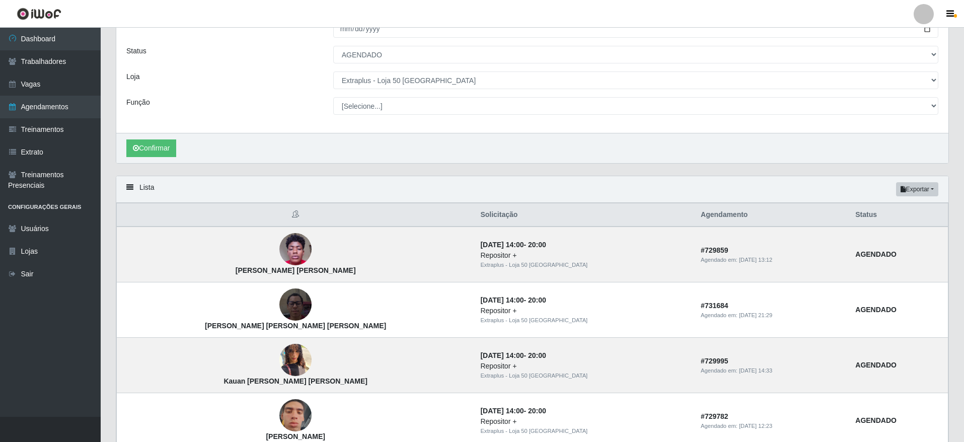
click at [261, 100] on div "Função" at bounding box center [222, 106] width 207 height 18
click at [408, 71] on div "Início em [DATE] Término em [DATE] Status [Selecione...] AGENDADO AGUARDANDO LI…" at bounding box center [532, 58] width 832 height 149
click at [408, 80] on select "[Selecione...] Atacado Vem - [GEOGRAPHIC_DATA] 30 Laranjeiras Velha Atacado Vem…" at bounding box center [635, 80] width 605 height 18
click at [261, 63] on div "Status" at bounding box center [222, 55] width 207 height 18
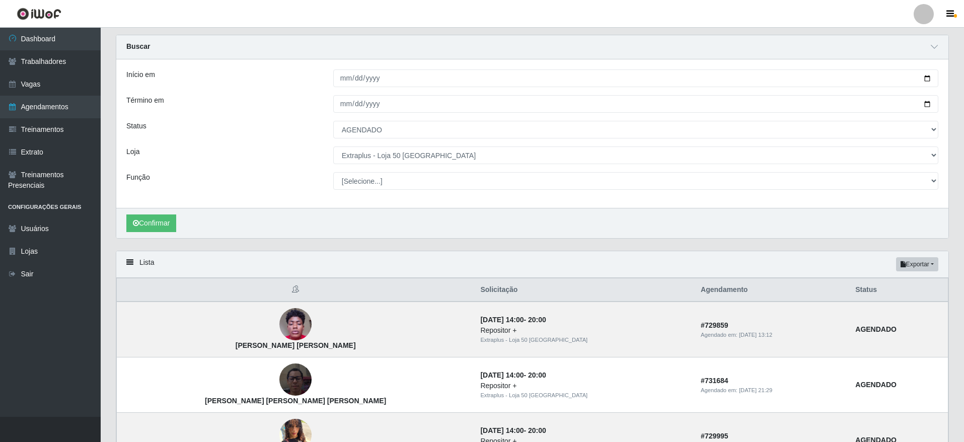
scroll to position [28, 0]
click at [926, 78] on input "[DATE]" at bounding box center [635, 79] width 605 height 18
type input "[DATE]"
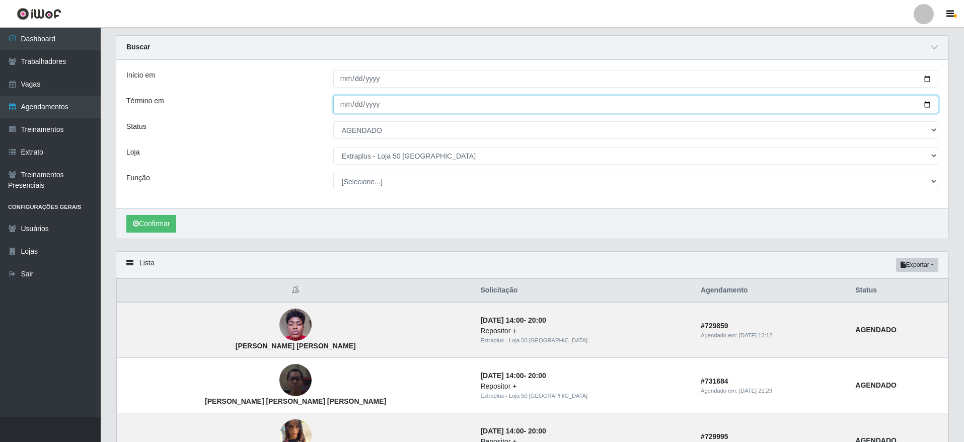
click at [924, 102] on input "[DATE]" at bounding box center [635, 105] width 605 height 18
type input "[DATE]"
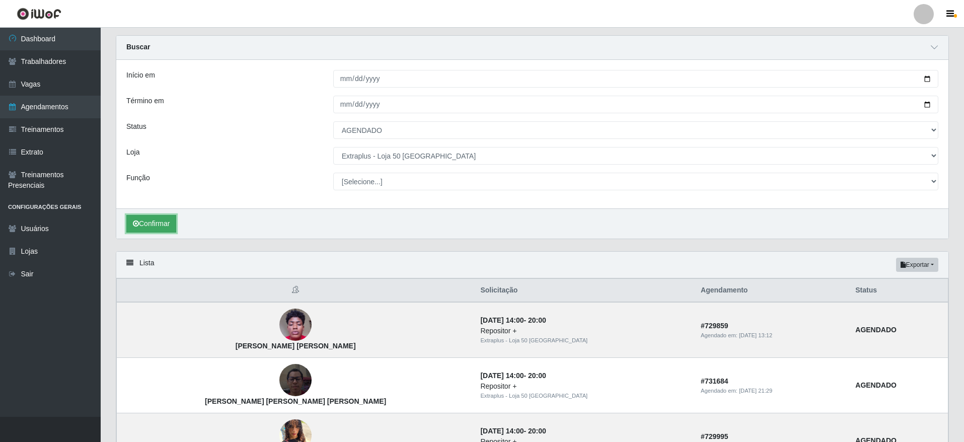
click at [147, 216] on button "Confirmar" at bounding box center [151, 224] width 50 height 18
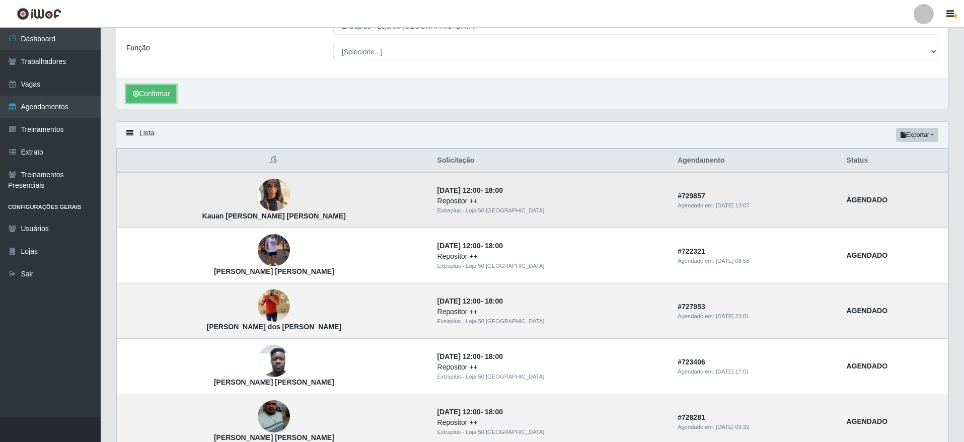
scroll to position [83, 0]
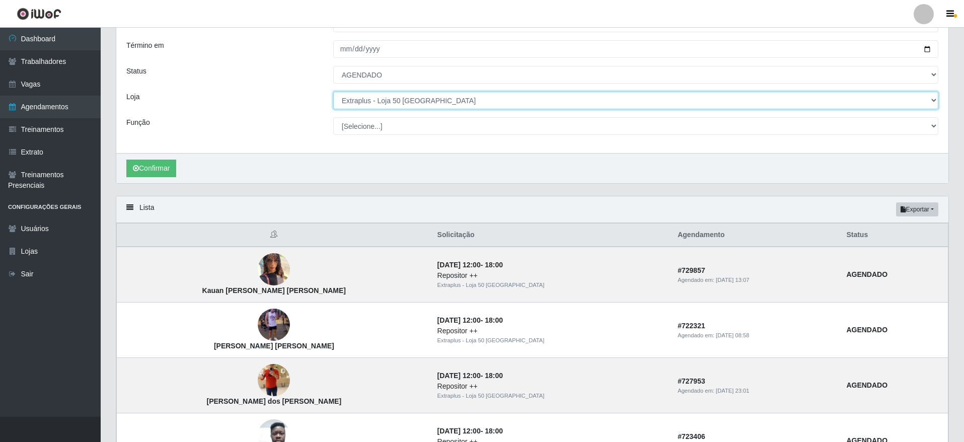
click at [407, 96] on select "[Selecione...] Atacado Vem - [GEOGRAPHIC_DATA] 30 Laranjeiras Velha Atacado Vem…" at bounding box center [635, 101] width 605 height 18
click at [333, 92] on select "[Selecione...] Atacado Vem - [GEOGRAPHIC_DATA] 30 Laranjeiras Velha Atacado Vem…" at bounding box center [635, 101] width 605 height 18
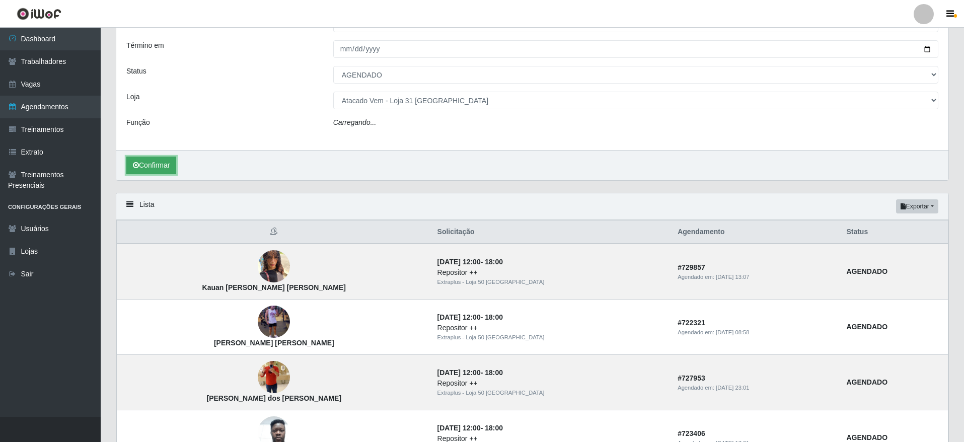
click at [138, 161] on button "Confirmar" at bounding box center [151, 166] width 50 height 18
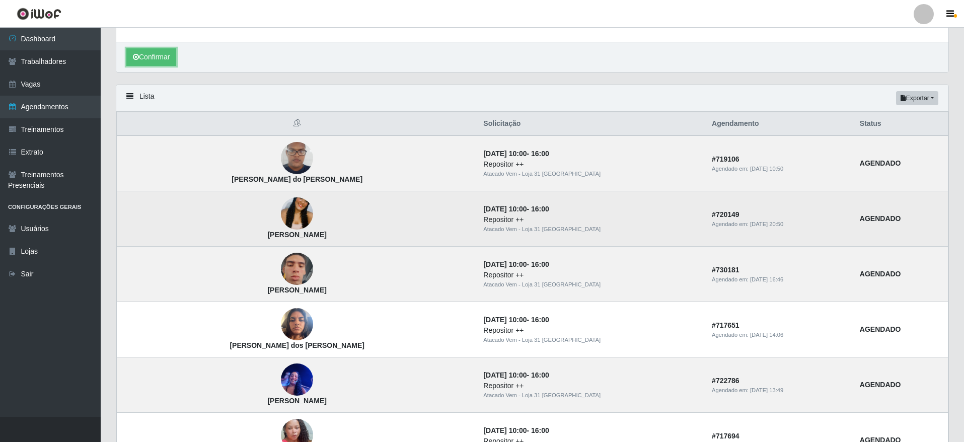
scroll to position [227, 0]
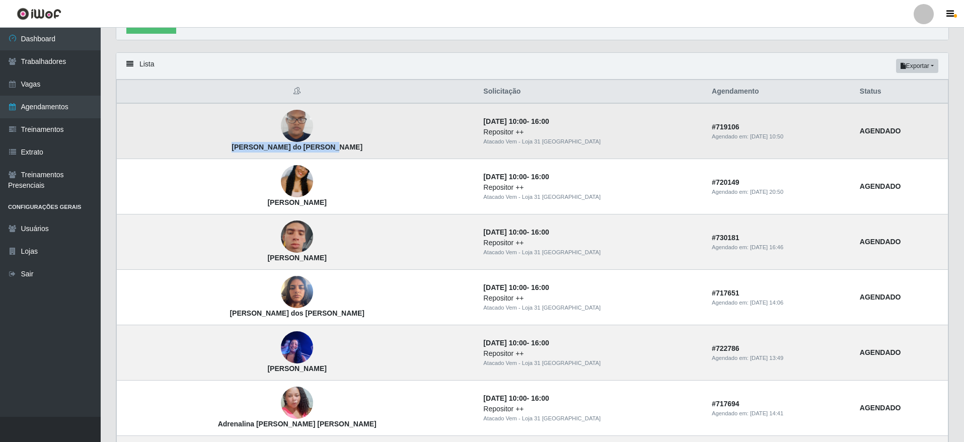
drag, startPoint x: 190, startPoint y: 143, endPoint x: 311, endPoint y: 151, distance: 120.6
click at [311, 151] on td "[PERSON_NAME] do [PERSON_NAME]" at bounding box center [297, 131] width 361 height 56
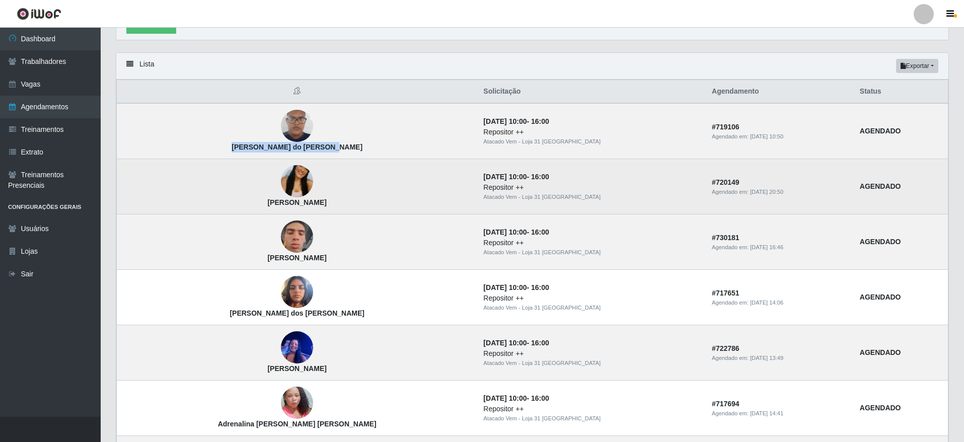
drag, startPoint x: 208, startPoint y: 201, endPoint x: 302, endPoint y: 206, distance: 94.3
click at [302, 206] on td "[PERSON_NAME]" at bounding box center [297, 186] width 361 height 55
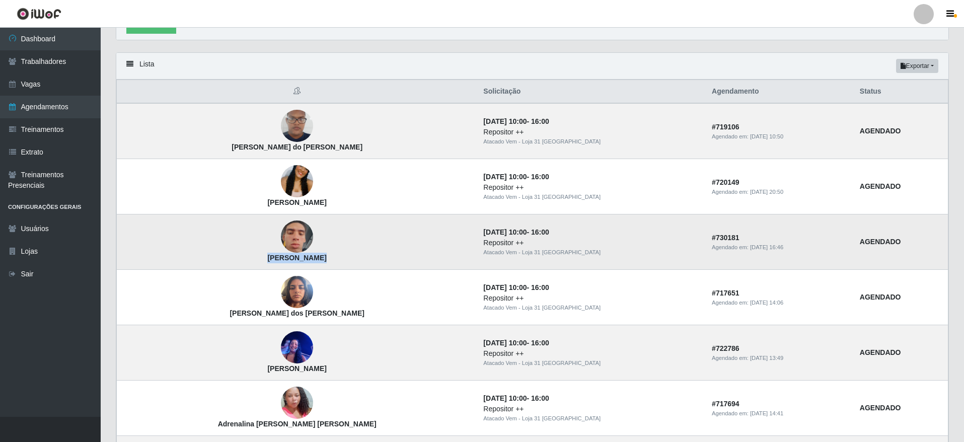
drag, startPoint x: 225, startPoint y: 261, endPoint x: 294, endPoint y: 257, distance: 69.1
click at [294, 257] on td "[PERSON_NAME]" at bounding box center [297, 241] width 361 height 55
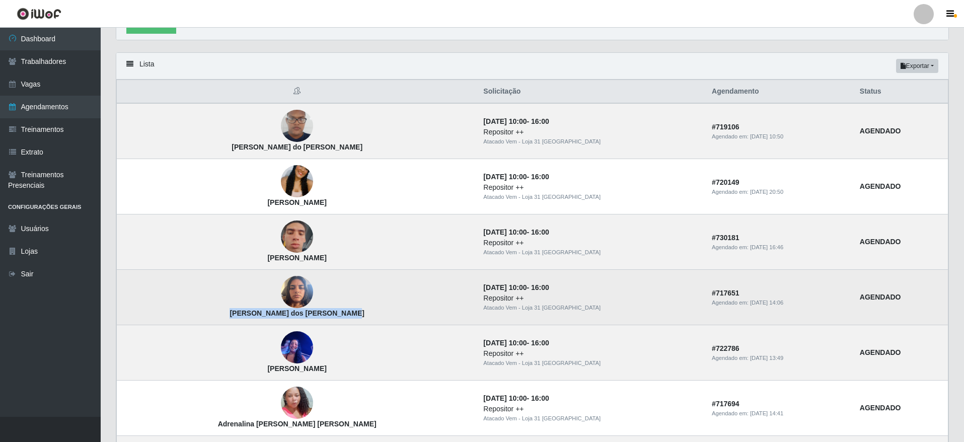
drag, startPoint x: 200, startPoint y: 312, endPoint x: 316, endPoint y: 314, distance: 115.3
click at [316, 314] on td "[PERSON_NAME] dos [PERSON_NAME]" at bounding box center [297, 297] width 361 height 55
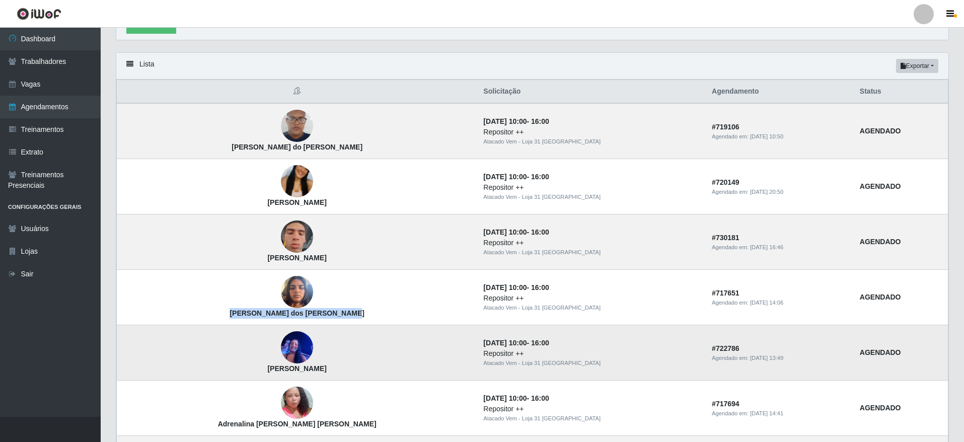
drag, startPoint x: 206, startPoint y: 365, endPoint x: 308, endPoint y: 376, distance: 101.8
click at [308, 376] on td "[PERSON_NAME]" at bounding box center [297, 352] width 361 height 55
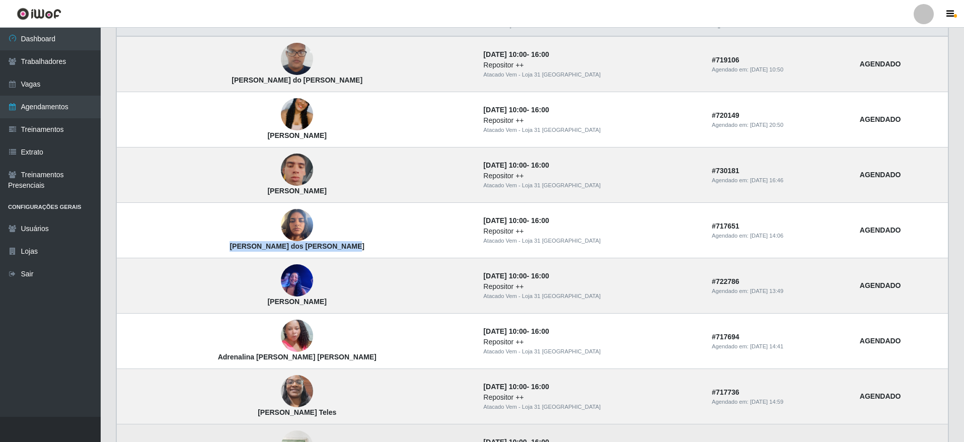
scroll to position [378, 0]
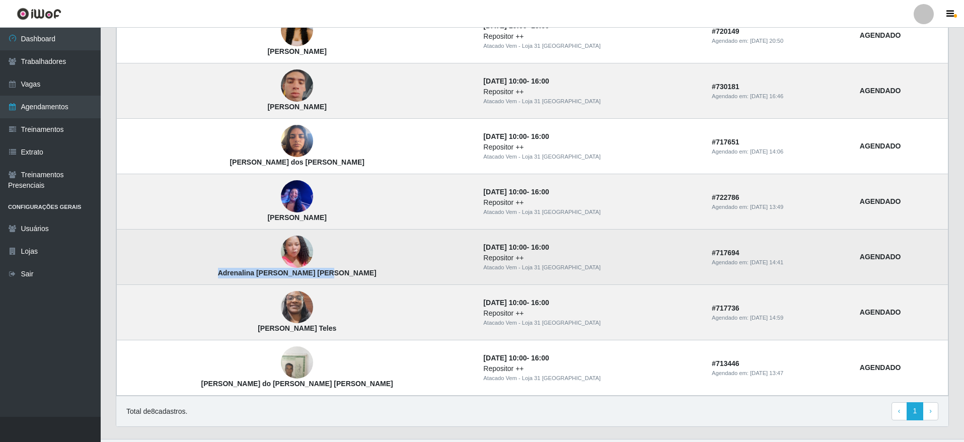
drag, startPoint x: 190, startPoint y: 273, endPoint x: 313, endPoint y: 276, distance: 122.9
click at [313, 276] on td "Adrenalina [PERSON_NAME] [PERSON_NAME]" at bounding box center [297, 257] width 361 height 55
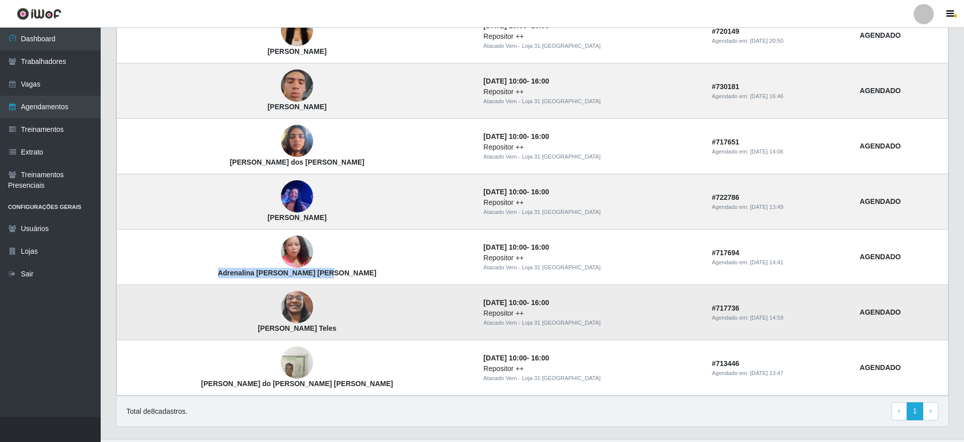
drag, startPoint x: 204, startPoint y: 330, endPoint x: 323, endPoint y: 334, distance: 118.4
click at [323, 334] on td "[PERSON_NAME] Teles" at bounding box center [297, 312] width 361 height 55
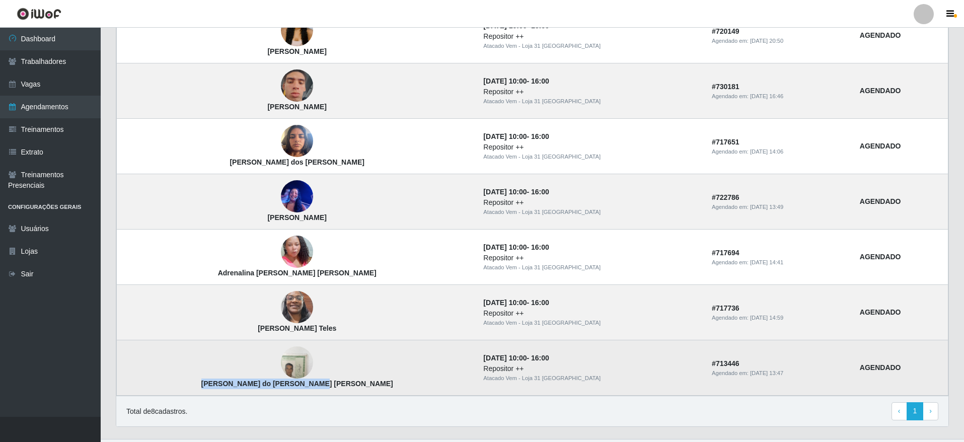
drag, startPoint x: 196, startPoint y: 380, endPoint x: 307, endPoint y: 380, distance: 110.8
click at [307, 380] on td "[PERSON_NAME] do [PERSON_NAME] [PERSON_NAME]" at bounding box center [297, 367] width 361 height 55
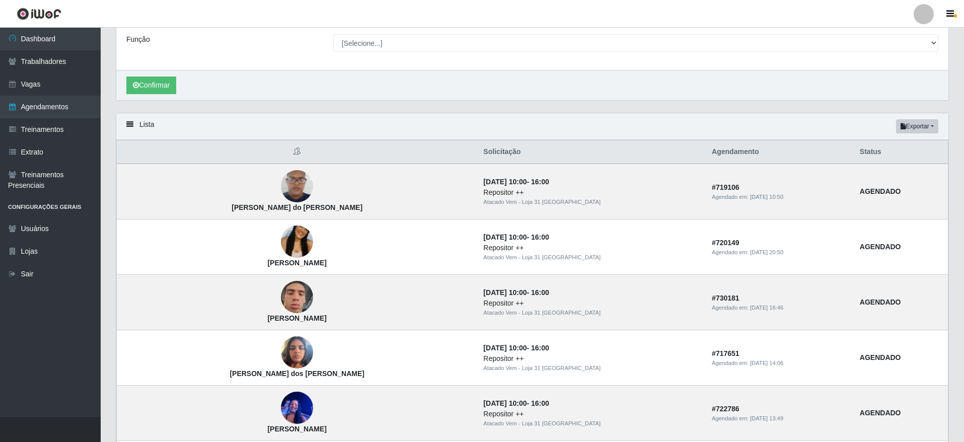
scroll to position [76, 0]
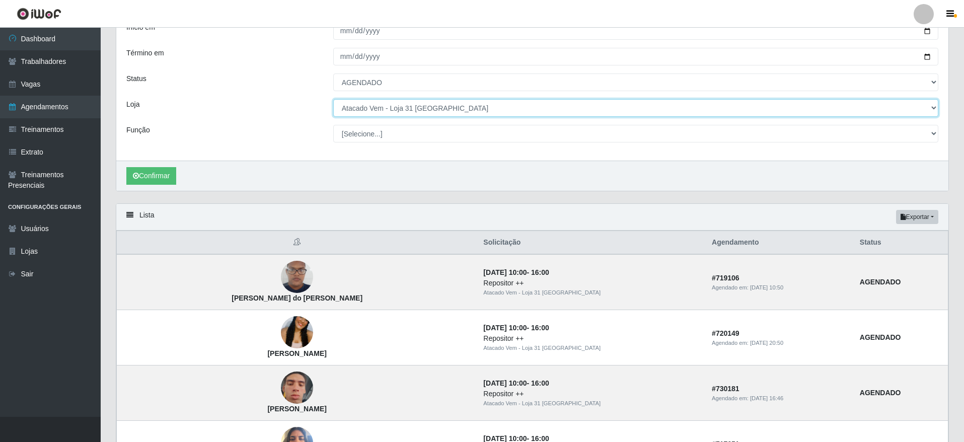
click at [431, 105] on select "[Selecione...] Atacado Vem - [GEOGRAPHIC_DATA] 30 Laranjeiras Velha Atacado Vem…" at bounding box center [635, 108] width 605 height 18
click at [333, 100] on select "[Selecione...] Atacado Vem - [GEOGRAPHIC_DATA] 30 Laranjeiras Velha Atacado Vem…" at bounding box center [635, 108] width 605 height 18
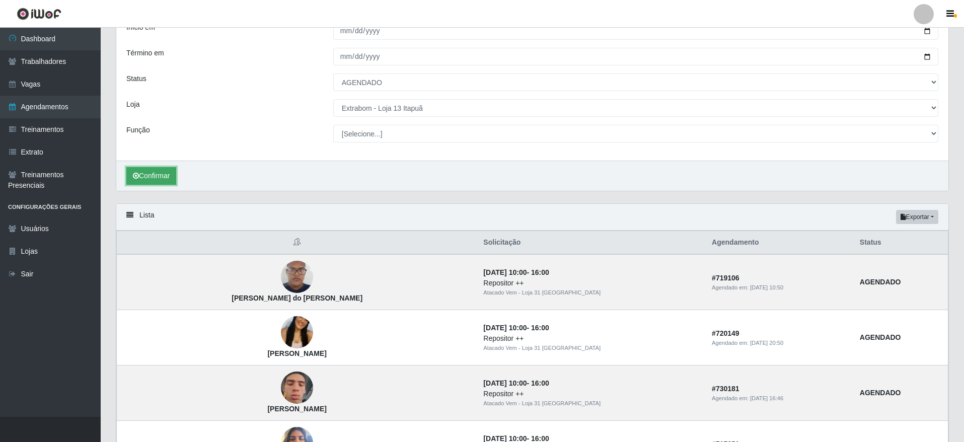
click at [156, 173] on button "Confirmar" at bounding box center [151, 176] width 50 height 18
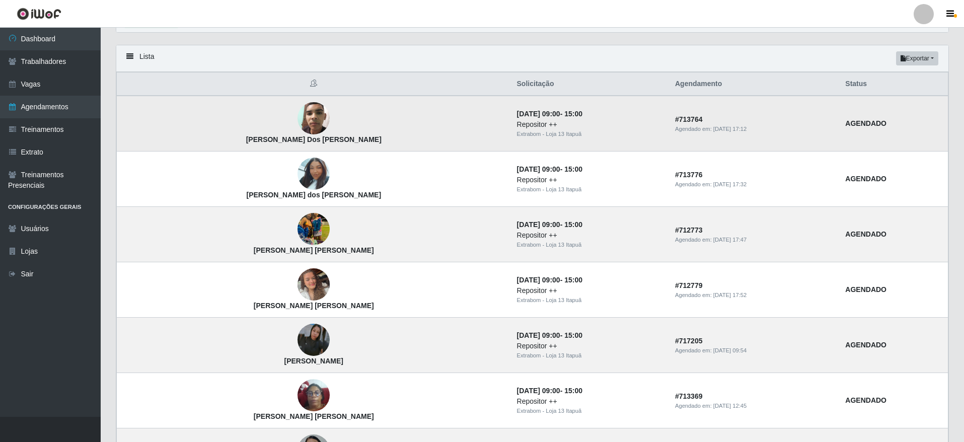
scroll to position [302, 0]
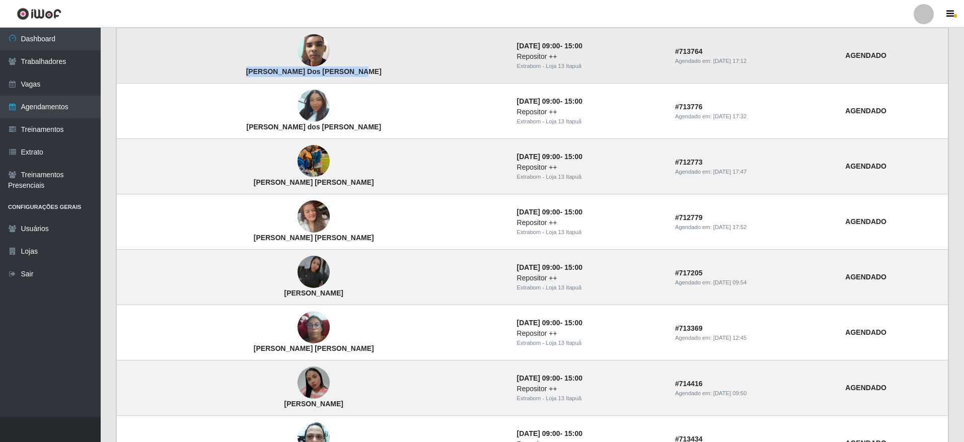
drag, startPoint x: 196, startPoint y: 75, endPoint x: 306, endPoint y: 72, distance: 109.8
click at [306, 72] on td "[PERSON_NAME] Dos [PERSON_NAME]" at bounding box center [314, 56] width 394 height 56
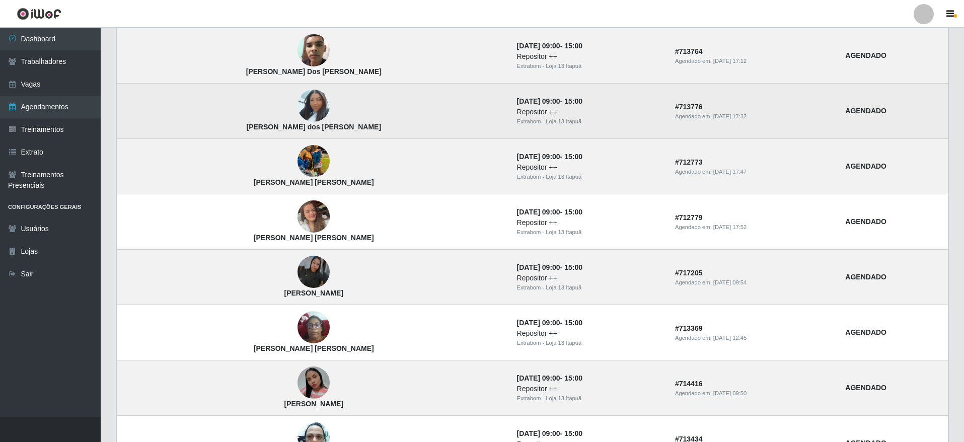
drag, startPoint x: 196, startPoint y: 122, endPoint x: 294, endPoint y: 126, distance: 97.8
click at [294, 126] on td "[PERSON_NAME] dos [PERSON_NAME]" at bounding box center [314, 111] width 394 height 55
drag, startPoint x: 294, startPoint y: 126, endPoint x: 203, endPoint y: 130, distance: 90.7
click at [203, 130] on td "[PERSON_NAME] dos [PERSON_NAME]" at bounding box center [314, 111] width 394 height 55
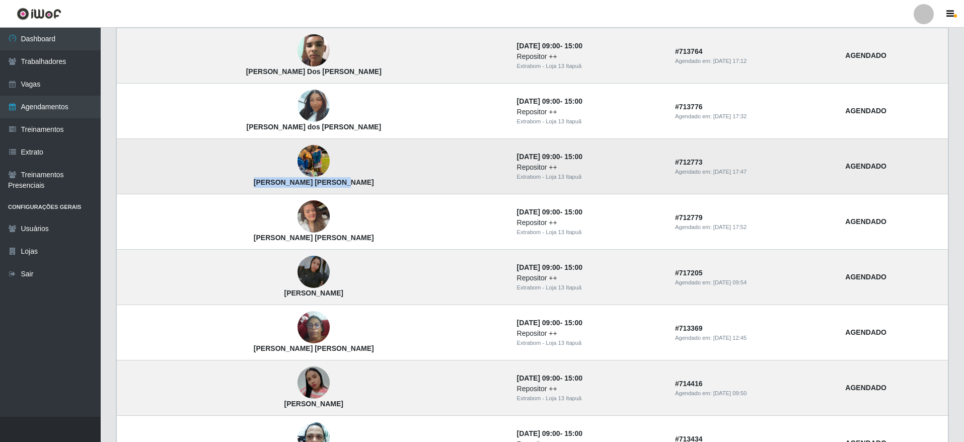
drag, startPoint x: 264, startPoint y: 178, endPoint x: 209, endPoint y: 191, distance: 55.8
click at [209, 191] on td "[PERSON_NAME] [PERSON_NAME]" at bounding box center [314, 166] width 394 height 55
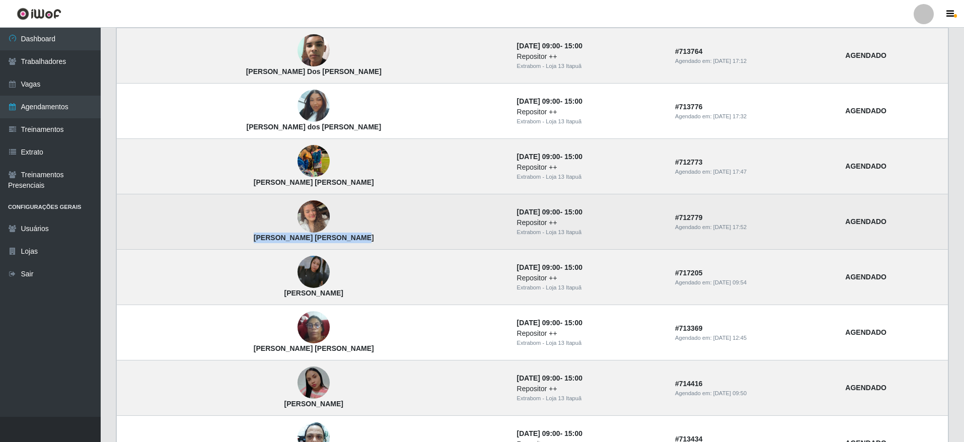
drag, startPoint x: 305, startPoint y: 242, endPoint x: 199, endPoint y: 241, distance: 105.7
click at [199, 241] on td "[PERSON_NAME] [PERSON_NAME]" at bounding box center [314, 221] width 394 height 55
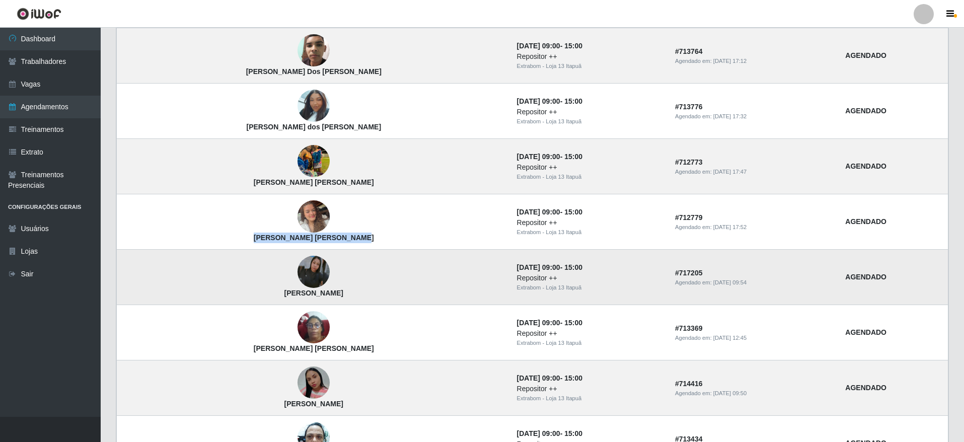
drag, startPoint x: 300, startPoint y: 299, endPoint x: 199, endPoint y: 303, distance: 100.8
click at [199, 303] on td "[PERSON_NAME]" at bounding box center [314, 277] width 394 height 55
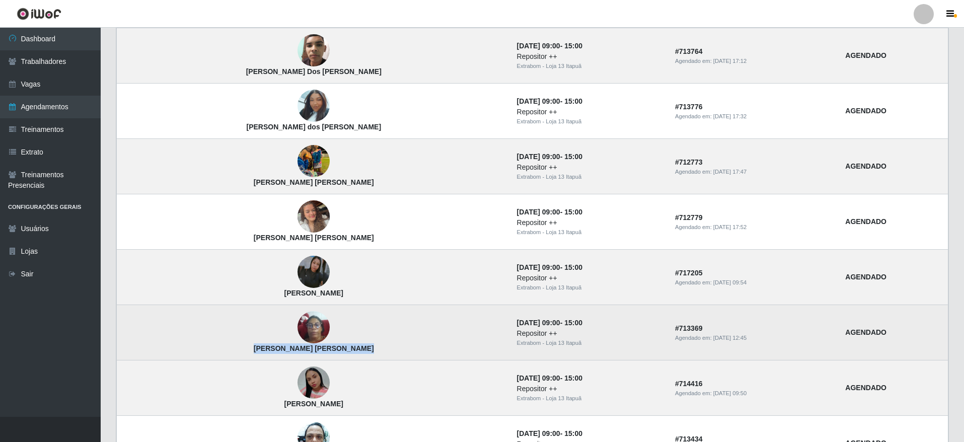
drag, startPoint x: 307, startPoint y: 351, endPoint x: 199, endPoint y: 354, distance: 107.8
click at [199, 354] on td "[PERSON_NAME] [PERSON_NAME]" at bounding box center [314, 332] width 394 height 55
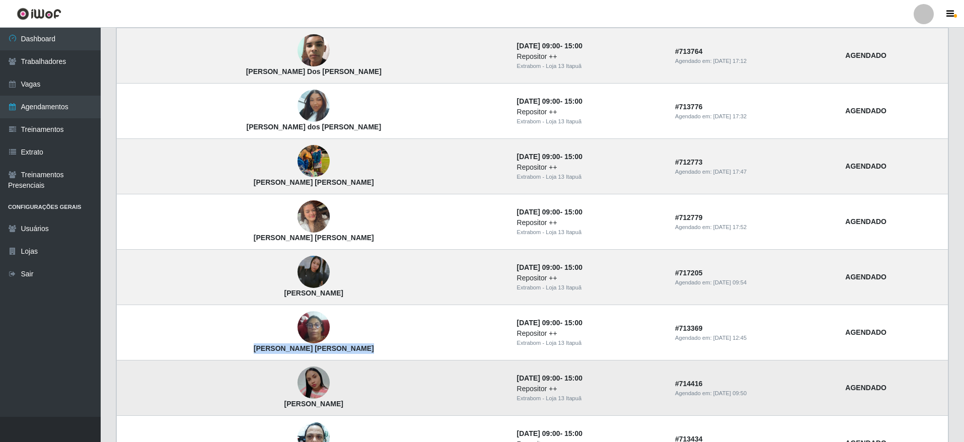
drag, startPoint x: 296, startPoint y: 408, endPoint x: 207, endPoint y: 404, distance: 88.7
click at [207, 404] on td "[PERSON_NAME]" at bounding box center [314, 387] width 394 height 55
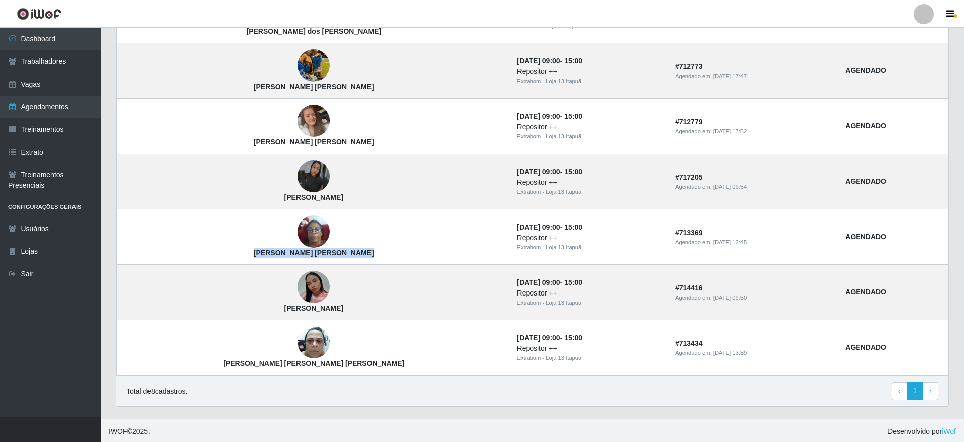
scroll to position [400, 0]
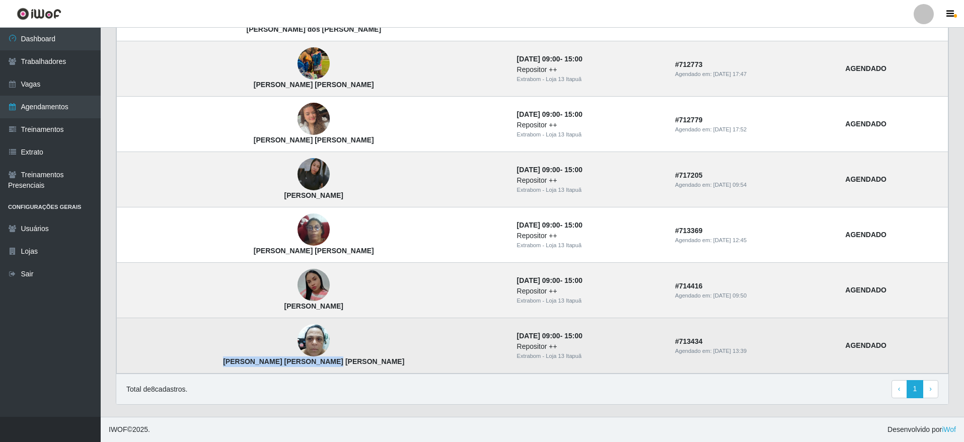
drag, startPoint x: 230, startPoint y: 368, endPoint x: 198, endPoint y: 370, distance: 31.8
click at [198, 370] on td "[PERSON_NAME] [PERSON_NAME] [PERSON_NAME]" at bounding box center [314, 345] width 394 height 55
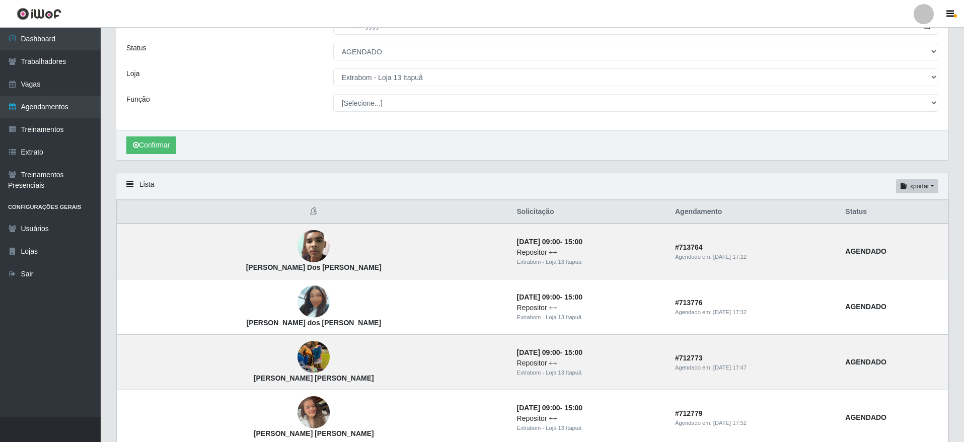
scroll to position [23, 0]
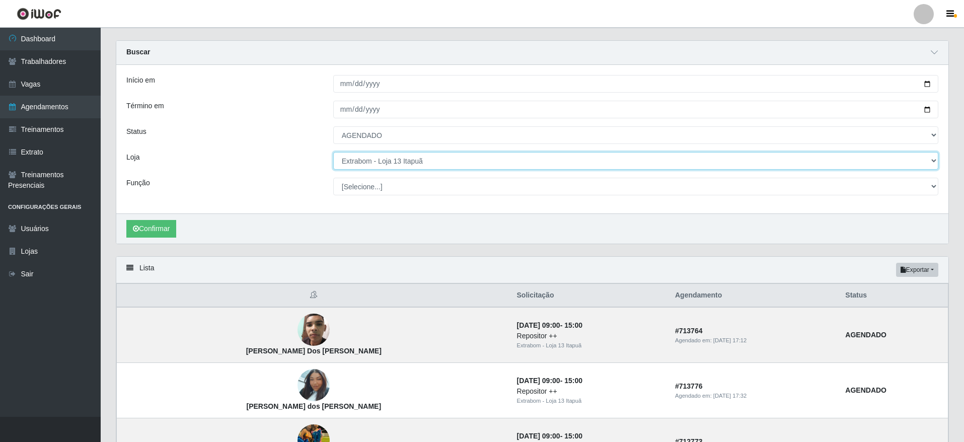
click at [361, 162] on select "[Selecione...] Atacado Vem - [GEOGRAPHIC_DATA] 30 Laranjeiras Velha Atacado Vem…" at bounding box center [635, 161] width 605 height 18
click at [333, 153] on select "[Selecione...] Atacado Vem - [GEOGRAPHIC_DATA] 30 Laranjeiras Velha Atacado Vem…" at bounding box center [635, 161] width 605 height 18
click at [141, 224] on button "Confirmar" at bounding box center [151, 229] width 50 height 18
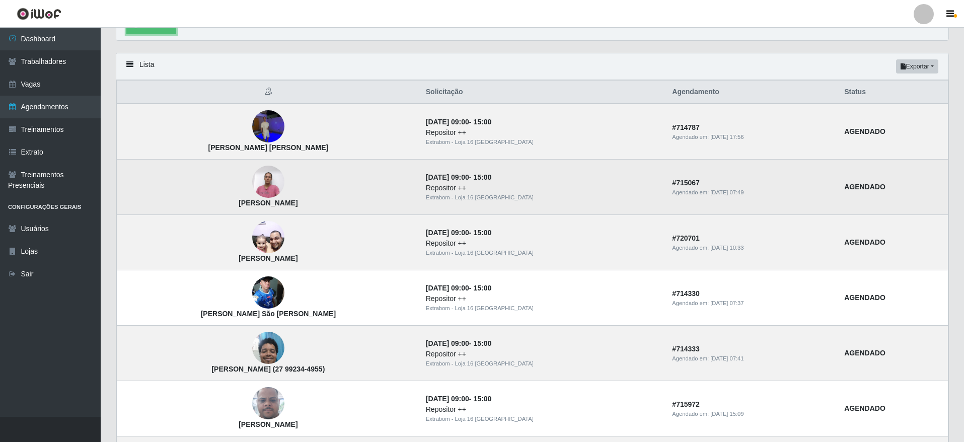
scroll to position [227, 0]
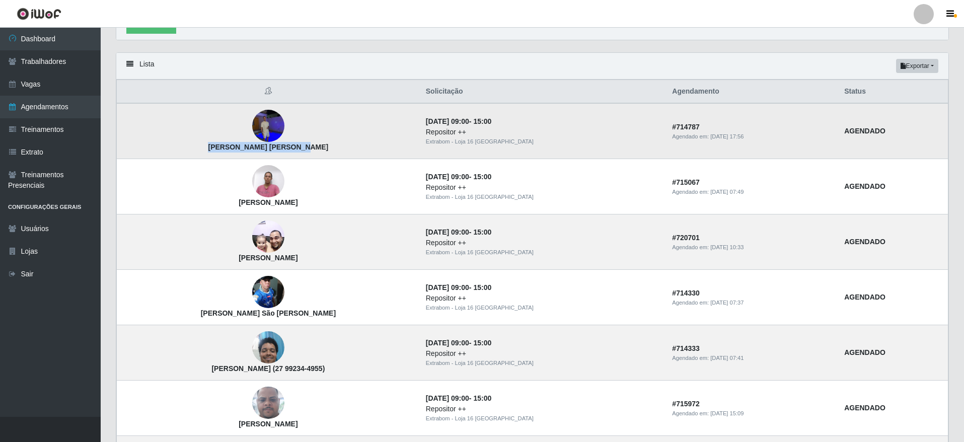
drag, startPoint x: 249, startPoint y: 152, endPoint x: 324, endPoint y: 157, distance: 75.2
click at [324, 157] on td "[PERSON_NAME] [PERSON_NAME]" at bounding box center [268, 131] width 303 height 56
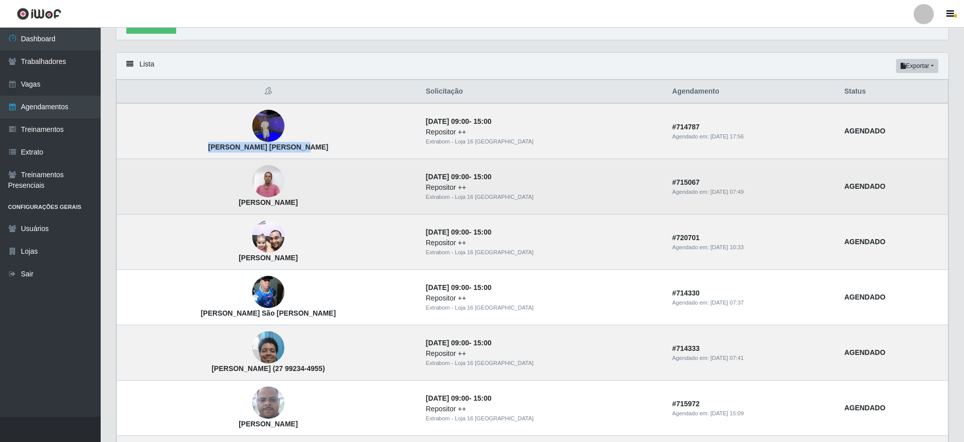
drag, startPoint x: 234, startPoint y: 208, endPoint x: 322, endPoint y: 207, distance: 88.6
click at [322, 207] on td "[PERSON_NAME]" at bounding box center [268, 186] width 303 height 55
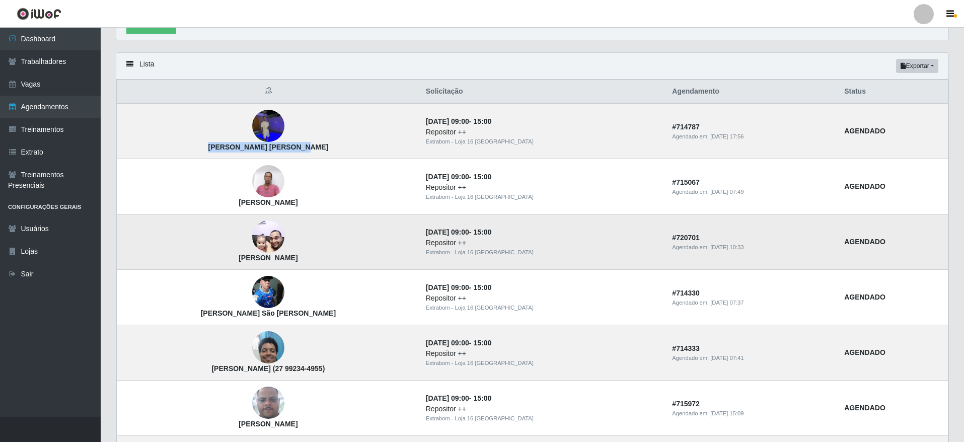
drag, startPoint x: 242, startPoint y: 261, endPoint x: 322, endPoint y: 264, distance: 80.1
click at [322, 264] on td "[PERSON_NAME]" at bounding box center [268, 241] width 303 height 55
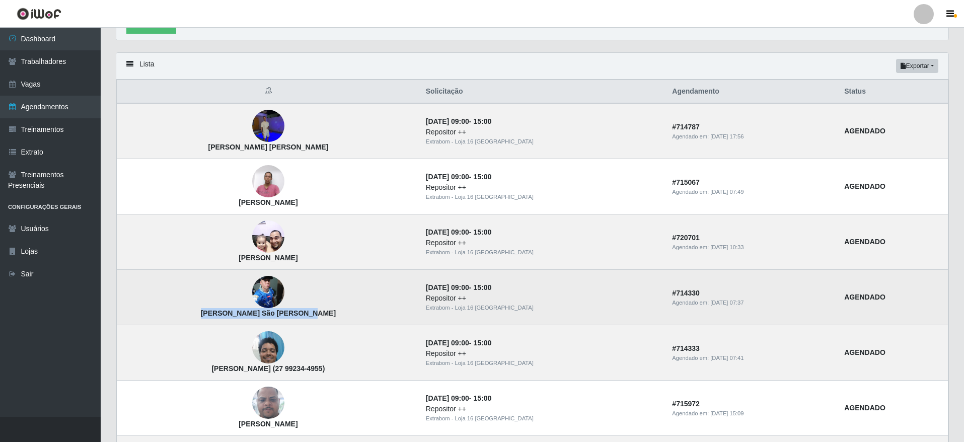
drag, startPoint x: 231, startPoint y: 314, endPoint x: 330, endPoint y: 325, distance: 100.2
click at [330, 325] on td "[PERSON_NAME] São [PERSON_NAME]" at bounding box center [268, 297] width 303 height 55
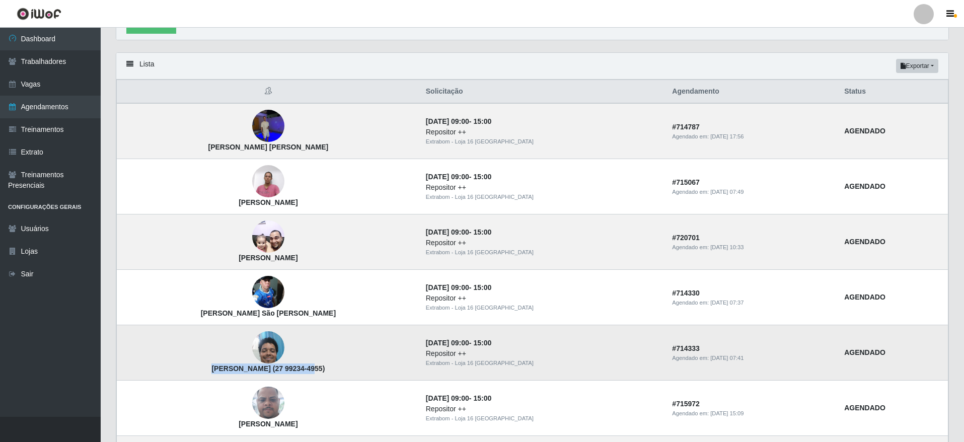
drag, startPoint x: 208, startPoint y: 369, endPoint x: 294, endPoint y: 374, distance: 85.7
click at [294, 374] on td "[PERSON_NAME] (27 99234-4955)" at bounding box center [268, 352] width 303 height 55
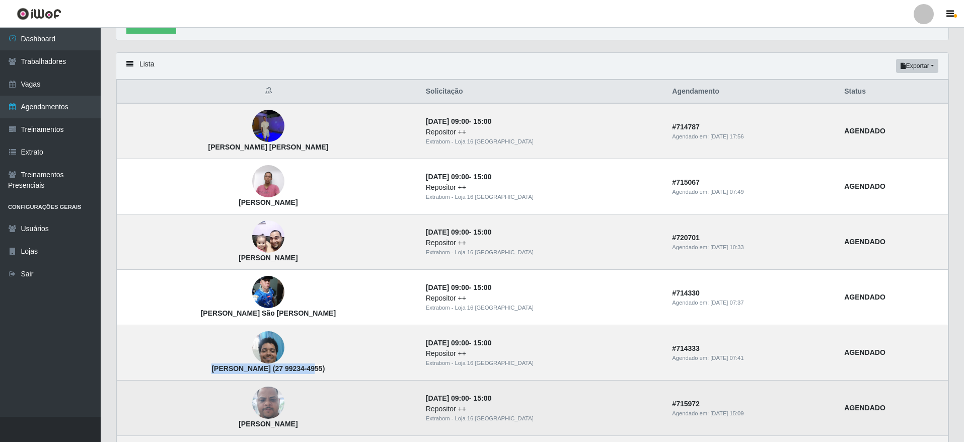
scroll to position [302, 0]
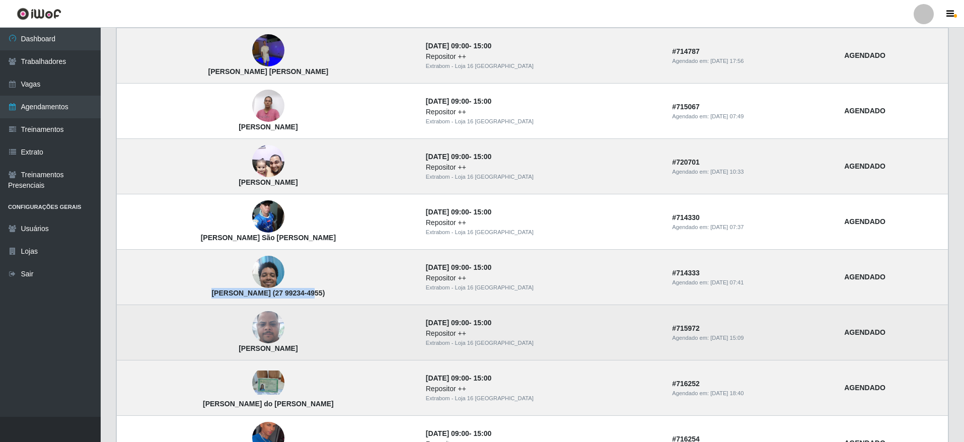
drag, startPoint x: 255, startPoint y: 354, endPoint x: 320, endPoint y: 353, distance: 65.5
click at [320, 353] on td "[PERSON_NAME]" at bounding box center [268, 332] width 303 height 55
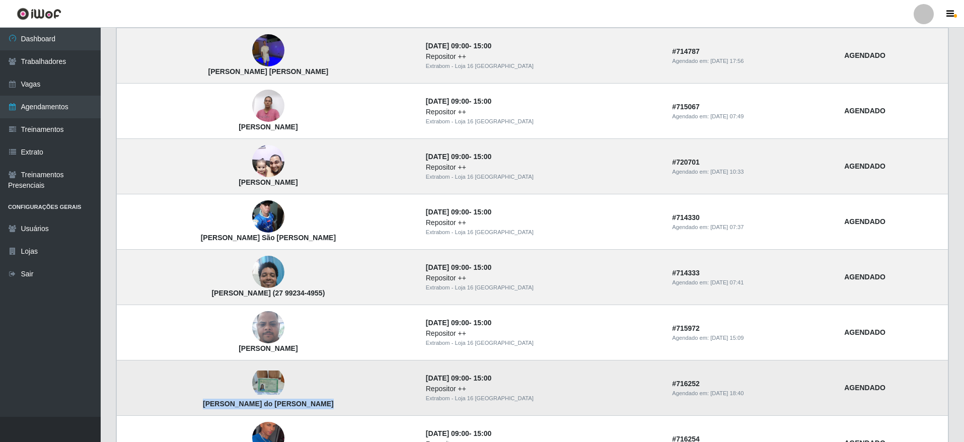
drag, startPoint x: 226, startPoint y: 408, endPoint x: 334, endPoint y: 409, distance: 108.3
click at [334, 409] on td "[PERSON_NAME] do [PERSON_NAME]" at bounding box center [268, 387] width 303 height 55
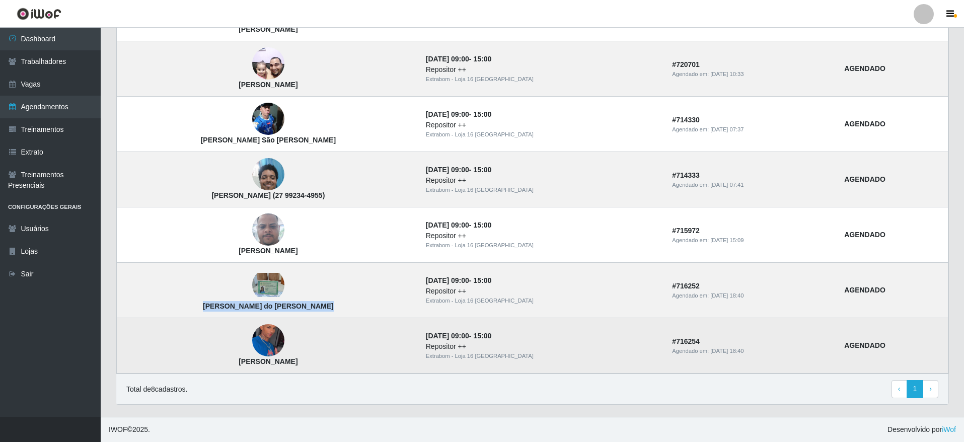
drag, startPoint x: 235, startPoint y: 364, endPoint x: 331, endPoint y: 372, distance: 96.0
click at [331, 372] on td "[PERSON_NAME]" at bounding box center [268, 345] width 303 height 55
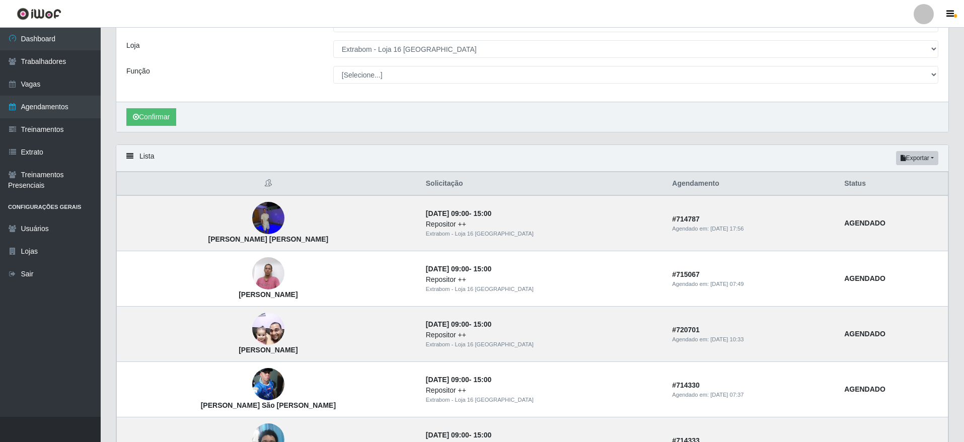
scroll to position [23, 0]
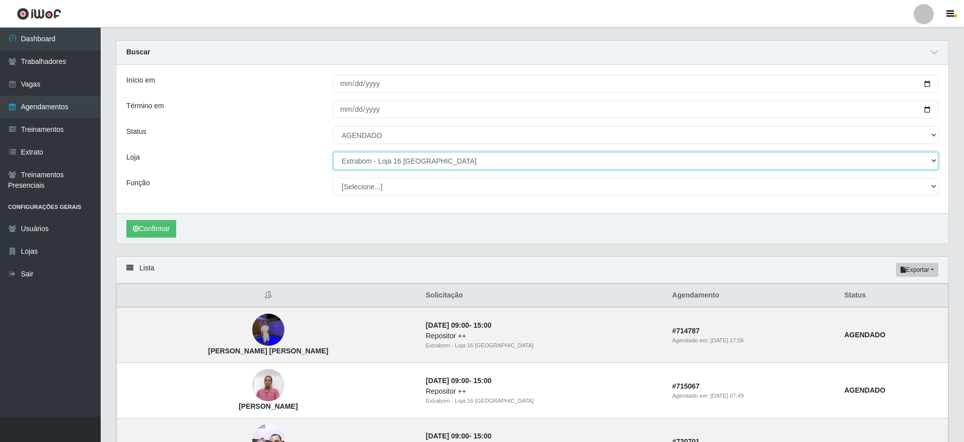
click at [390, 156] on select "[Selecione...] Atacado Vem - [GEOGRAPHIC_DATA] 30 Laranjeiras Velha Atacado Vem…" at bounding box center [635, 161] width 605 height 18
click at [333, 153] on select "[Selecione...] Atacado Vem - [GEOGRAPHIC_DATA] 30 Laranjeiras Velha Atacado Vem…" at bounding box center [635, 161] width 605 height 18
click at [160, 228] on button "Confirmar" at bounding box center [151, 229] width 50 height 18
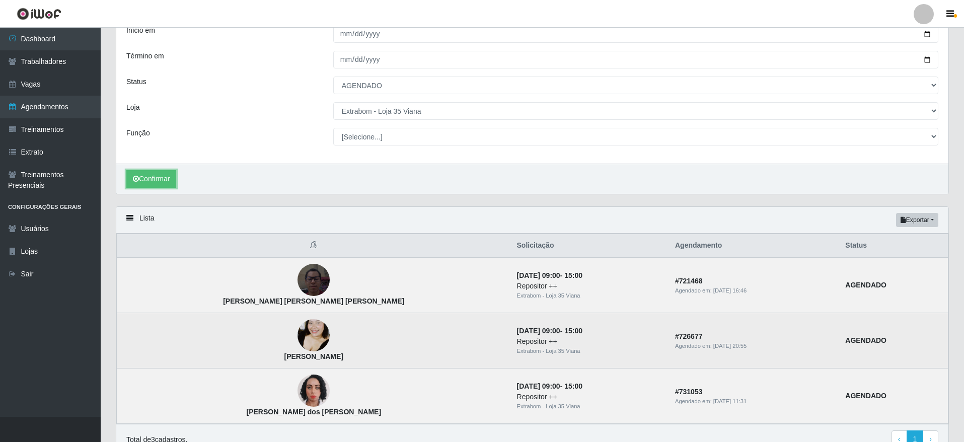
scroll to position [123, 0]
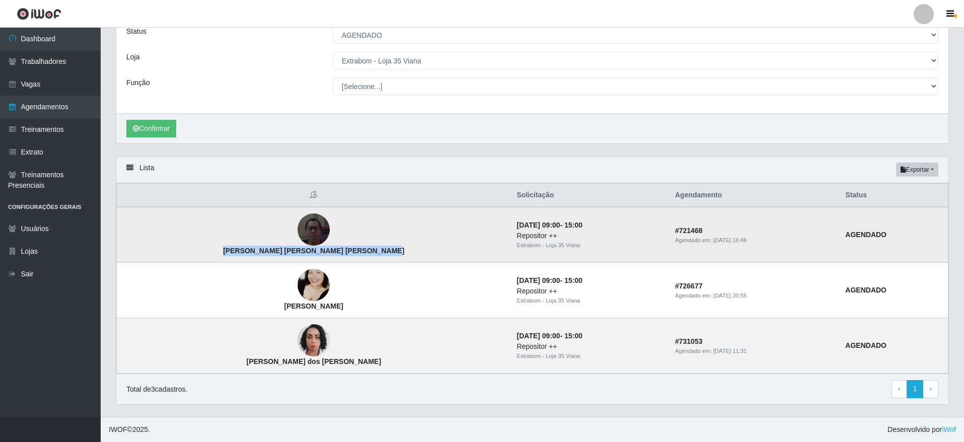
drag, startPoint x: 205, startPoint y: 249, endPoint x: 339, endPoint y: 257, distance: 133.7
click at [339, 257] on td "[PERSON_NAME] [PERSON_NAME] [PERSON_NAME]" at bounding box center [314, 235] width 394 height 56
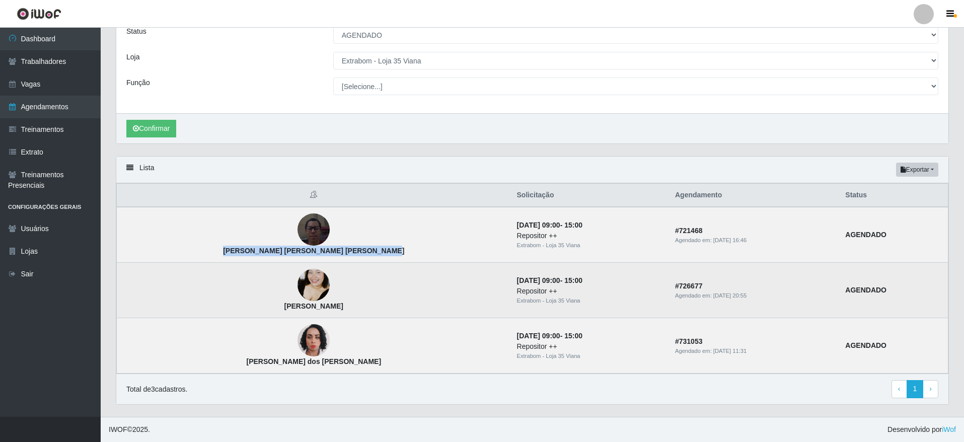
drag, startPoint x: 230, startPoint y: 312, endPoint x: 319, endPoint y: 312, distance: 89.1
click at [319, 312] on td "[PERSON_NAME]" at bounding box center [314, 290] width 394 height 55
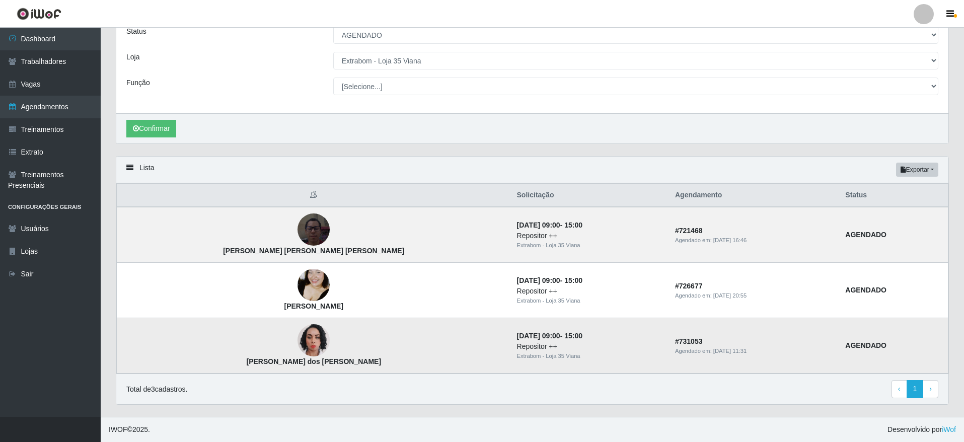
click at [246, 365] on strong "[PERSON_NAME] dos [PERSON_NAME]" at bounding box center [313, 361] width 135 height 8
drag, startPoint x: 224, startPoint y: 365, endPoint x: 320, endPoint y: 363, distance: 96.7
click at [320, 363] on td "[PERSON_NAME] dos [PERSON_NAME]" at bounding box center [314, 345] width 394 height 55
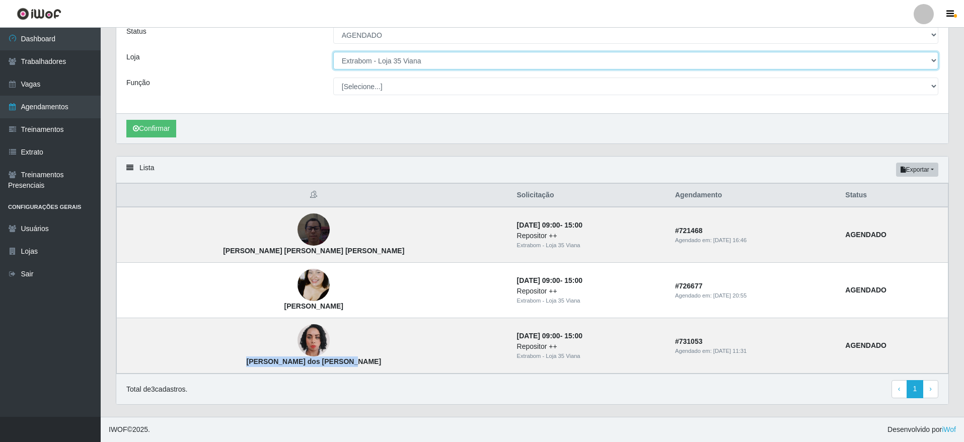
click at [502, 60] on select "[Selecione...] Atacado Vem - [GEOGRAPHIC_DATA] 30 Laranjeiras Velha Atacado Vem…" at bounding box center [635, 61] width 605 height 18
click at [333, 55] on select "[Selecione...] Atacado Vem - [GEOGRAPHIC_DATA] 30 Laranjeiras Velha Atacado Vem…" at bounding box center [635, 61] width 605 height 18
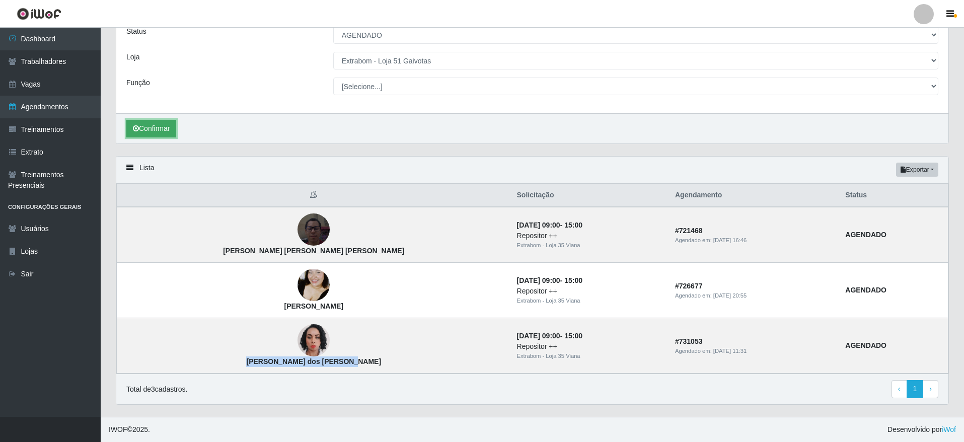
click at [147, 127] on button "Confirmar" at bounding box center [151, 129] width 50 height 18
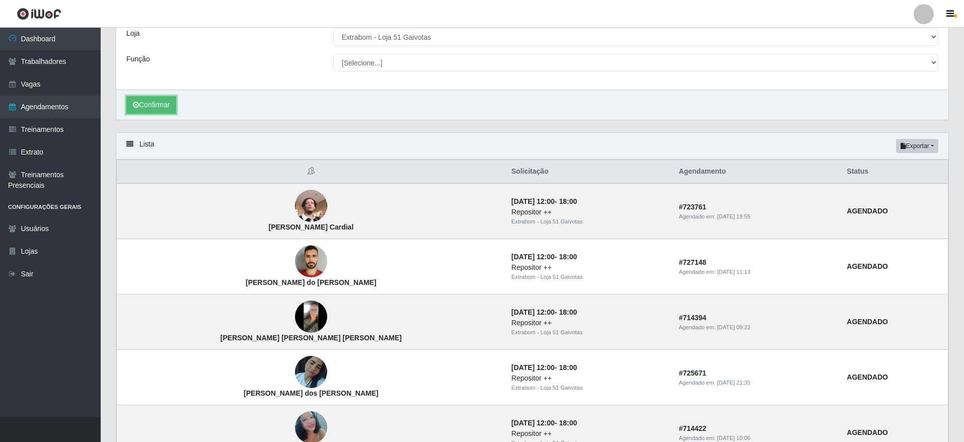
scroll to position [151, 0]
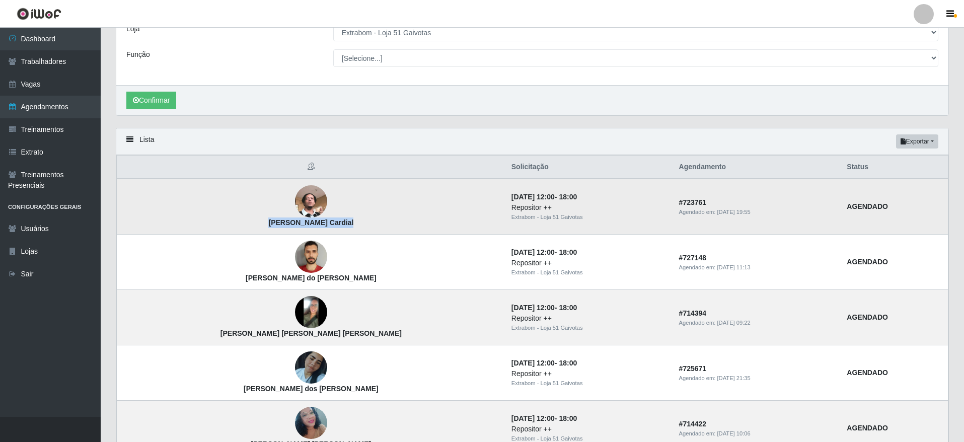
drag, startPoint x: 211, startPoint y: 223, endPoint x: 300, endPoint y: 229, distance: 88.8
click at [300, 229] on td "[PERSON_NAME] Cardial" at bounding box center [311, 207] width 389 height 56
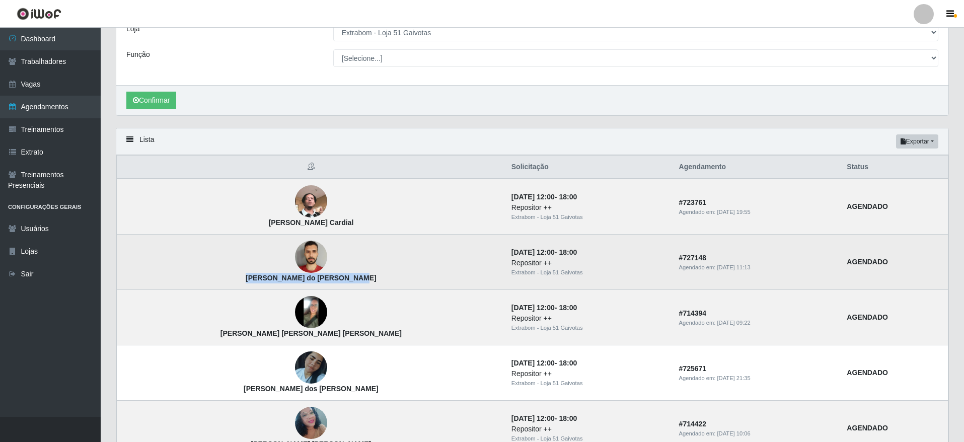
drag, startPoint x: 200, startPoint y: 277, endPoint x: 313, endPoint y: 284, distance: 112.5
click at [313, 284] on td "[PERSON_NAME] do [PERSON_NAME]" at bounding box center [311, 262] width 389 height 55
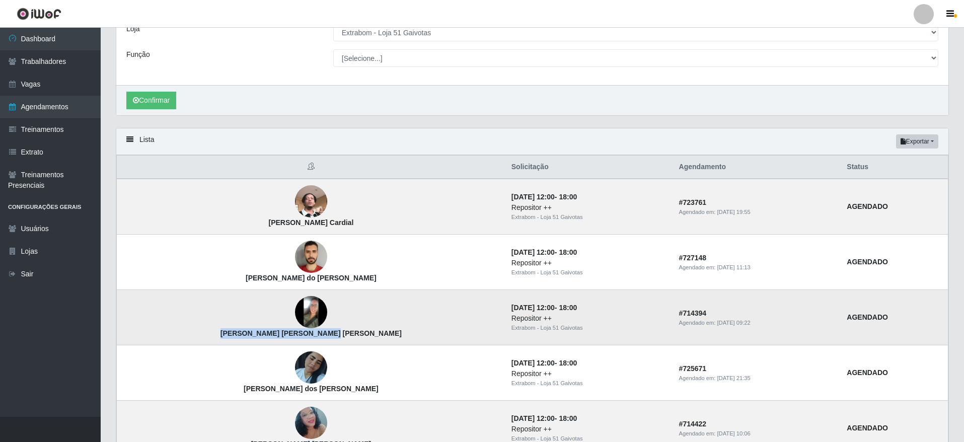
drag, startPoint x: 197, startPoint y: 334, endPoint x: 304, endPoint y: 332, distance: 107.2
click at [304, 332] on td "[PERSON_NAME] [PERSON_NAME] [PERSON_NAME]" at bounding box center [311, 317] width 389 height 55
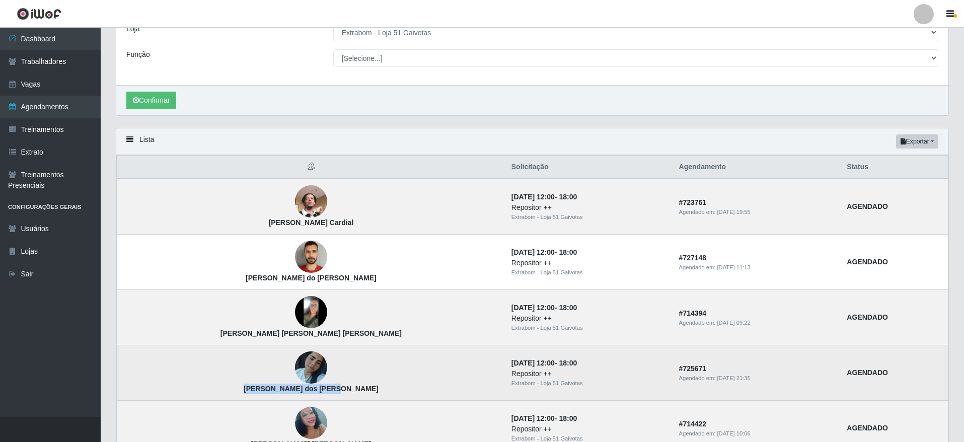
drag, startPoint x: 210, startPoint y: 386, endPoint x: 296, endPoint y: 392, distance: 85.3
click at [296, 392] on td "[PERSON_NAME] dos [PERSON_NAME]" at bounding box center [311, 372] width 389 height 55
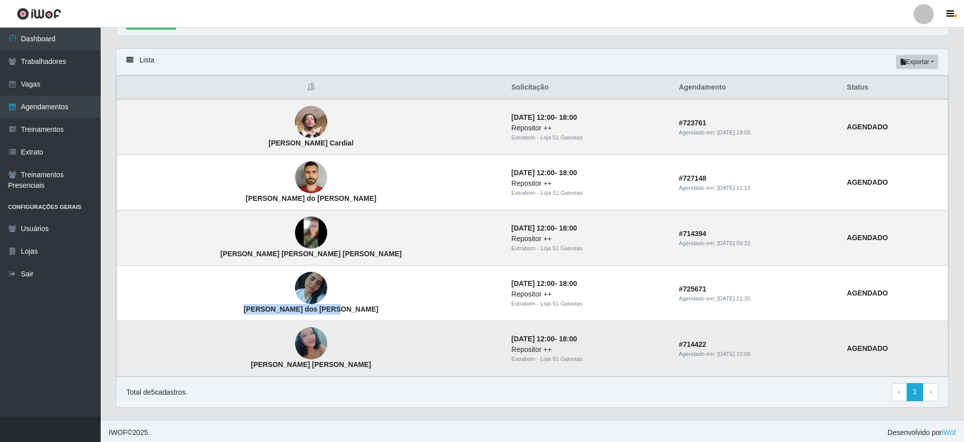
scroll to position [234, 0]
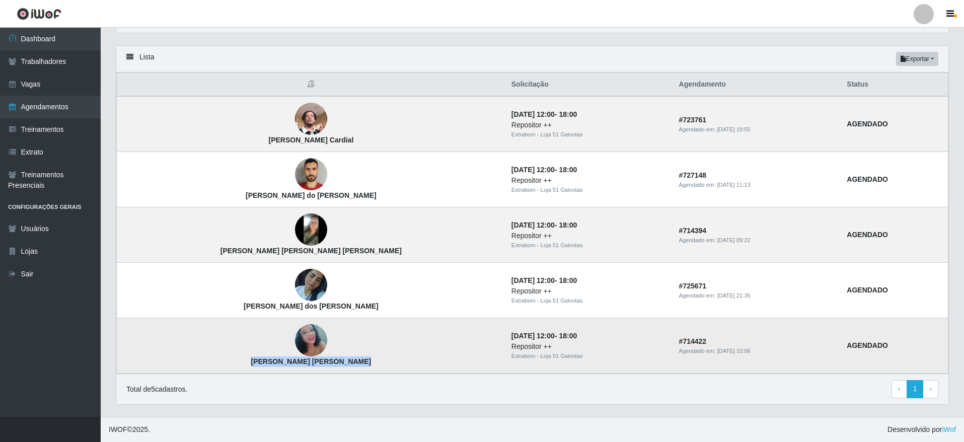
drag, startPoint x: 203, startPoint y: 362, endPoint x: 309, endPoint y: 363, distance: 105.7
click at [309, 363] on td "[PERSON_NAME] [PERSON_NAME]" at bounding box center [311, 345] width 389 height 55
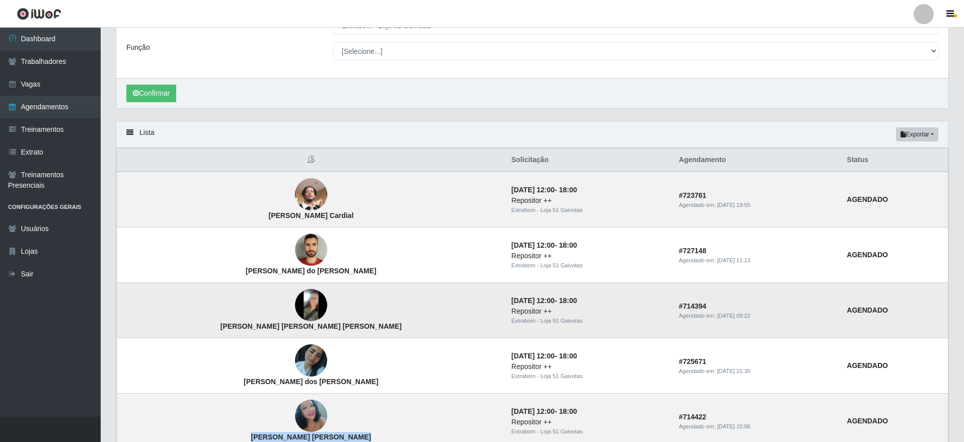
scroll to position [83, 0]
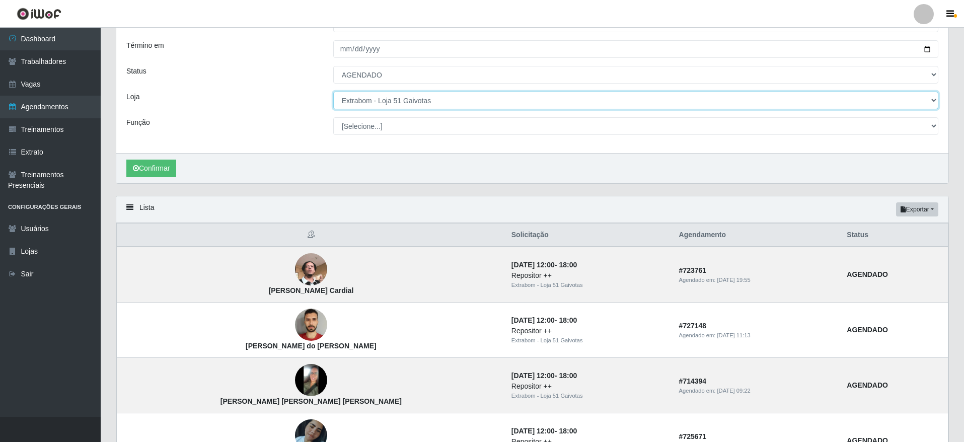
click at [439, 108] on select "[Selecione...] Atacado Vem - [GEOGRAPHIC_DATA] 30 Laranjeiras Velha Atacado Vem…" at bounding box center [635, 101] width 605 height 18
click at [333, 92] on select "[Selecione...] Atacado Vem - [GEOGRAPHIC_DATA] 30 Laranjeiras Velha Atacado Vem…" at bounding box center [635, 101] width 605 height 18
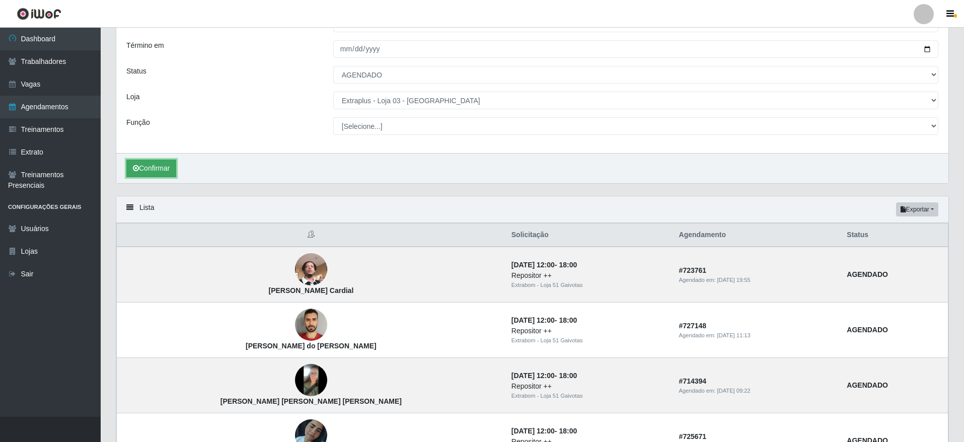
click at [156, 172] on button "Confirmar" at bounding box center [151, 169] width 50 height 18
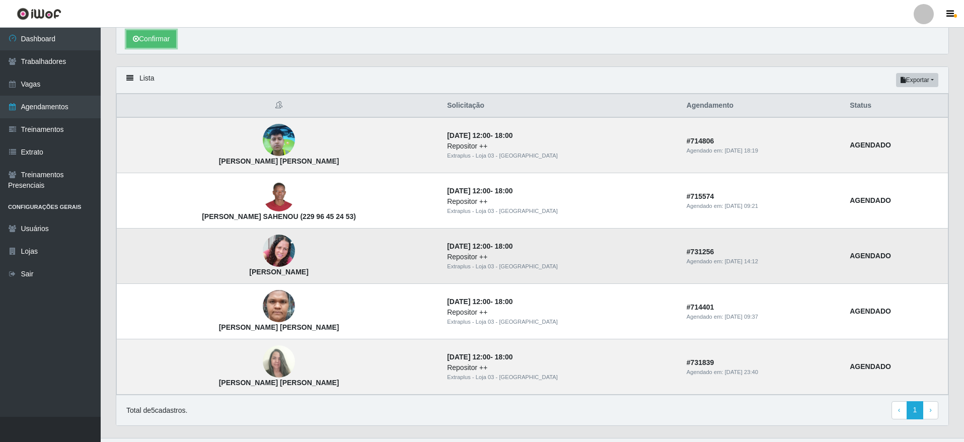
scroll to position [227, 0]
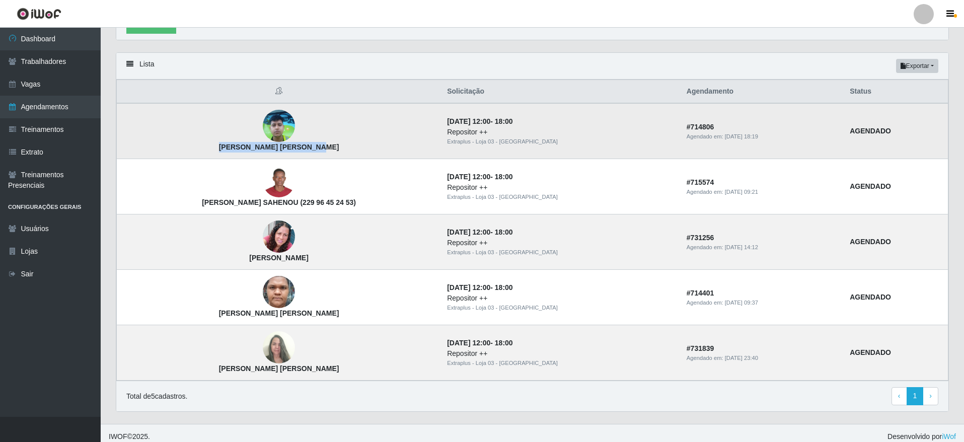
drag, startPoint x: 231, startPoint y: 152, endPoint x: 325, endPoint y: 157, distance: 94.8
click at [325, 157] on td "[PERSON_NAME] [PERSON_NAME]" at bounding box center [279, 131] width 325 height 56
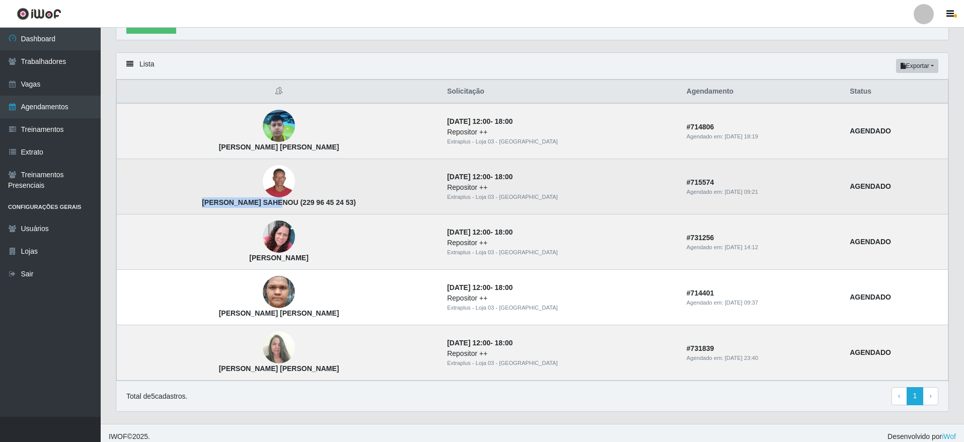
drag, startPoint x: 184, startPoint y: 202, endPoint x: 268, endPoint y: 212, distance: 84.7
click at [268, 212] on td "[PERSON_NAME] SAHENOU (229 96 45 24 53)" at bounding box center [279, 186] width 325 height 55
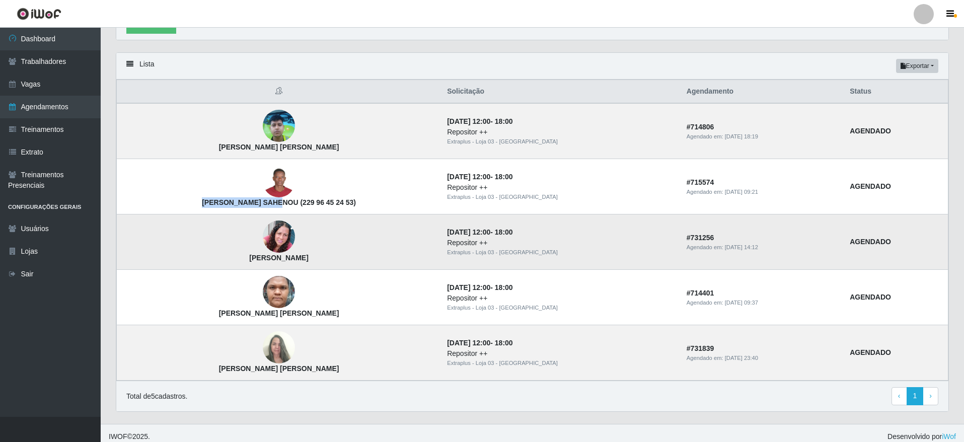
drag, startPoint x: 271, startPoint y: 265, endPoint x: 316, endPoint y: 266, distance: 44.3
click at [316, 266] on td "[PERSON_NAME]" at bounding box center [279, 241] width 325 height 55
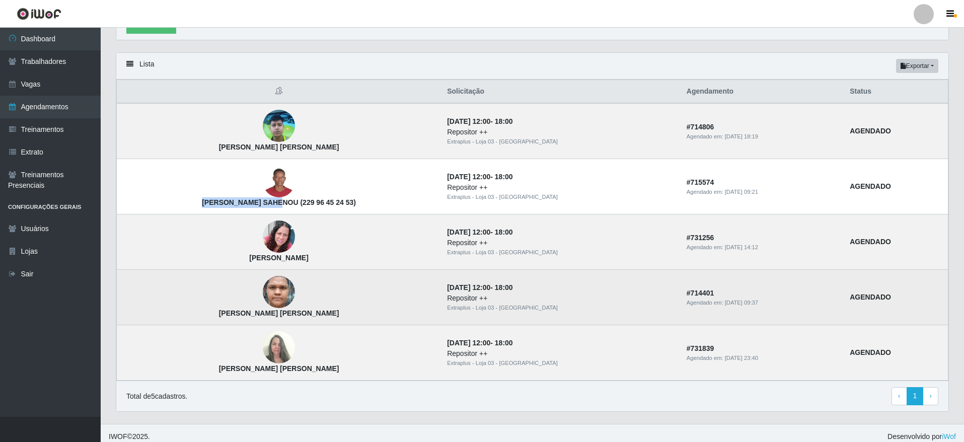
drag, startPoint x: 215, startPoint y: 317, endPoint x: 312, endPoint y: 316, distance: 96.7
click at [312, 316] on strong "[PERSON_NAME] [PERSON_NAME]" at bounding box center [279, 313] width 120 height 8
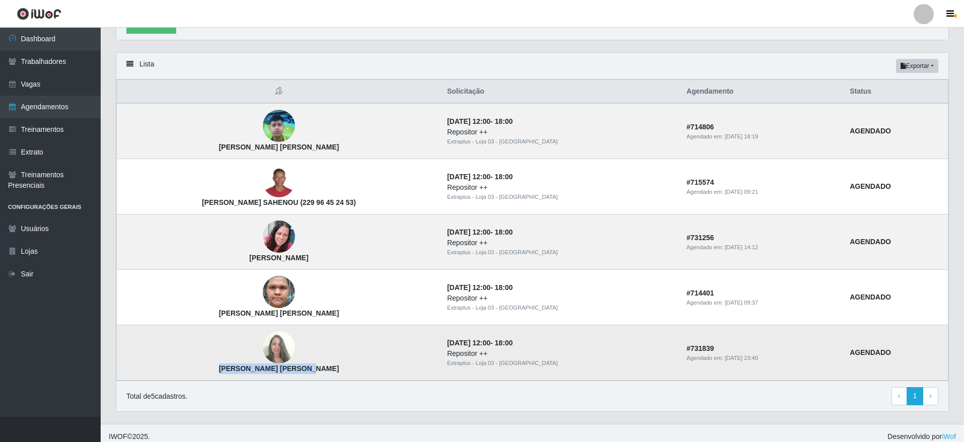
drag, startPoint x: 225, startPoint y: 372, endPoint x: 320, endPoint y: 371, distance: 95.7
click at [320, 371] on td "[PERSON_NAME] [PERSON_NAME]" at bounding box center [279, 352] width 325 height 55
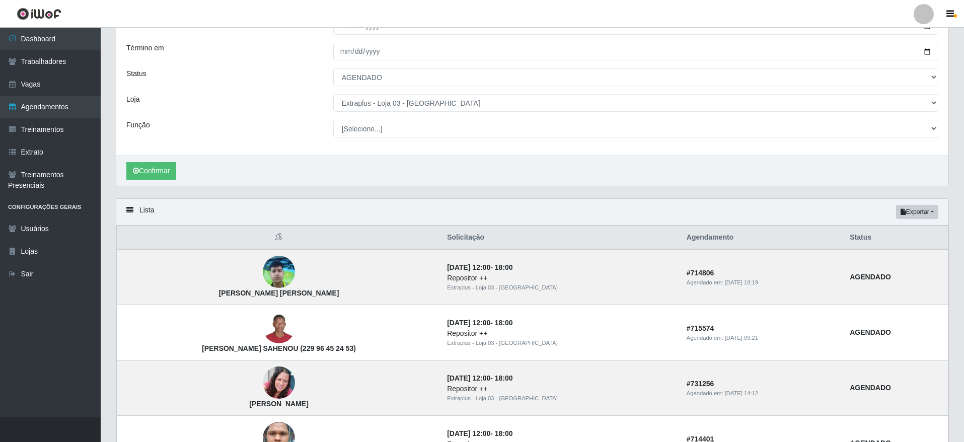
scroll to position [0, 0]
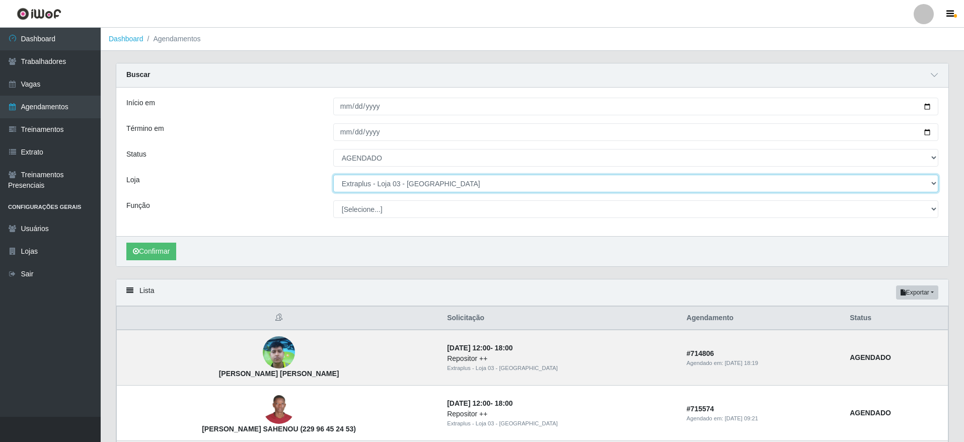
click at [451, 184] on select "[Selecione...] Atacado Vem - [GEOGRAPHIC_DATA] 30 Laranjeiras Velha Atacado Vem…" at bounding box center [635, 184] width 605 height 18
select select "451"
click at [333, 175] on select "[Selecione...] Atacado Vem - [GEOGRAPHIC_DATA] 30 Laranjeiras Velha Atacado Vem…" at bounding box center [635, 184] width 605 height 18
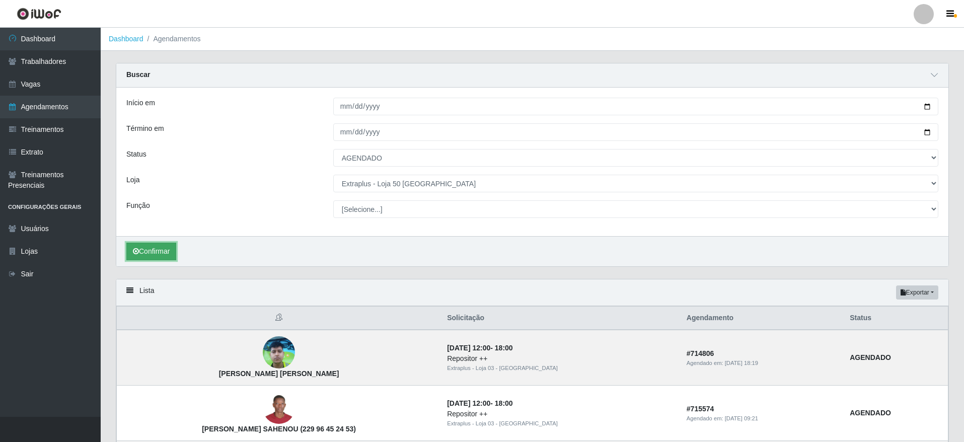
click at [169, 244] on button "Confirmar" at bounding box center [151, 252] width 50 height 18
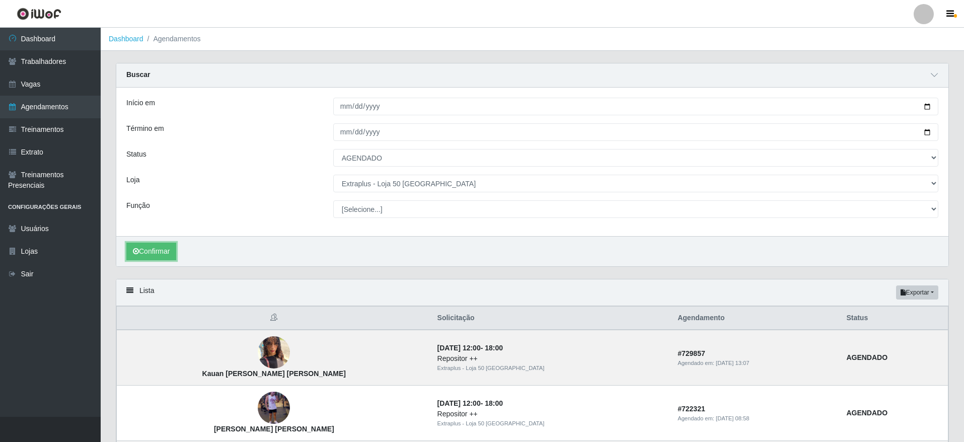
scroll to position [227, 0]
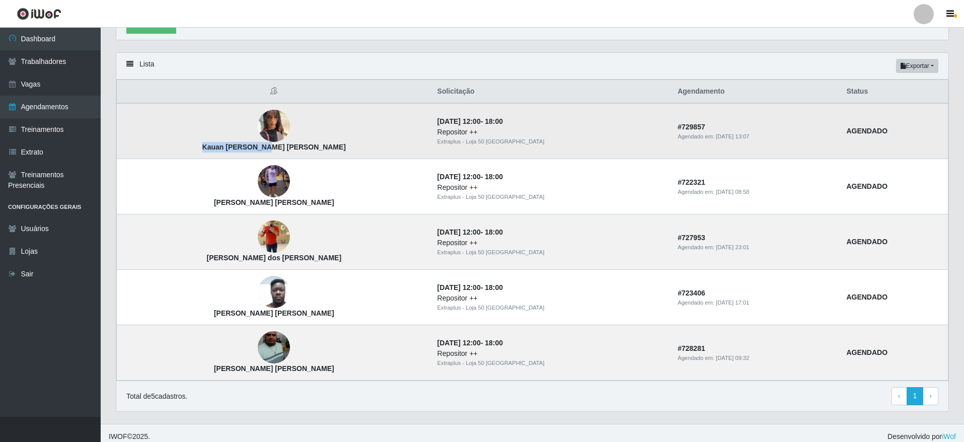
drag, startPoint x: 217, startPoint y: 150, endPoint x: 297, endPoint y: 150, distance: 79.5
click at [297, 150] on td "Kauan [PERSON_NAME] [PERSON_NAME]" at bounding box center [274, 131] width 315 height 56
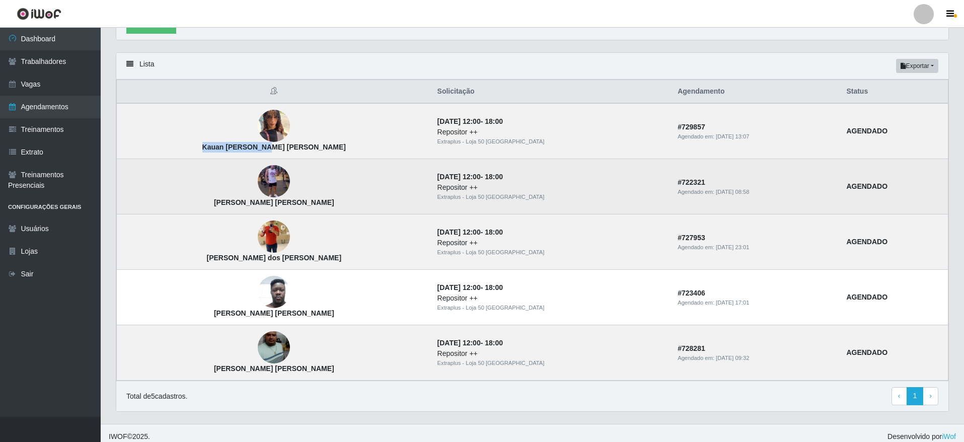
drag, startPoint x: 198, startPoint y: 205, endPoint x: 298, endPoint y: 201, distance: 99.7
click at [298, 201] on td "[PERSON_NAME] [PERSON_NAME]" at bounding box center [274, 186] width 315 height 55
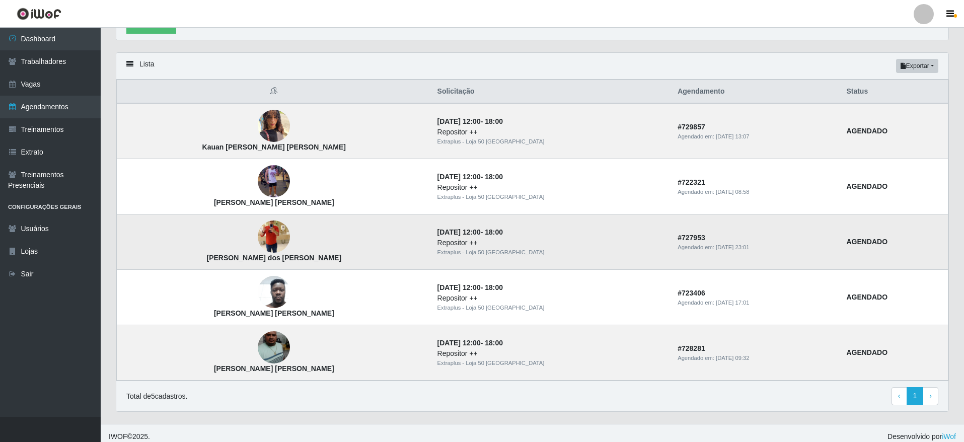
drag, startPoint x: 208, startPoint y: 264, endPoint x: 200, endPoint y: 261, distance: 8.6
click at [207, 265] on td "[PERSON_NAME] dos [PERSON_NAME]" at bounding box center [274, 241] width 315 height 55
drag, startPoint x: 200, startPoint y: 261, endPoint x: 308, endPoint y: 259, distance: 107.8
click at [308, 259] on td "[PERSON_NAME] dos [PERSON_NAME]" at bounding box center [274, 241] width 315 height 55
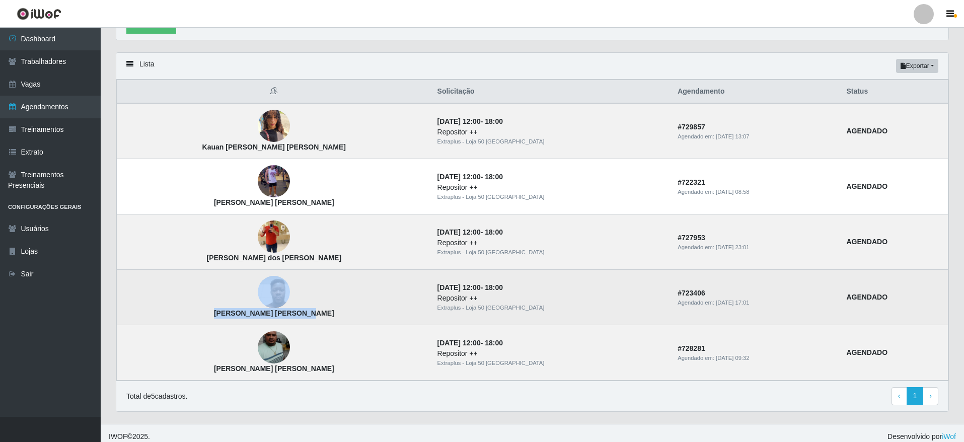
drag, startPoint x: 200, startPoint y: 308, endPoint x: 314, endPoint y: 314, distance: 114.5
click at [314, 314] on td "[PERSON_NAME] [PERSON_NAME]" at bounding box center [274, 297] width 315 height 55
drag, startPoint x: 237, startPoint y: 314, endPoint x: 232, endPoint y: 317, distance: 5.6
click at [238, 314] on strong "[PERSON_NAME] [PERSON_NAME]" at bounding box center [274, 313] width 120 height 8
click at [191, 318] on td "[PERSON_NAME] [PERSON_NAME]" at bounding box center [274, 297] width 315 height 55
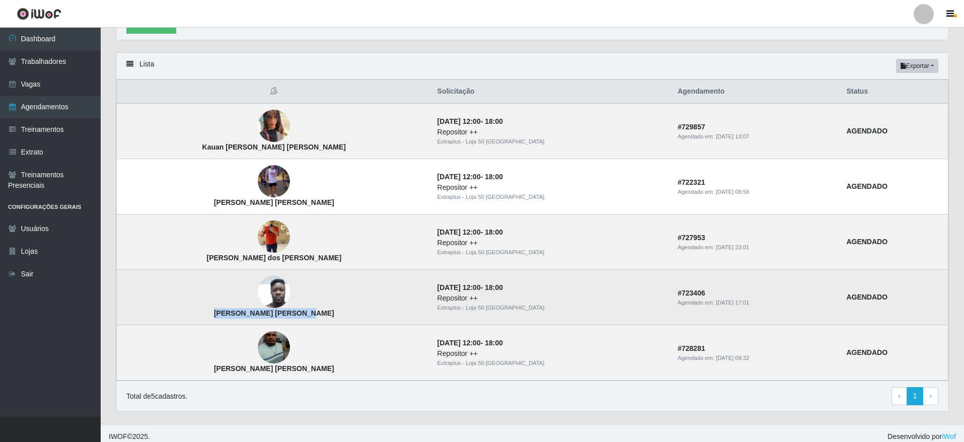
drag, startPoint x: 203, startPoint y: 311, endPoint x: 294, endPoint y: 314, distance: 91.2
click at [294, 314] on td "[PERSON_NAME] [PERSON_NAME]" at bounding box center [274, 297] width 315 height 55
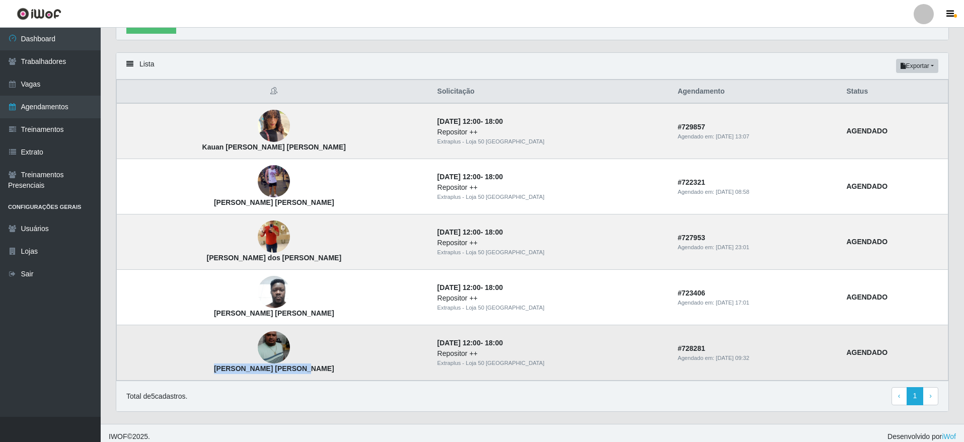
drag, startPoint x: 218, startPoint y: 372, endPoint x: 291, endPoint y: 367, distance: 73.2
click at [290, 367] on td "[PERSON_NAME] [PERSON_NAME]" at bounding box center [274, 352] width 315 height 55
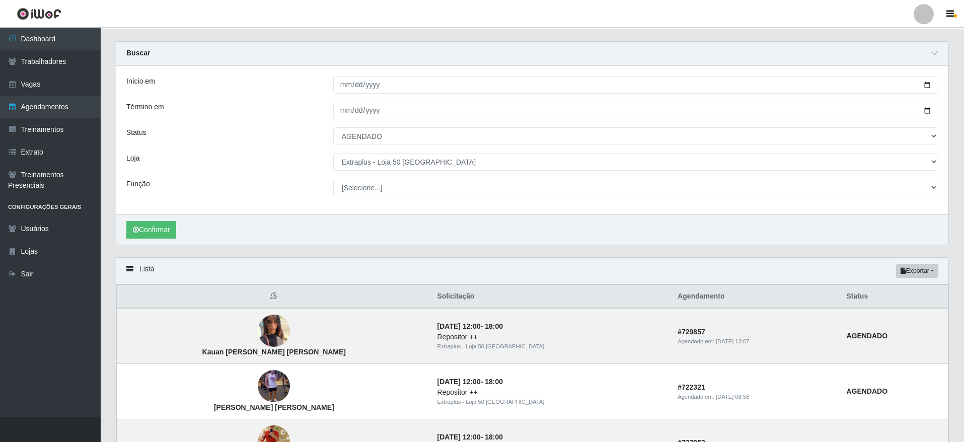
scroll to position [0, 0]
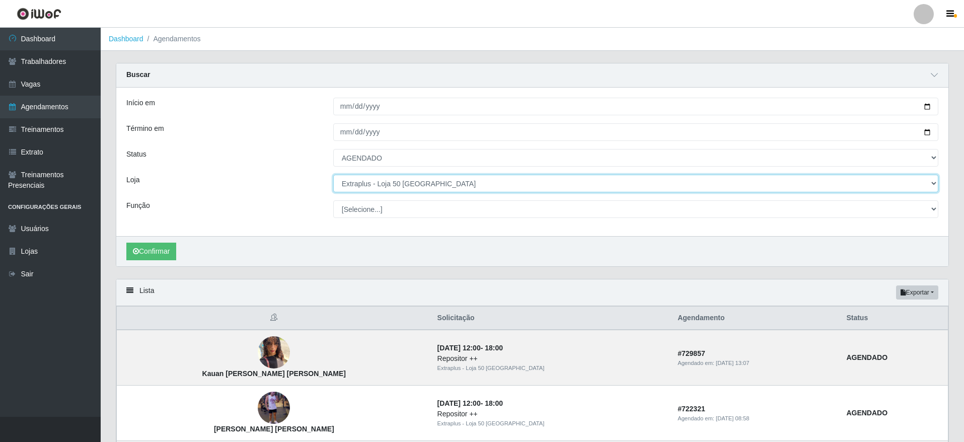
drag, startPoint x: 431, startPoint y: 182, endPoint x: 432, endPoint y: 189, distance: 7.1
click at [431, 182] on select "[Selecione...] Atacado Vem - [GEOGRAPHIC_DATA] 30 Laranjeiras Velha Atacado Vem…" at bounding box center [635, 184] width 605 height 18
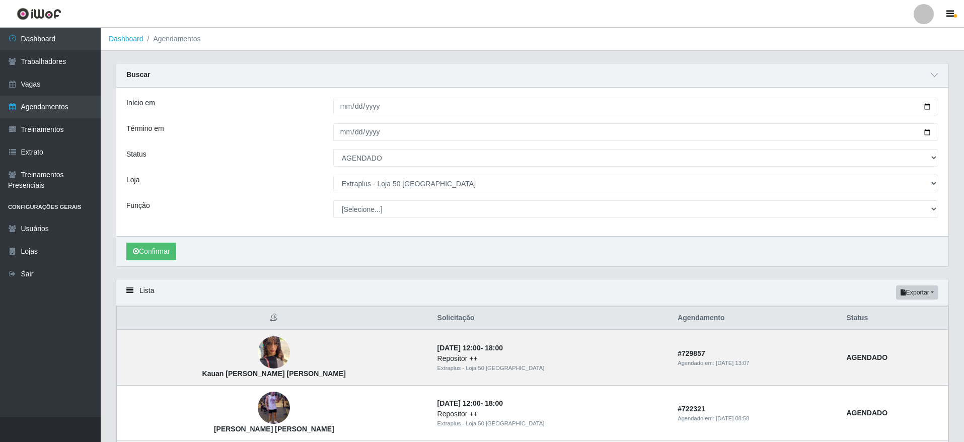
click at [494, 56] on main "Dashboard Agendamentos Carregando... Buscar Início em [DATE] Término em [DATE] …" at bounding box center [532, 339] width 863 height 623
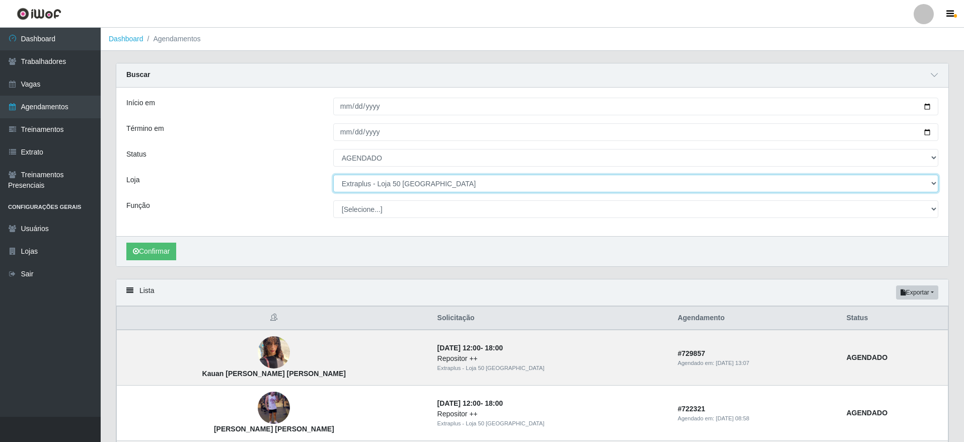
click at [431, 182] on select "[Selecione...] Atacado Vem - [GEOGRAPHIC_DATA] 30 Laranjeiras Velha Atacado Vem…" at bounding box center [635, 184] width 605 height 18
click at [413, 181] on select "[Selecione...] Atacado Vem - [GEOGRAPHIC_DATA] 30 Laranjeiras Velha Atacado Vem…" at bounding box center [635, 184] width 605 height 18
click at [433, 185] on select "[Selecione...] Atacado Vem - [GEOGRAPHIC_DATA] 30 Laranjeiras Velha Atacado Vem…" at bounding box center [635, 184] width 605 height 18
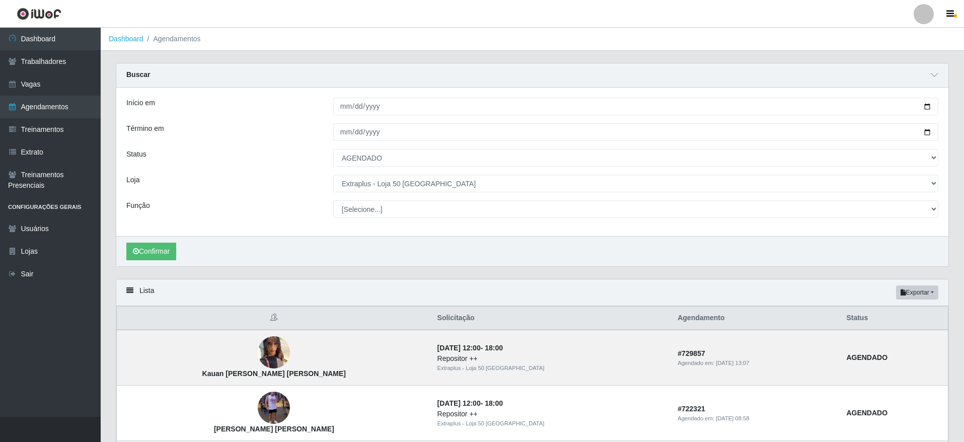
click at [459, 172] on div "Início em [DATE] Término em [DATE] Status [Selecione...] AGENDADO AGUARDANDO LI…" at bounding box center [532, 162] width 832 height 149
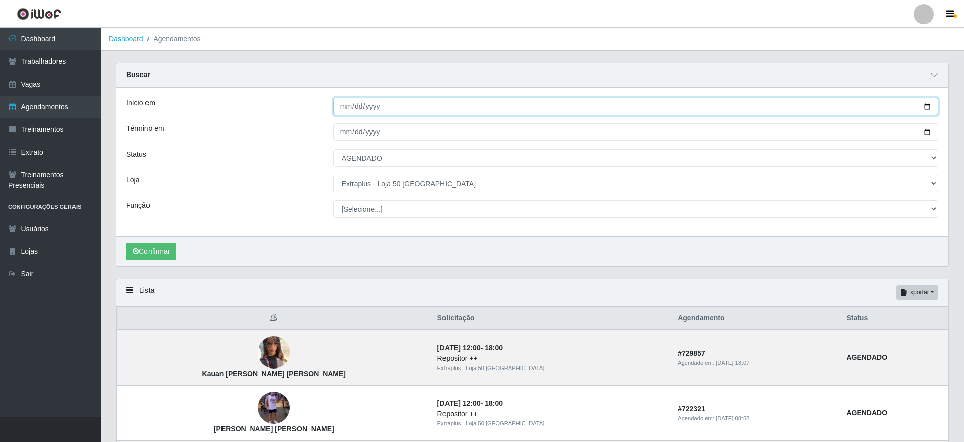
click at [926, 104] on input "[DATE]" at bounding box center [635, 107] width 605 height 18
